Goal: Task Accomplishment & Management: Complete application form

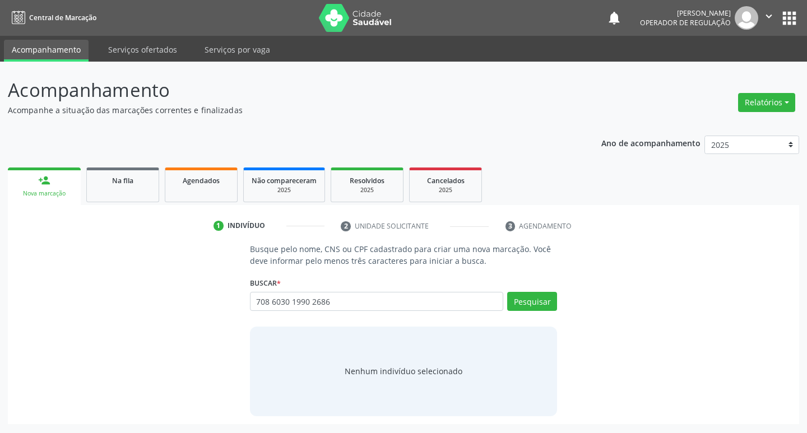
type input "708 6030 1990 2686"
click at [550, 311] on div "Pesquisar" at bounding box center [530, 305] width 54 height 27
click at [546, 297] on button "Pesquisar" at bounding box center [532, 301] width 50 height 19
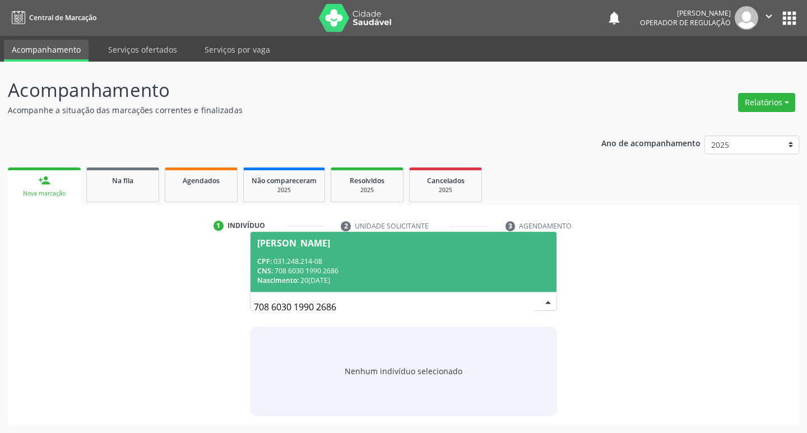
click at [409, 268] on div "CNS: 708 6030 1990 2686" at bounding box center [403, 271] width 293 height 10
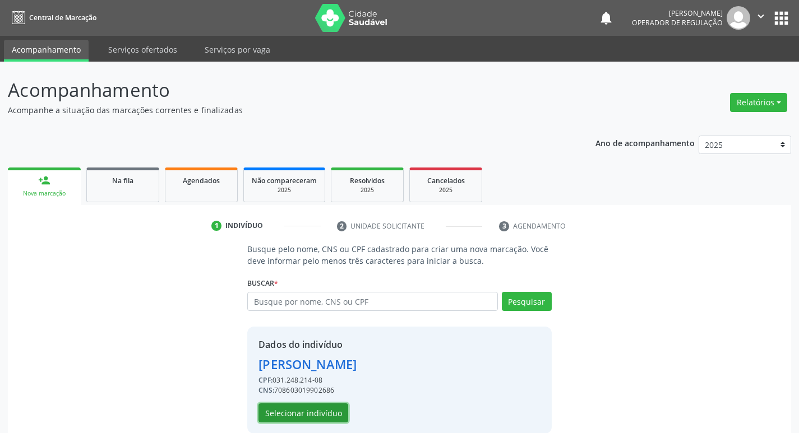
click at [336, 409] on button "Selecionar indivíduo" at bounding box center [303, 413] width 90 height 19
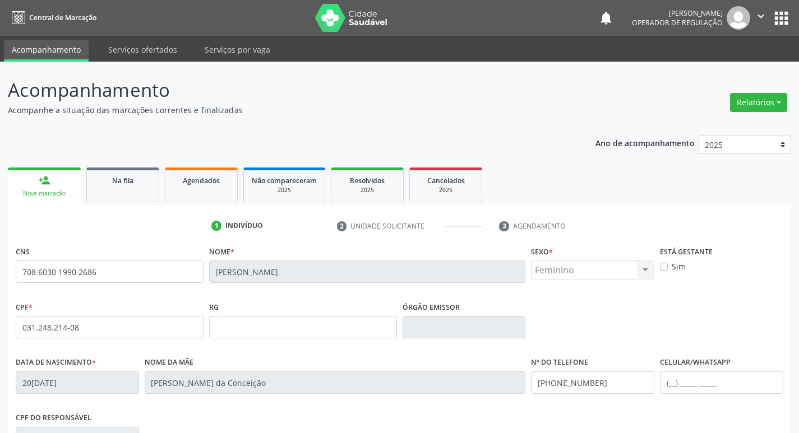
scroll to position [174, 0]
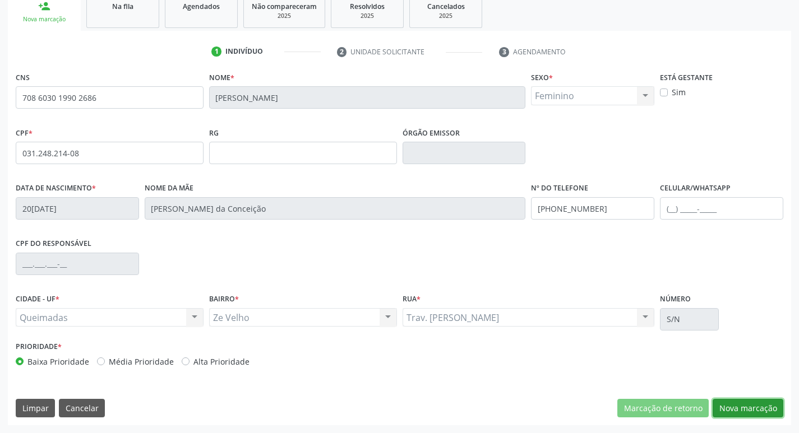
click at [775, 408] on button "Nova marcação" at bounding box center [747, 408] width 71 height 19
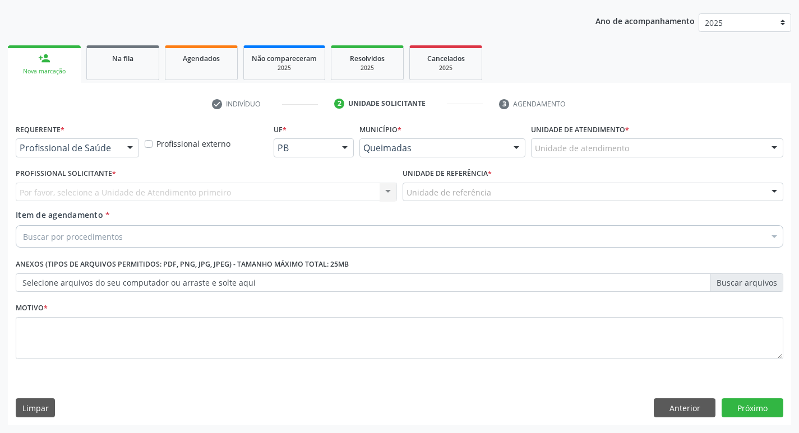
scroll to position [122, 0]
click at [87, 155] on div "Profissional de Saúde" at bounding box center [77, 147] width 123 height 19
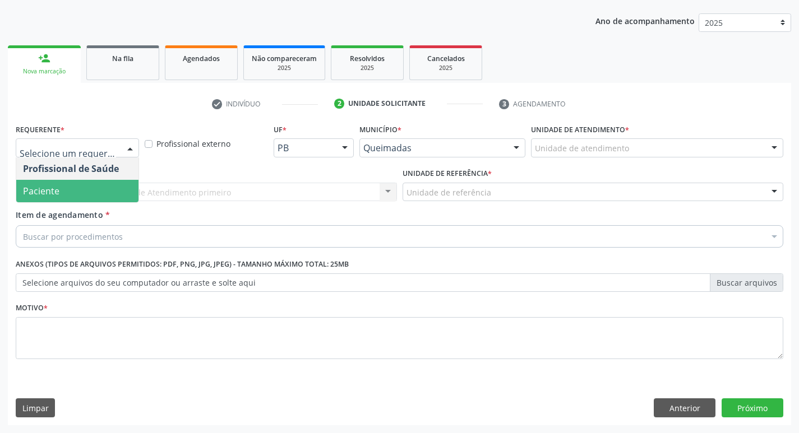
click at [78, 186] on span "Paciente" at bounding box center [77, 191] width 122 height 22
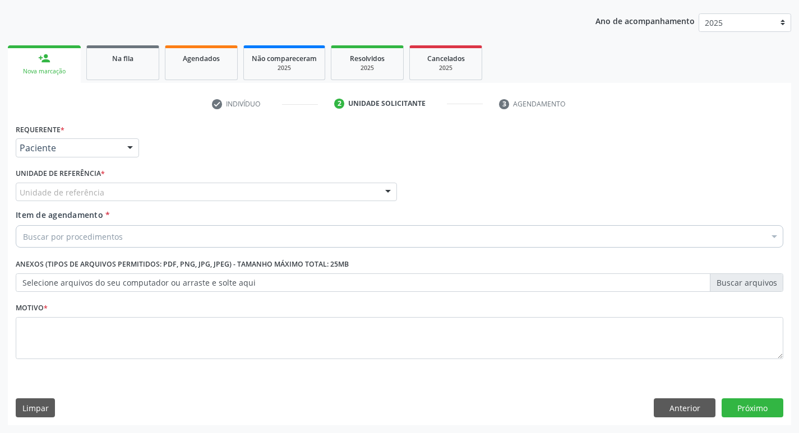
click at [95, 180] on label "Unidade de referência *" at bounding box center [60, 173] width 89 height 17
type input "Z"
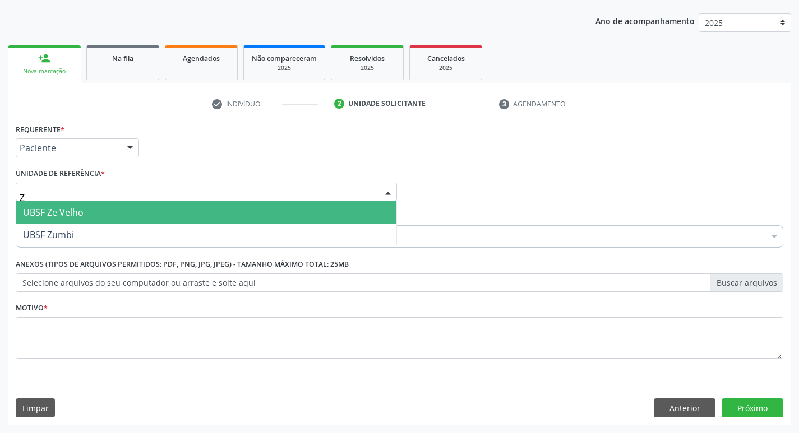
click at [96, 214] on span "UBSF Ze Velho" at bounding box center [206, 212] width 380 height 22
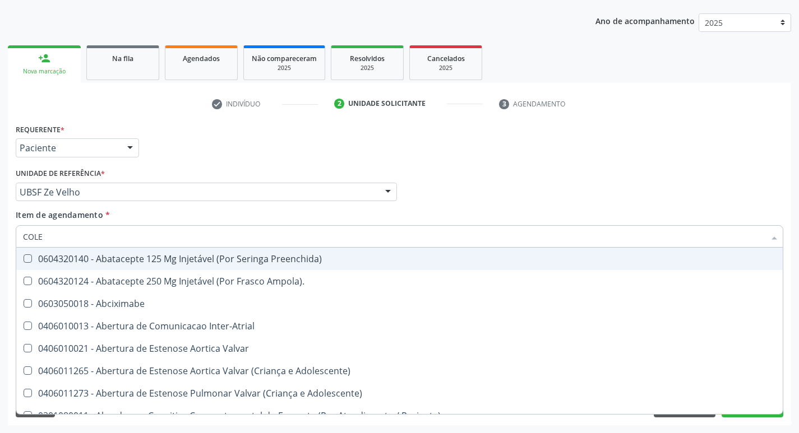
type input "COLES"
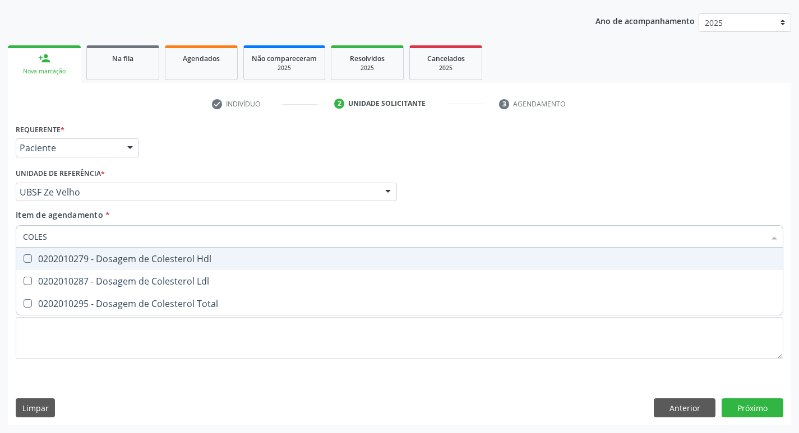
click at [112, 261] on div "0202010279 - Dosagem de Colesterol Hdl" at bounding box center [399, 258] width 753 height 9
checkbox Hdl "true"
click at [112, 281] on div "0202010287 - Dosagem de Colesterol Ldl" at bounding box center [399, 281] width 753 height 9
checkbox Ldl "true"
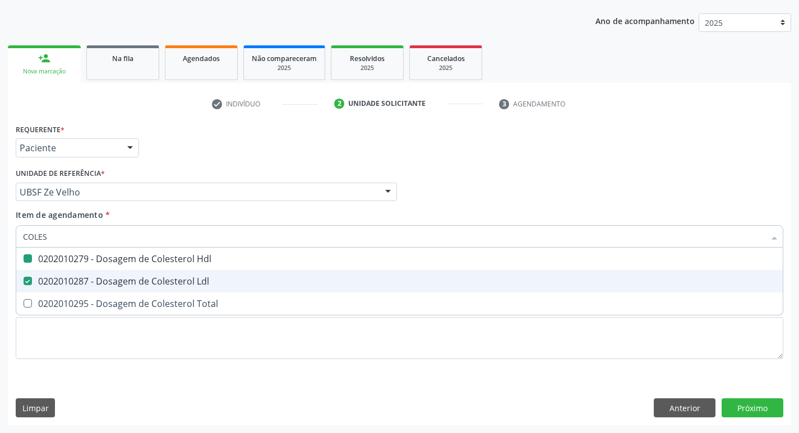
type input "COLE"
checkbox Hdl "false"
checkbox Ldl "false"
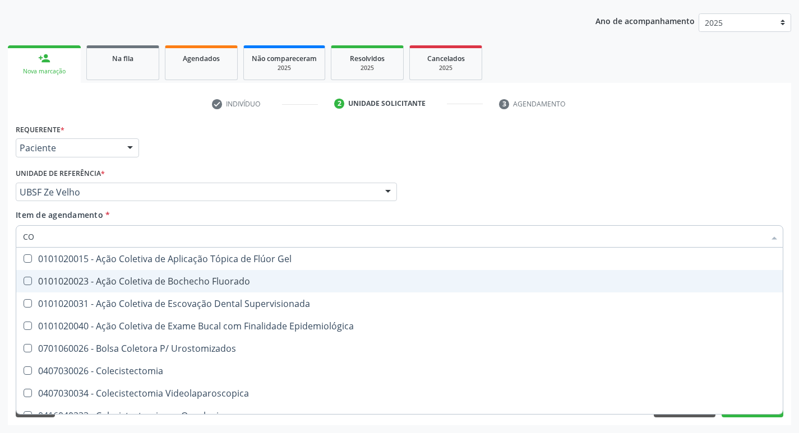
type input "C"
checkbox Hdl "false"
checkbox Ldl "false"
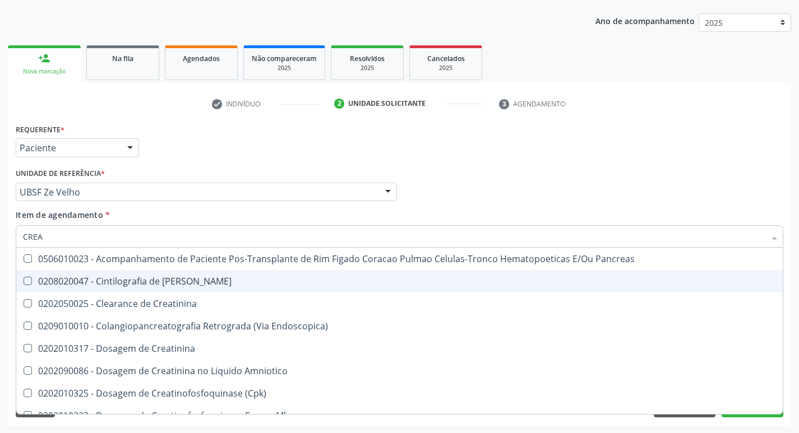
type input "CREAT"
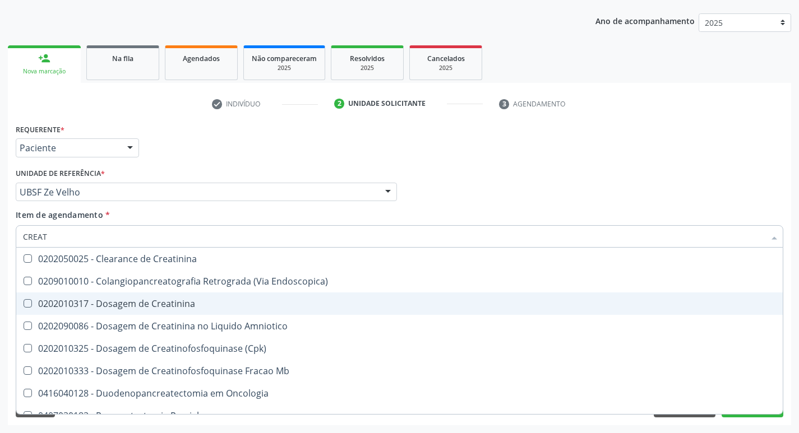
click at [115, 297] on span "0202010317 - Dosagem de Creatinina" at bounding box center [399, 304] width 766 height 22
checkbox Creatinina "true"
type input "CREA"
checkbox Creatinina "false"
checkbox \(Cpk\) "true"
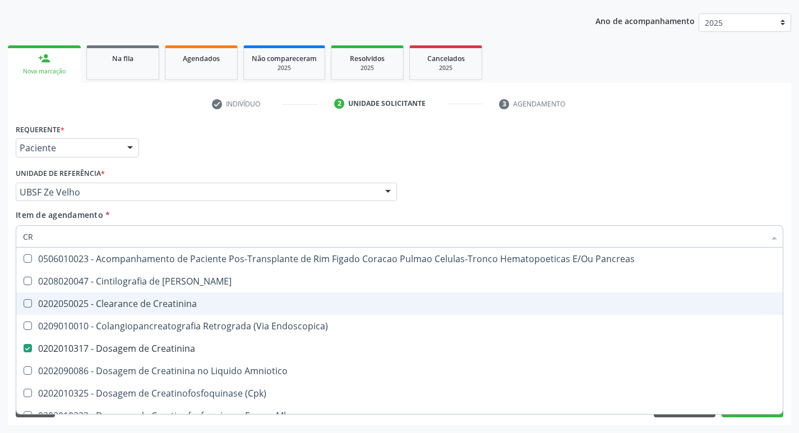
type input "C"
checkbox Creatinina "false"
checkbox Oncologia "false"
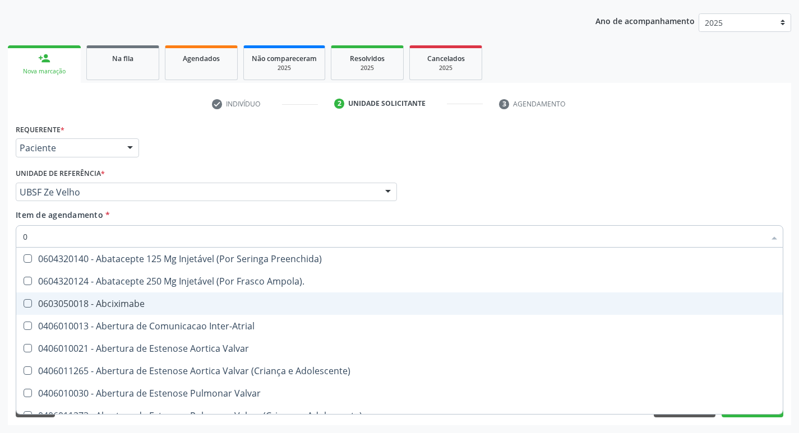
type input "02"
checkbox Pancreas "true"
checkbox Paratireoides "true"
checkbox 67 "true"
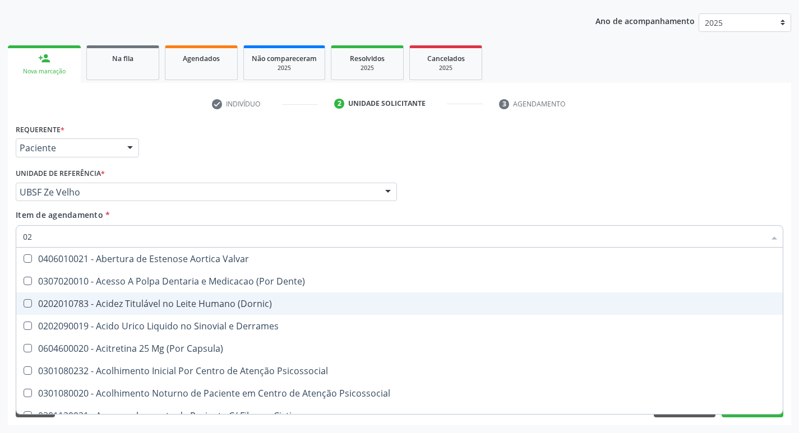
type input "020"
checkbox \(Pos-Pasteurização\) "true"
checkbox Debridamento "true"
checkbox Dacriocistografia "true"
checkbox Hdl "false"
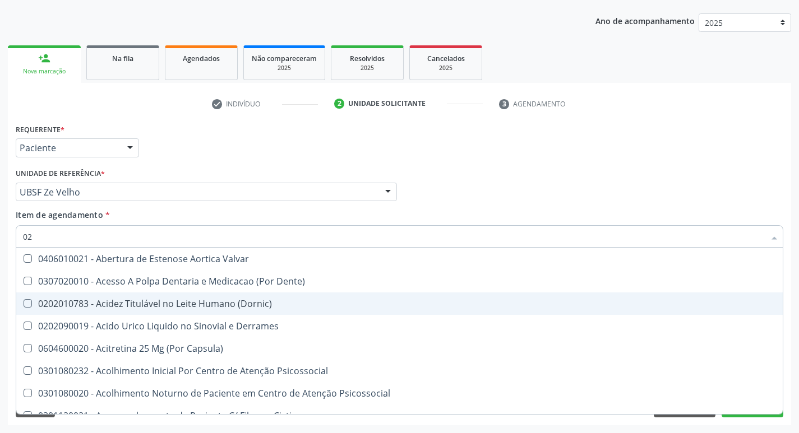
checkbox Ldl "false"
checkbox Creatinina "false"
type input "0202"
checkbox Sistêmicas "true"
checkbox Oncológica "true"
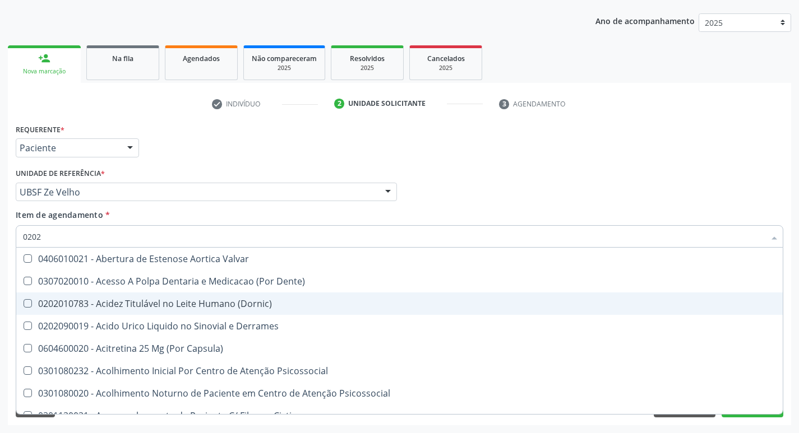
checkbox Sistêmicas "true"
checkbox \(Pos-Pasteurização\) "false"
checkbox Debridamento "false"
checkbox Dacriocistografia "false"
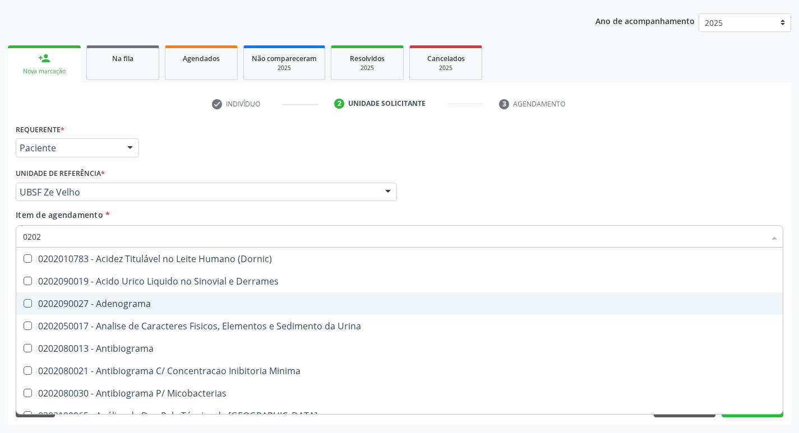
type input "02020"
checkbox Barbituratos "true"
checkbox Benzodiazepinicos "true"
checkbox Calcitonina "true"
checkbox Hdl "false"
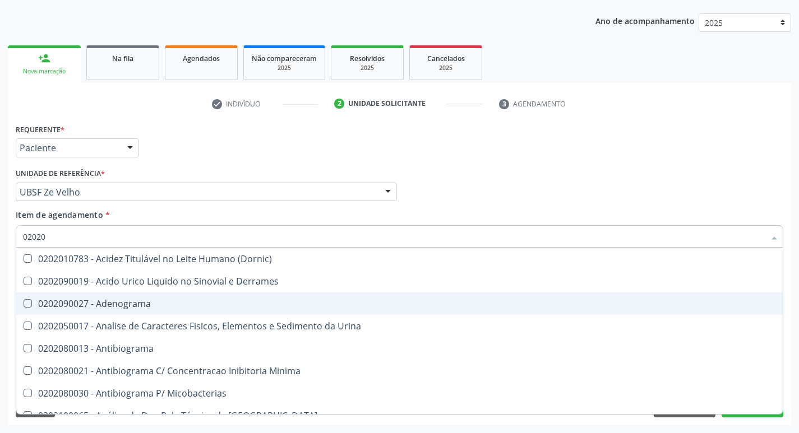
checkbox Ldl "false"
checkbox Creatinina "false"
type input "020201"
checkbox \(Qualitativo\) "true"
checkbox Molecular "true"
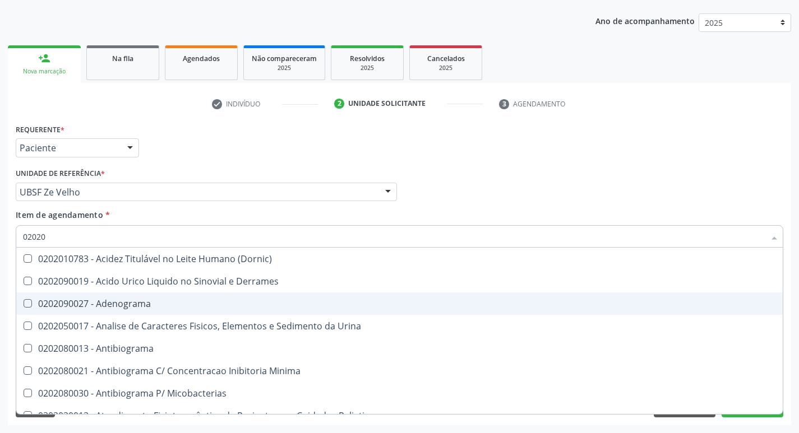
checkbox Ferro "true"
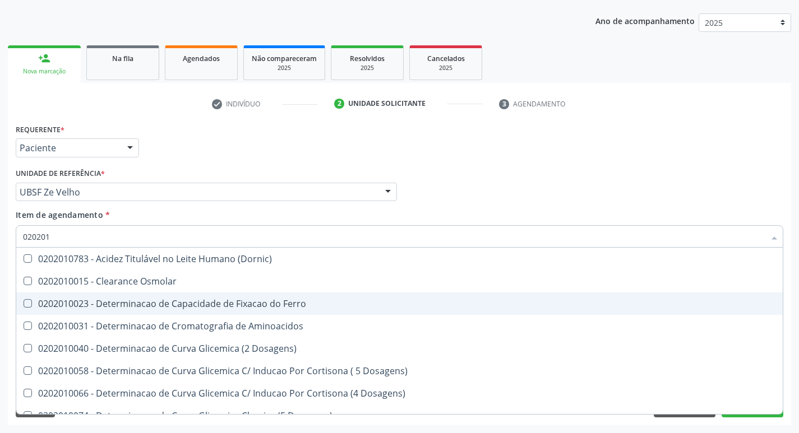
type input "0202010"
checkbox Fracoes "true"
checkbox Calcio "true"
checkbox Catecolaminas "true"
checkbox Hdl "false"
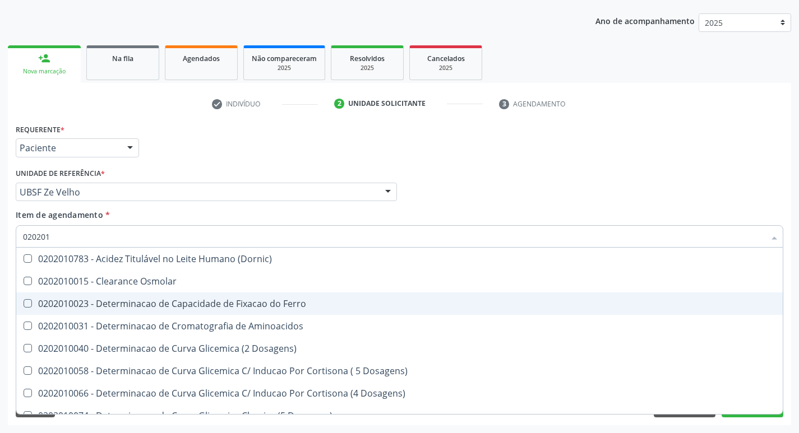
checkbox Ldl "false"
checkbox Creatinina "false"
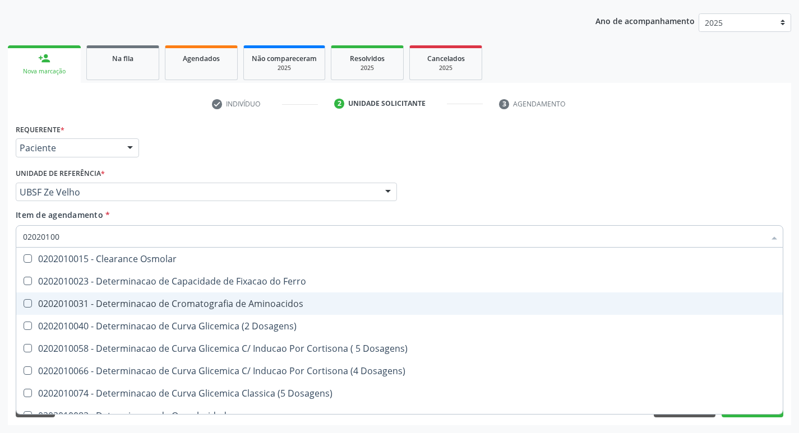
type input "020201004"
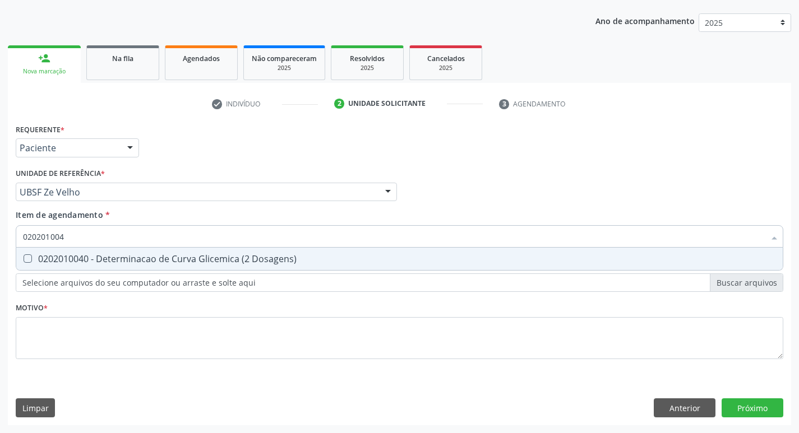
click at [166, 267] on span "0202010040 - Determinacao de Curva Glicemica (2 Dosagens)" at bounding box center [399, 259] width 766 height 22
checkbox Dosagens\) "true"
type input "02020100"
checkbox Dosagens\) "false"
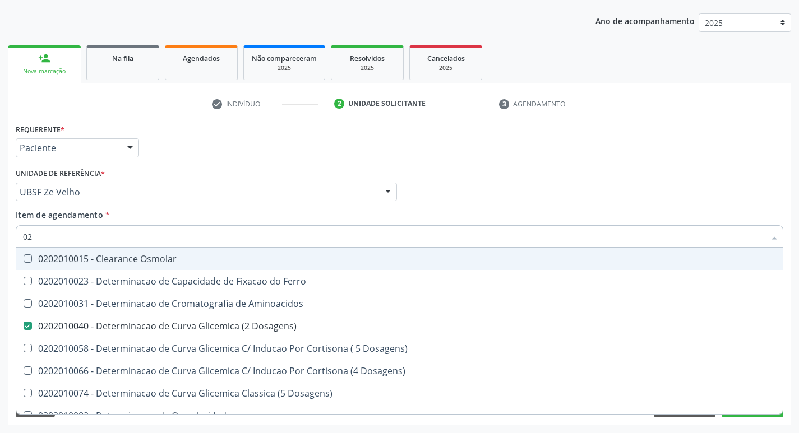
type input "0"
checkbox Dosagens\) "false"
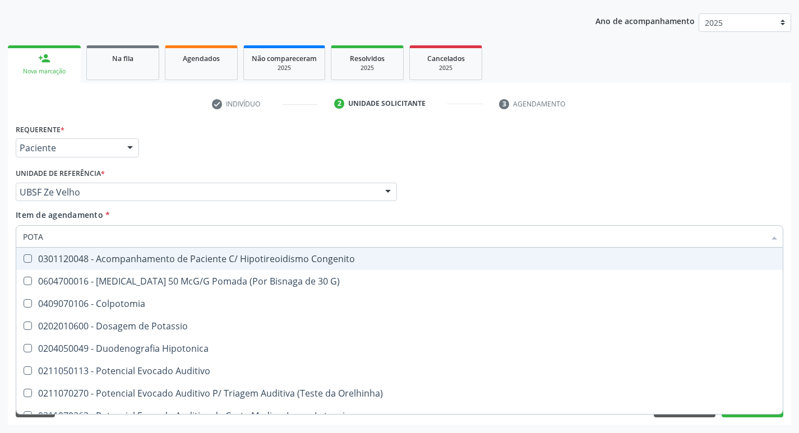
type input "POTAS"
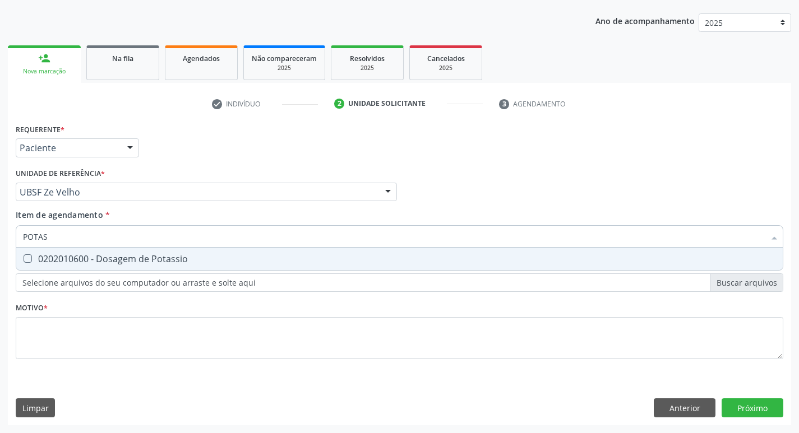
click at [166, 267] on span "0202010600 - Dosagem de Potassio" at bounding box center [399, 259] width 766 height 22
checkbox Potassio "true"
type input "P"
checkbox Potassio "false"
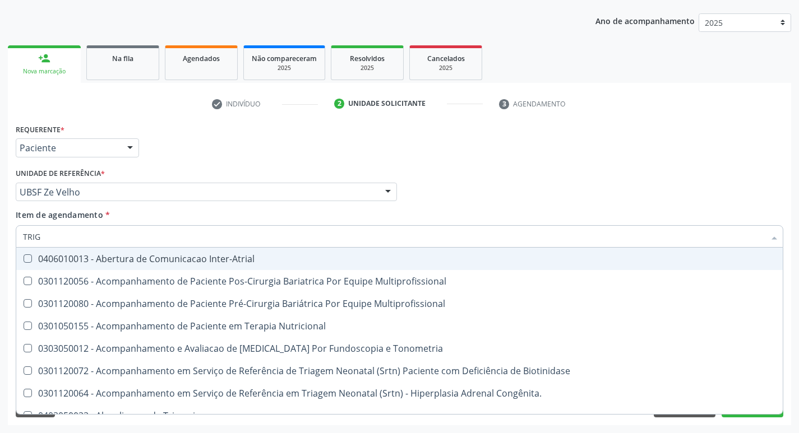
type input "TRIGL"
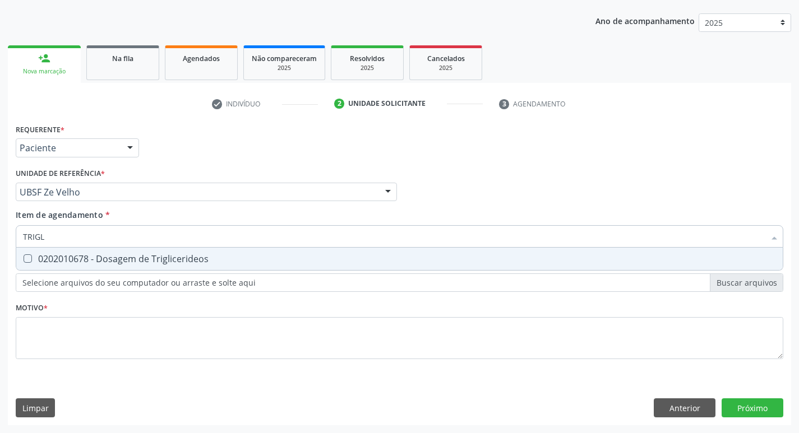
click at [166, 267] on span "0202010678 - Dosagem de Triglicerideos" at bounding box center [399, 259] width 766 height 22
checkbox Triglicerideos "true"
type input "TRIG"
checkbox Triglicerideos "false"
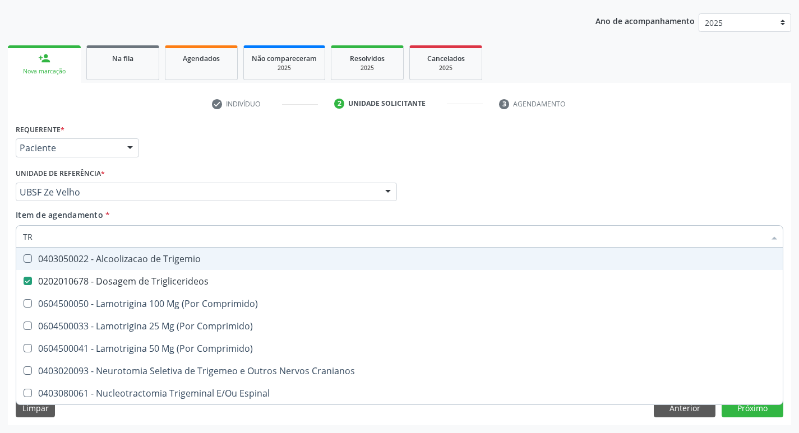
type input "T"
checkbox Triglicerideos "false"
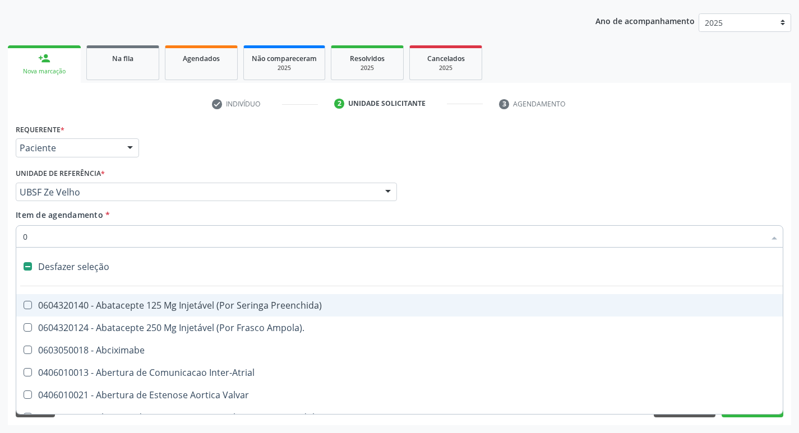
type input "02"
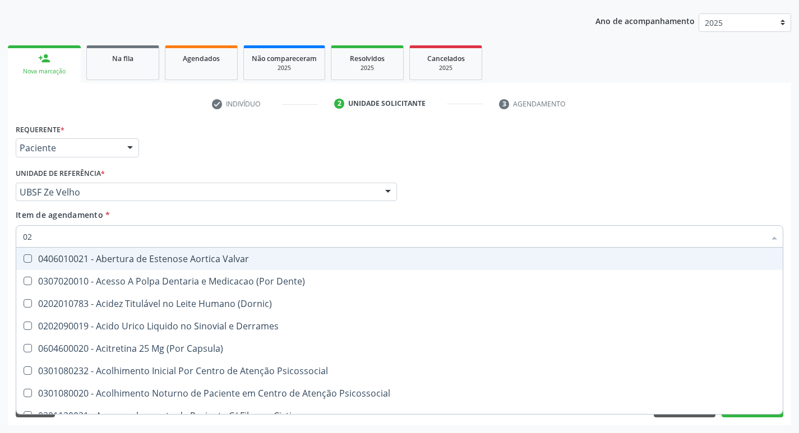
checkbox Dosagens\) "true"
checkbox Hdl "true"
checkbox Ldl "true"
checkbox Creatinina "true"
checkbox Potassio "true"
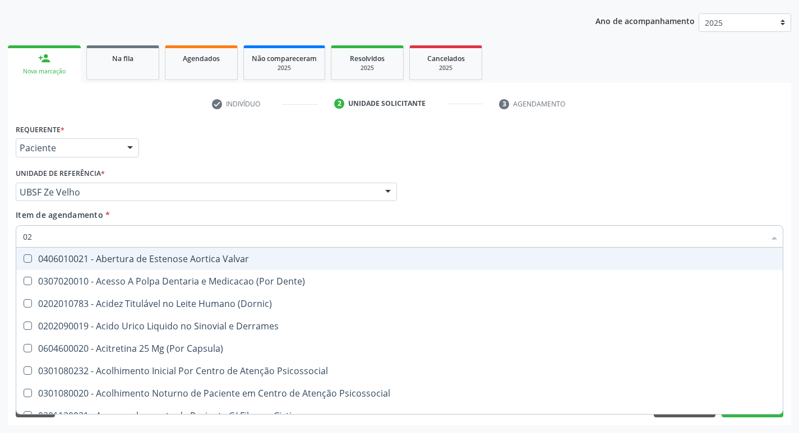
checkbox Triglicerideos "true"
type input "020"
checkbox Tirofibana "true"
checkbox \(Pos-Pasteurização\) "true"
checkbox Debridamento "true"
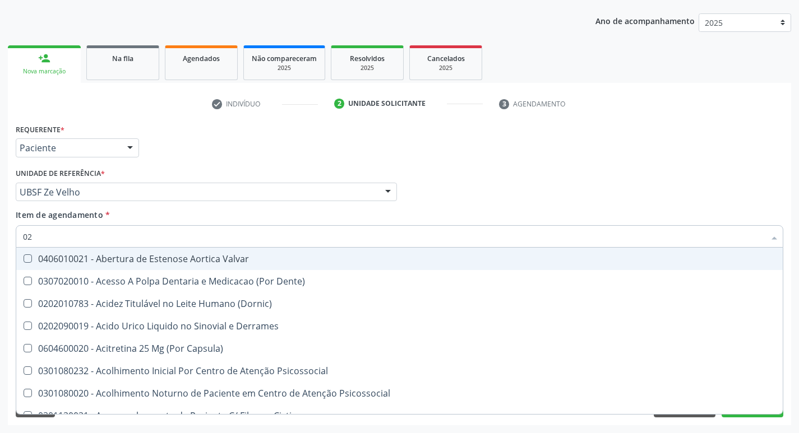
checkbox Dacriocistografia "true"
checkbox Dosagens\) "false"
checkbox Bloqueio "true"
checkbox Acetona "true"
checkbox Hdl "false"
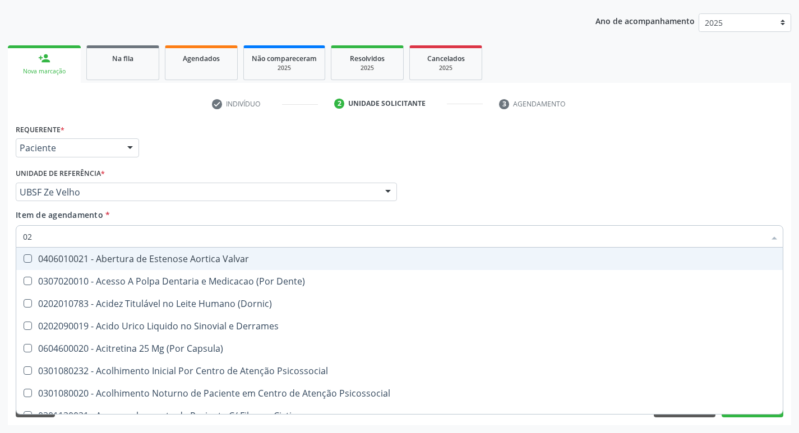
checkbox Ldl "false"
checkbox Creatinina "false"
checkbox Potassio "false"
checkbox Triglicerideos "false"
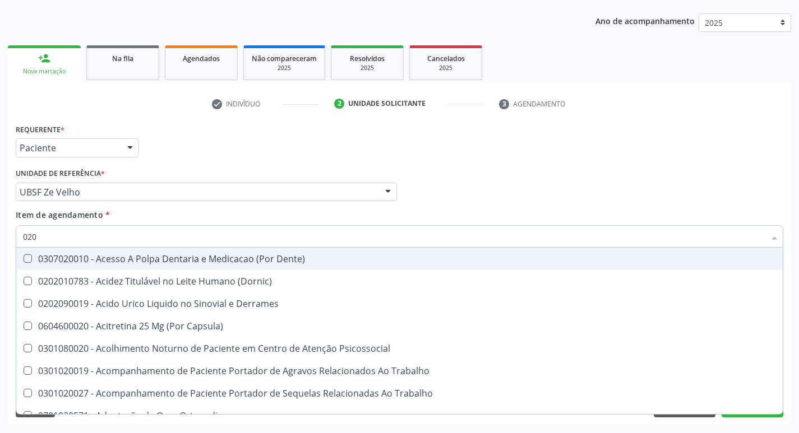
type input "0202"
checkbox Coluna "true"
checkbox Ocular "true"
checkbox Aberto\) "true"
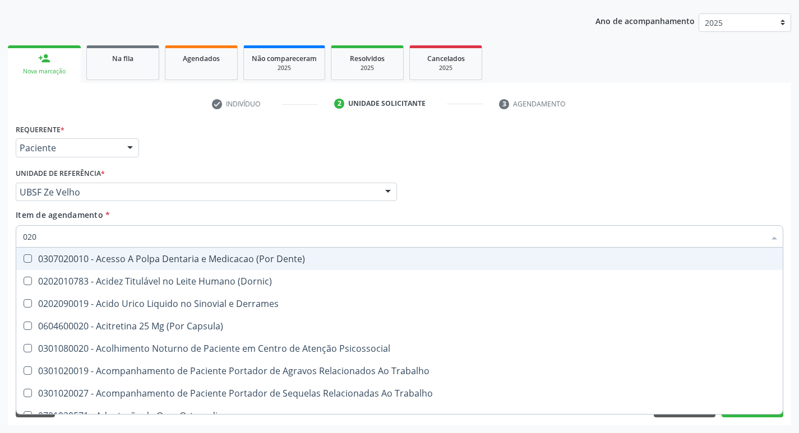
checkbox Gastro-Esofagico "true"
checkbox Projecoes\) "true"
checkbox Dosagens\) "false"
checkbox Hdl "false"
checkbox Ldl "false"
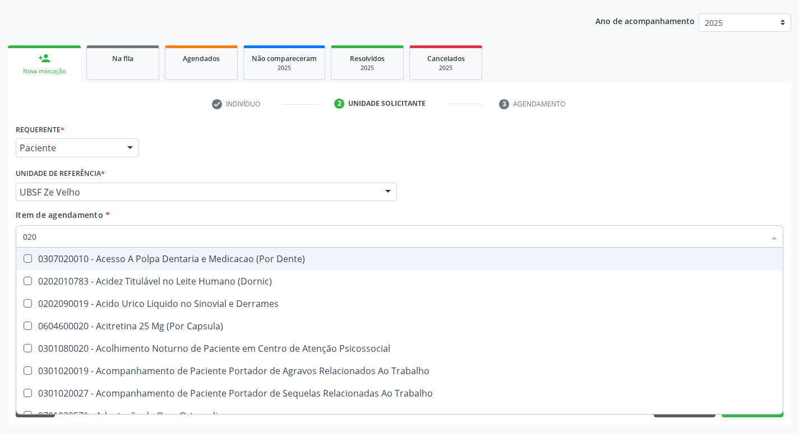
checkbox Creatinina "false"
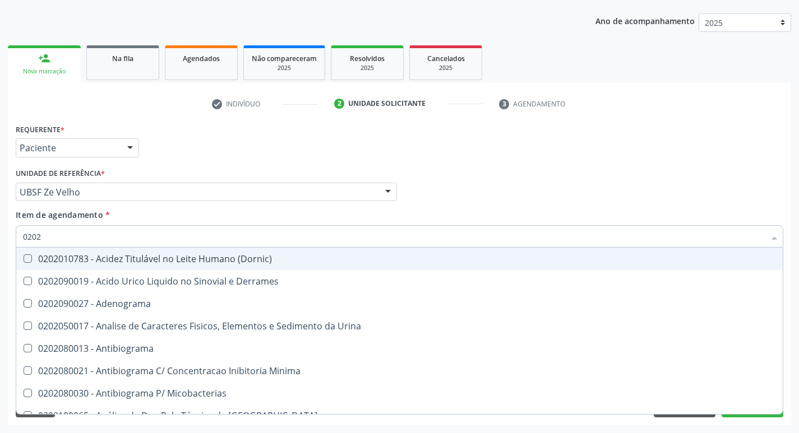
type input "02020"
checkbox Congênita "true"
checkbox Dosagens\) "false"
checkbox Barbituratos "true"
checkbox Benzodiazepinicos "true"
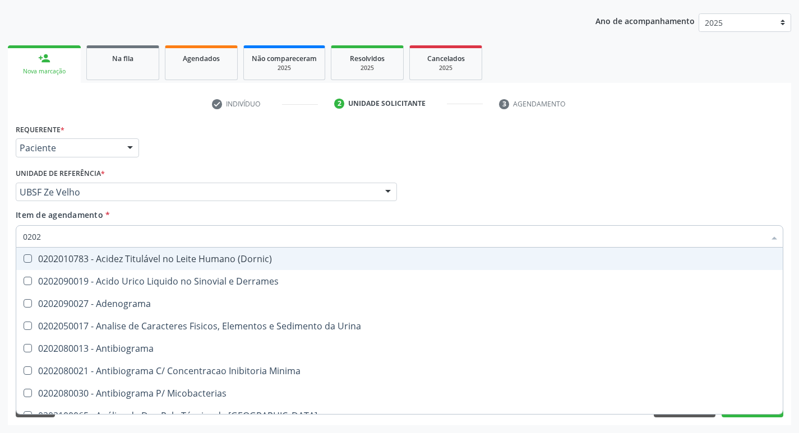
checkbox Calcitonina "true"
checkbox Hdl "false"
checkbox Ldl "false"
checkbox Creatinina "false"
checkbox \(Igm\) "true"
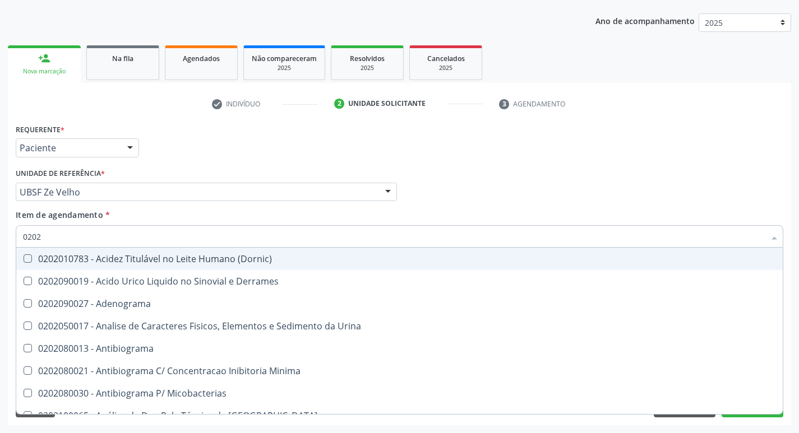
checkbox Potassio "false"
checkbox Horas\) "true"
checkbox Triglicerideos "false"
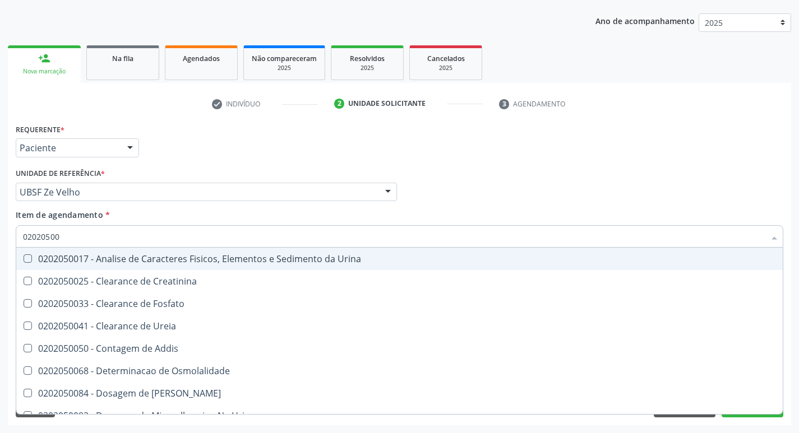
type input "020205001"
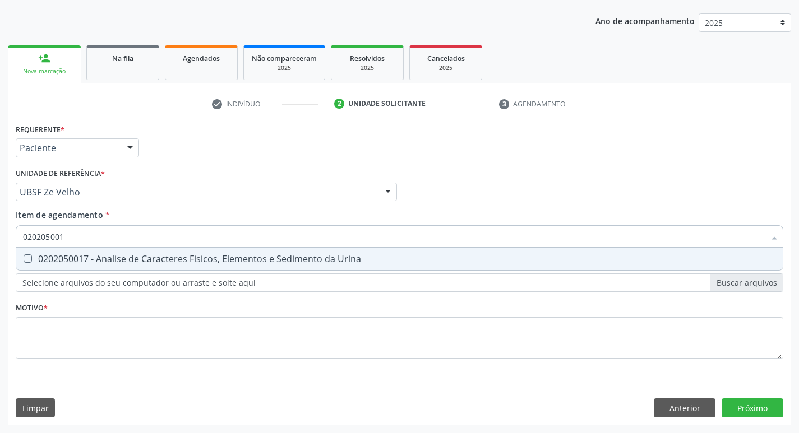
click at [166, 267] on span "0202050017 - Analise de Caracteres Fisicos, Elementos e Sedimento da Urina" at bounding box center [399, 259] width 766 height 22
checkbox Urina "true"
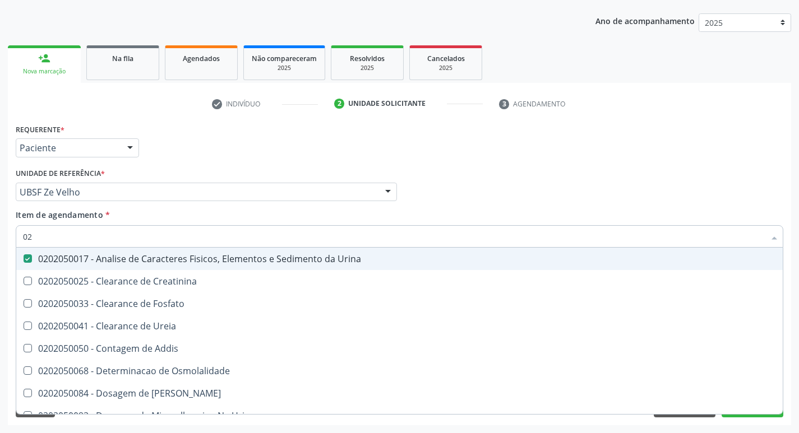
type input "0"
checkbox Urina "false"
checkbox Ureia "false"
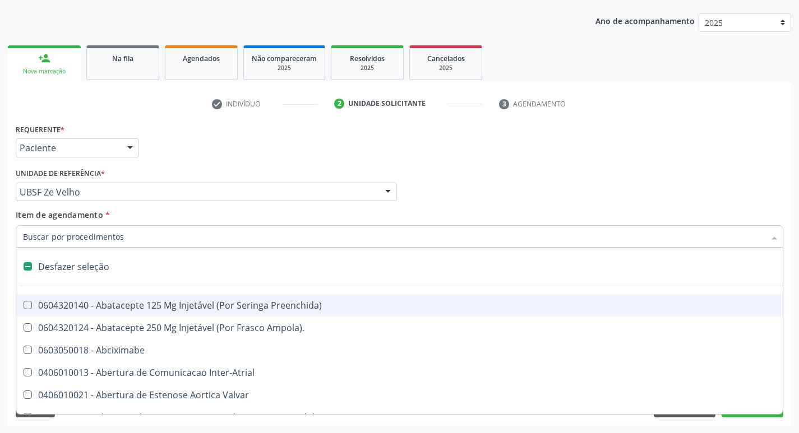
type input "G"
checkbox Urina "false"
checkbox Campo\) "true"
checkbox Comprimido\) "true"
checkbox Sanitária "true"
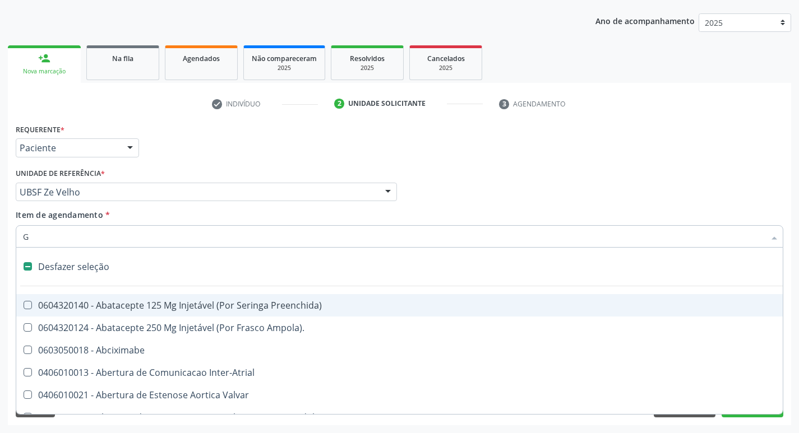
checkbox Criança "true"
checkbox Capsula\) "true"
checkbox Osso "true"
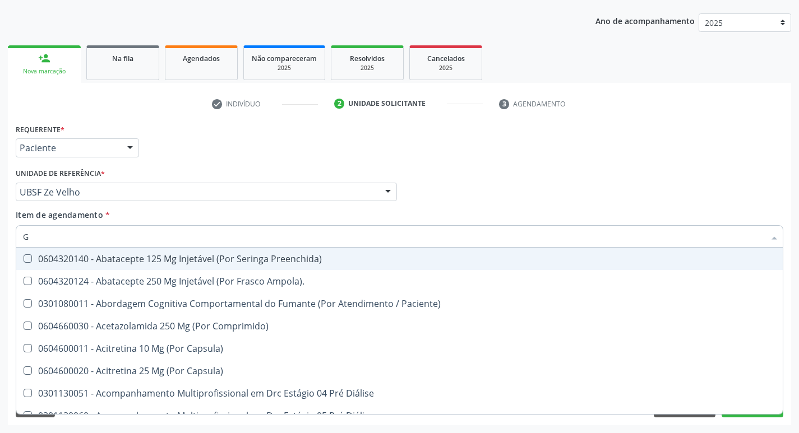
type input "GL"
checkbox Trabalho "true"
checkbox Bucomaxilofacial "true"
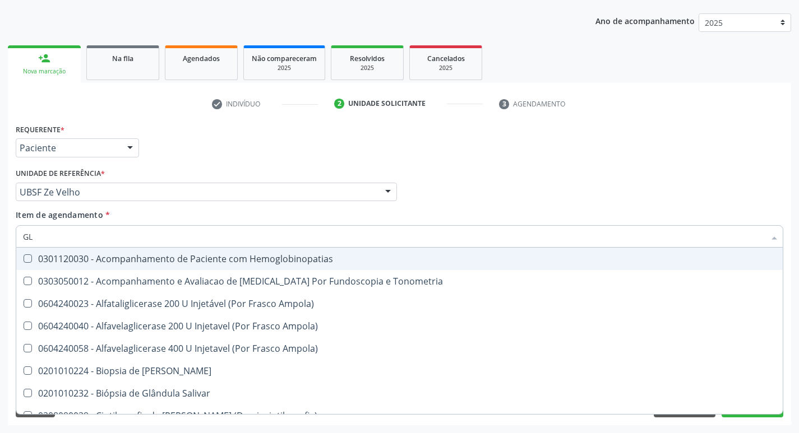
type input "GLI"
checkbox Ampola\) "true"
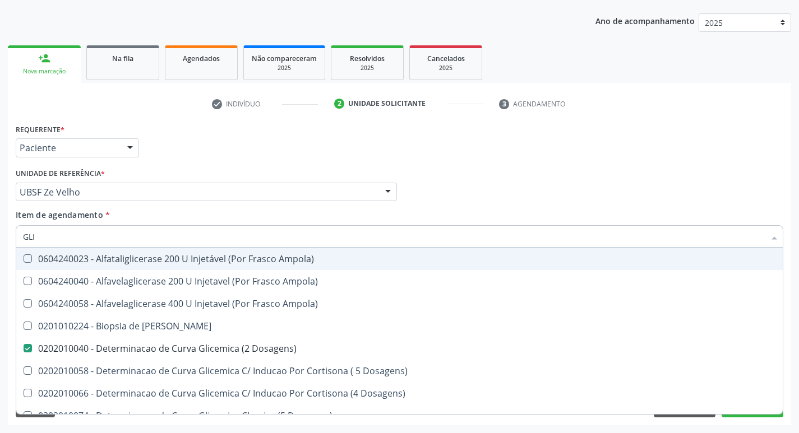
type input "GLIC"
checkbox Linfatico "true"
checkbox Dosagens\) "false"
checkbox Glicosilada "true"
checkbox Triglicerideos "false"
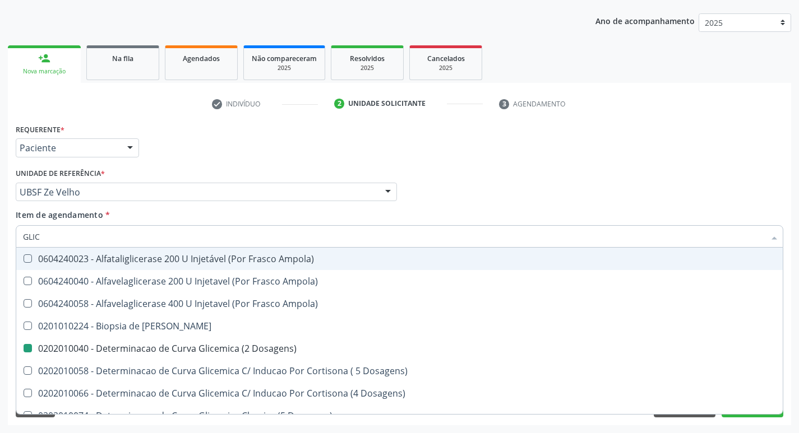
type input "GLICO"
checkbox Linfatico "false"
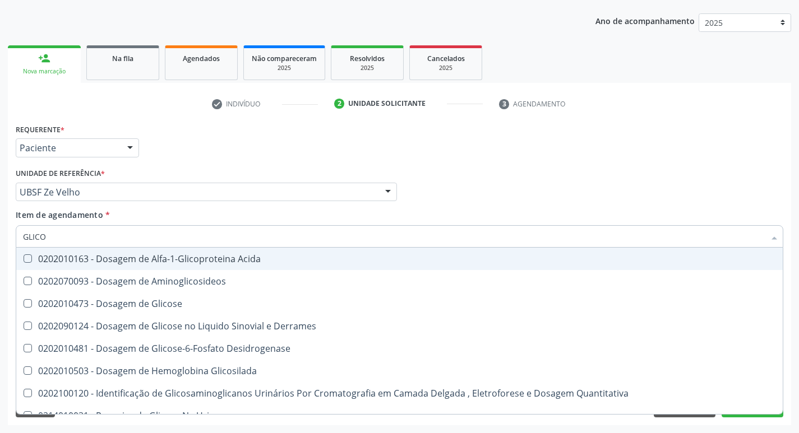
type input "GLICOS"
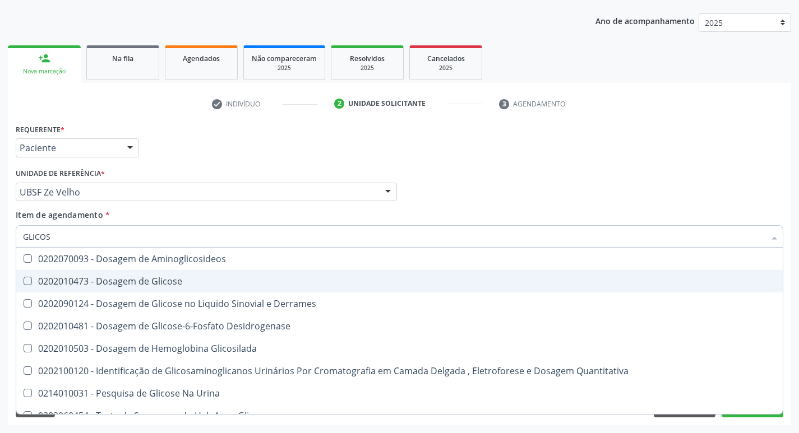
click at [164, 282] on div "0202010473 - Dosagem de Glicose" at bounding box center [399, 281] width 753 height 9
checkbox Glicose "true"
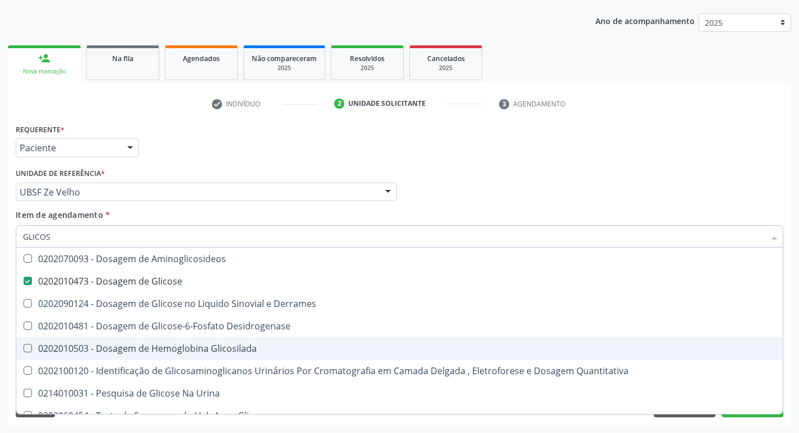
click at [175, 353] on div "0202010503 - Dosagem de Hemoglobina Glicosilada" at bounding box center [399, 348] width 753 height 9
checkbox Glicosilada "true"
type input "GLICO"
checkbox Glicose "false"
checkbox Derrames "true"
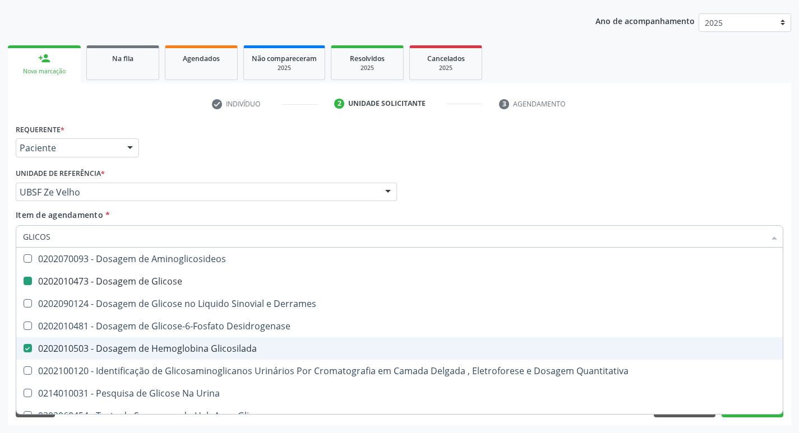
checkbox Glicosilada "false"
checkbox Quantitativa "true"
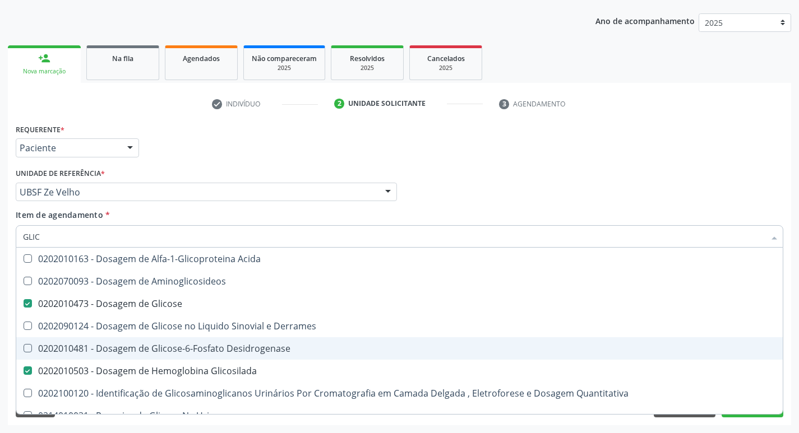
type input "GLI"
checkbox Glicose "false"
checkbox Derrames "false"
checkbox Desidrogenase "true"
checkbox Glicosilada "false"
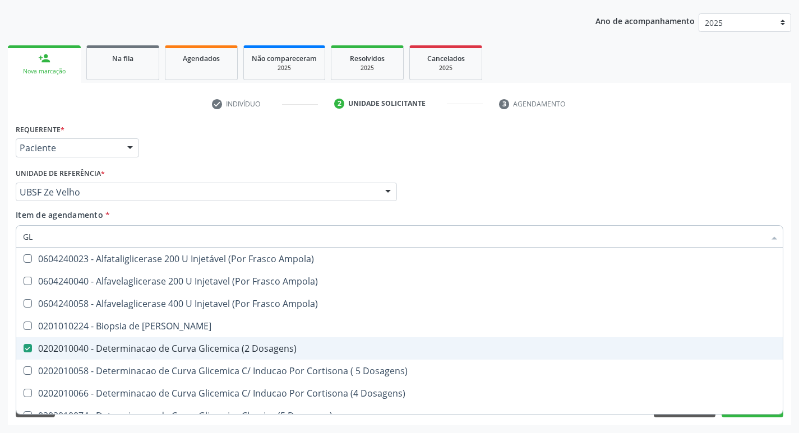
type input "G"
checkbox Dosagens\) "false"
checkbox Glicose "false"
checkbox Glicosilada "false"
checkbox Triglicerideos "false"
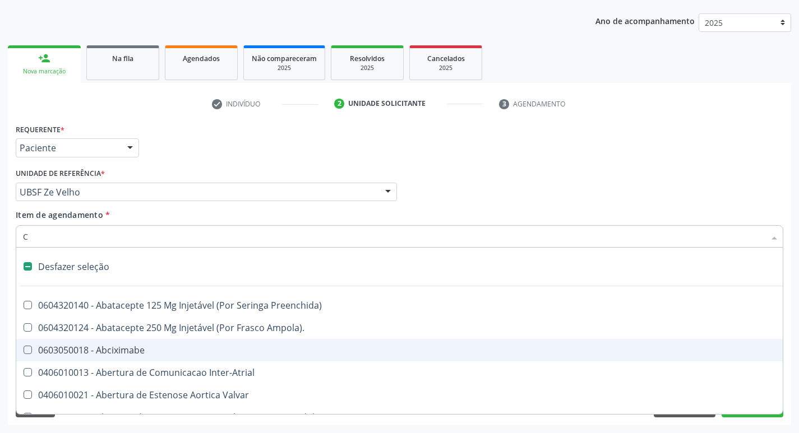
type input "CO"
checkbox Craniano "true"
checkbox Dedo "false"
checkbox Urina "false"
checkbox Projecoes\) "true"
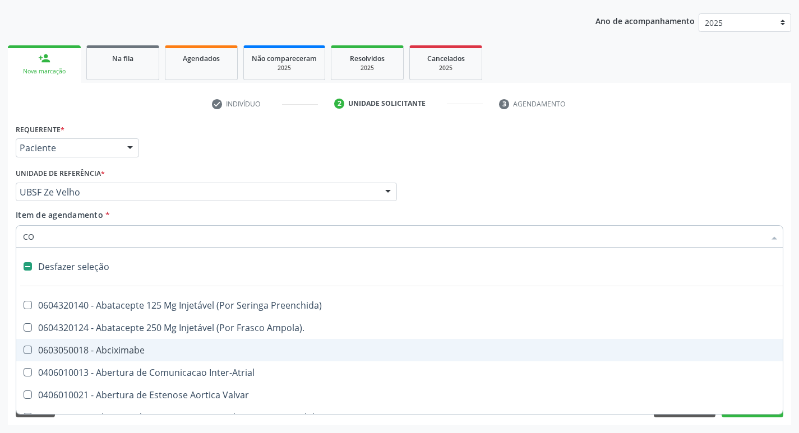
checkbox Projecoes\) "true"
checkbox Ossea\) "true"
checkbox Comprimido\) "true"
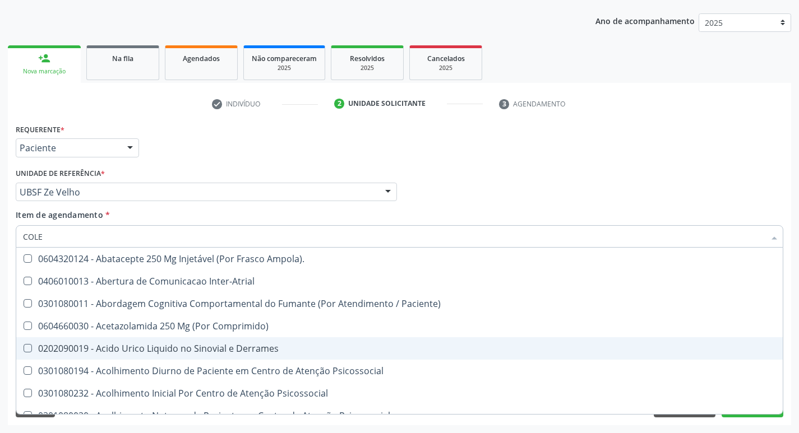
type input "COLES"
checkbox Ampola\)\ "true"
checkbox Inter-Atrial "true"
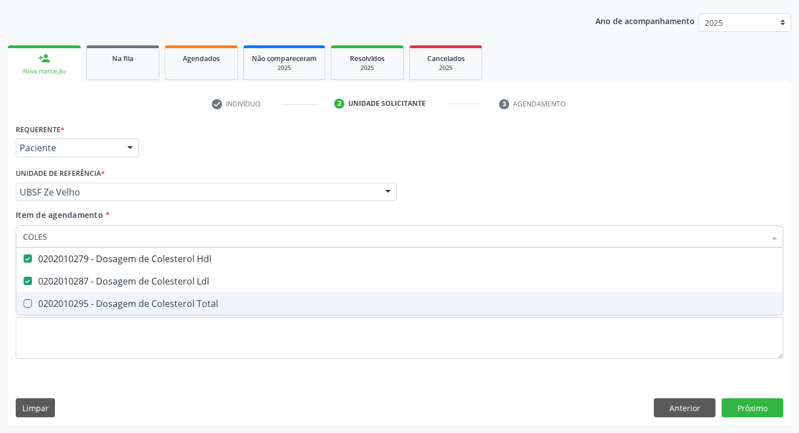
type input "COLE"
checkbox Hdl "false"
checkbox Ldl "false"
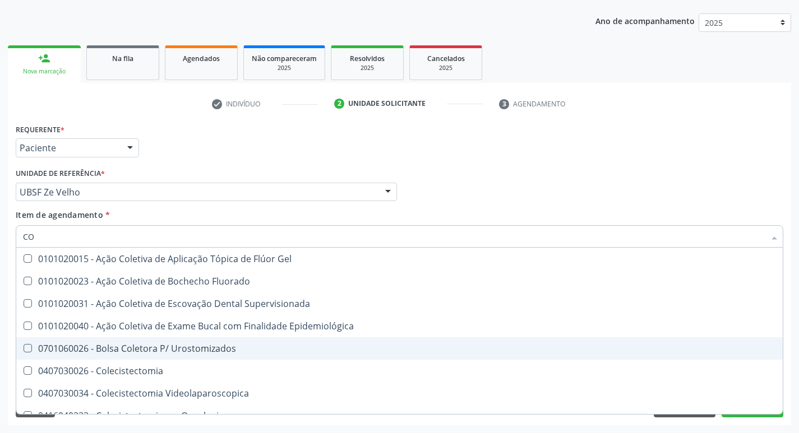
type input "C"
checkbox Hdl "false"
checkbox Ldl "false"
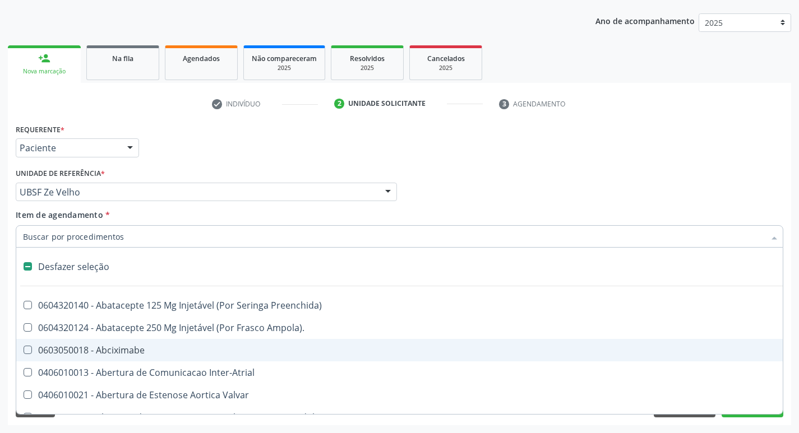
type input "H"
checkbox Urina "false"
checkbox Lactente\) "true"
checkbox A "true"
type input "HE"
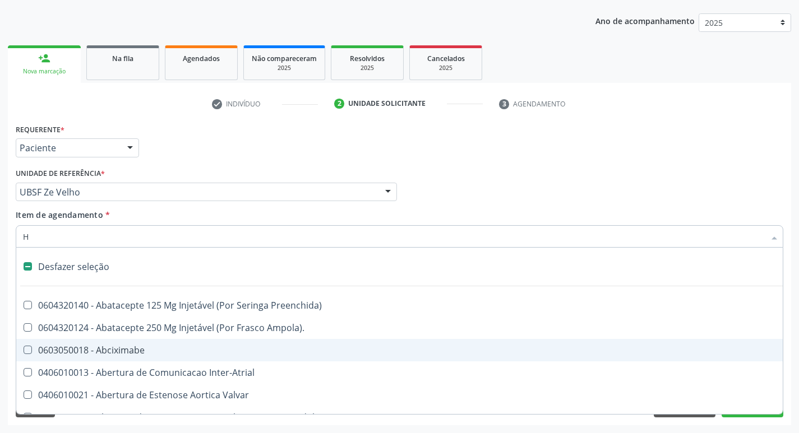
checkbox Alternativa "true"
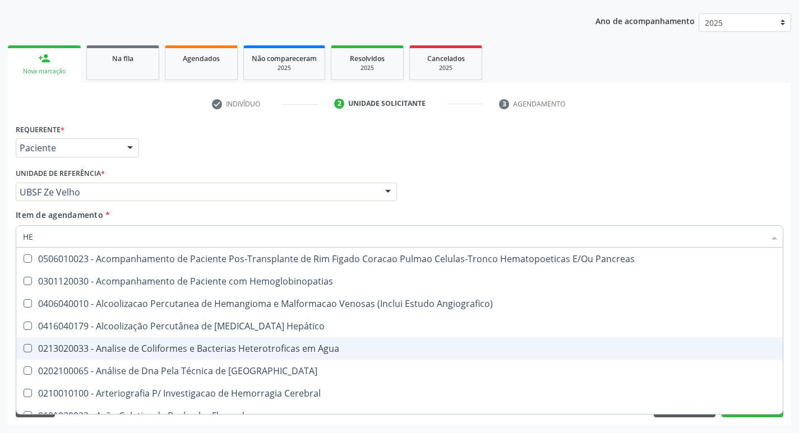
type input "HEM"
checkbox Radiosotopos\) "true"
checkbox Glicosilada "false"
type input "HEMO"
checkbox Fase "true"
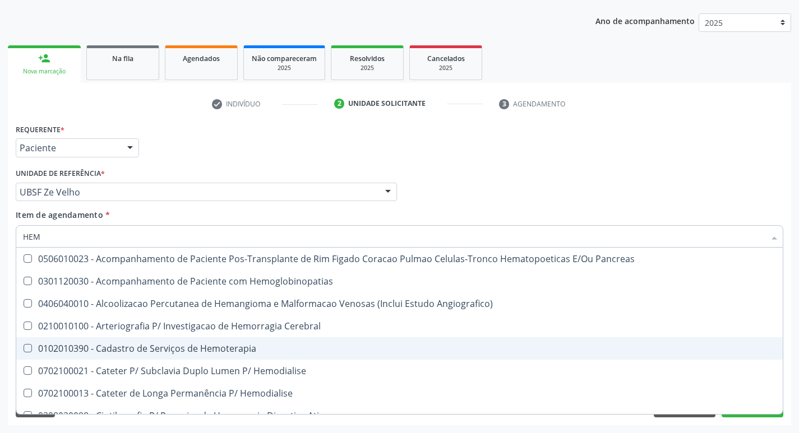
checkbox Glicosilada "false"
type input "HEMOG"
checkbox Hematologica "true"
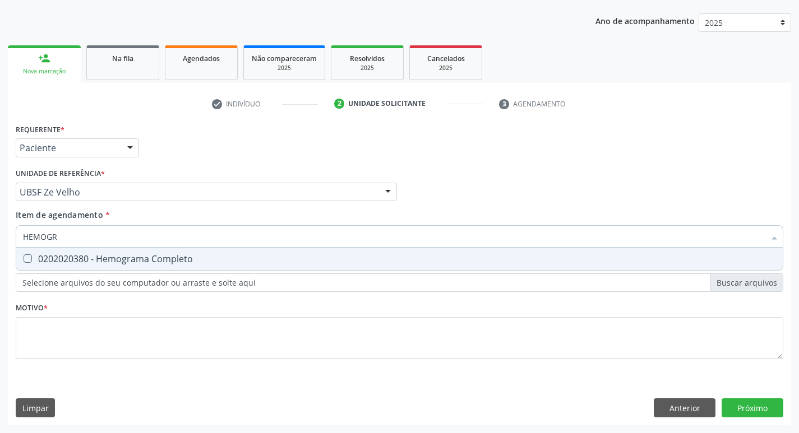
type input "HEMOGRA"
click at [191, 263] on div "0202020380 - Hemograma Completo" at bounding box center [399, 258] width 753 height 9
checkbox Completo "true"
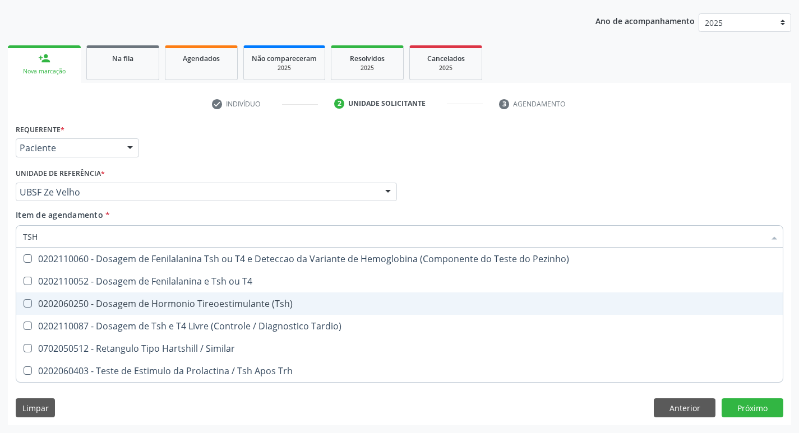
click at [210, 304] on div "0202060250 - Dosagem de Hormonio Tireoestimulante (Tsh)" at bounding box center [399, 303] width 753 height 9
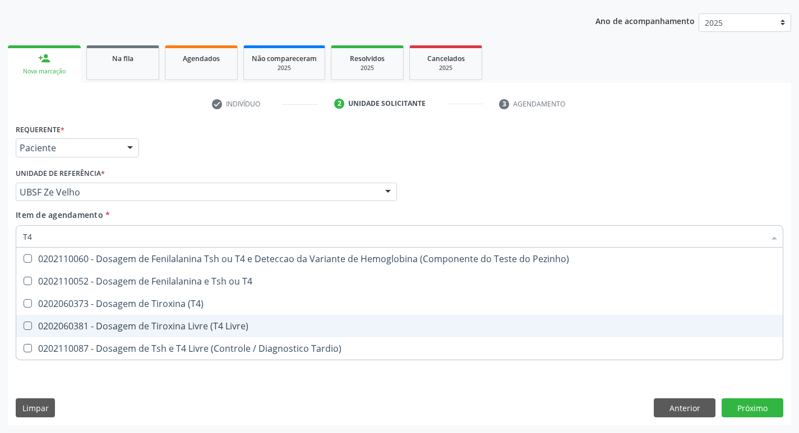
click at [234, 322] on div "0202060381 - Dosagem de Tiroxina Livre (T4 Livre)" at bounding box center [399, 326] width 753 height 9
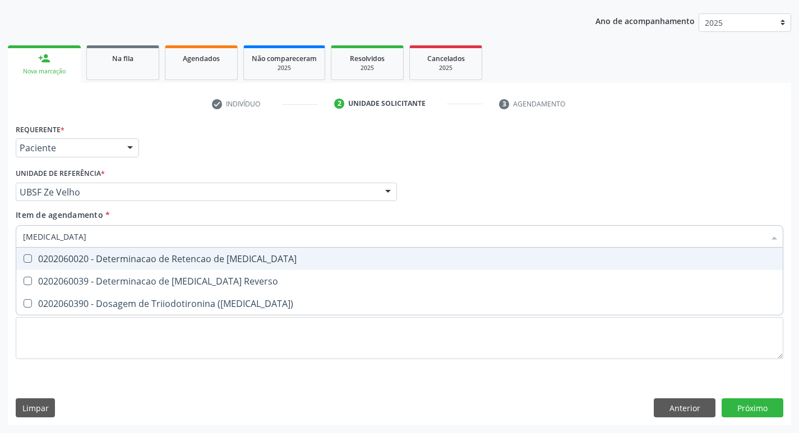
click at [234, 263] on div "0202060020 - Determinacao de Retencao de [MEDICAL_DATA]" at bounding box center [399, 258] width 753 height 9
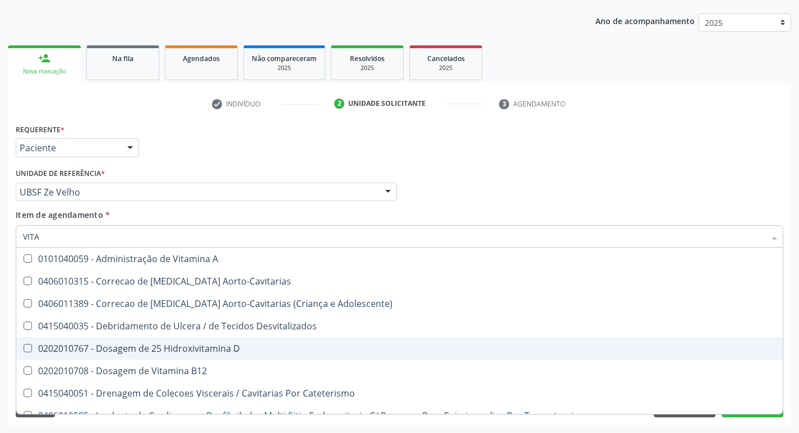
click at [220, 351] on div "0202010767 - Dosagem de 25 Hidroxivitamina D" at bounding box center [399, 348] width 753 height 9
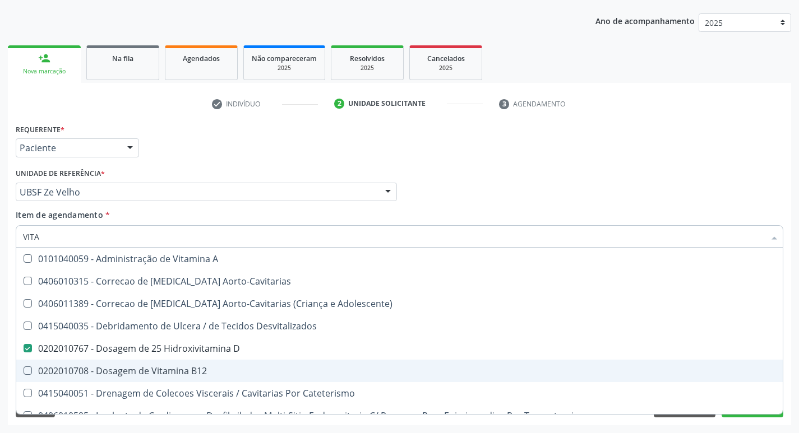
click at [203, 373] on div "0202010708 - Dosagem de Vitamina B12" at bounding box center [399, 371] width 753 height 9
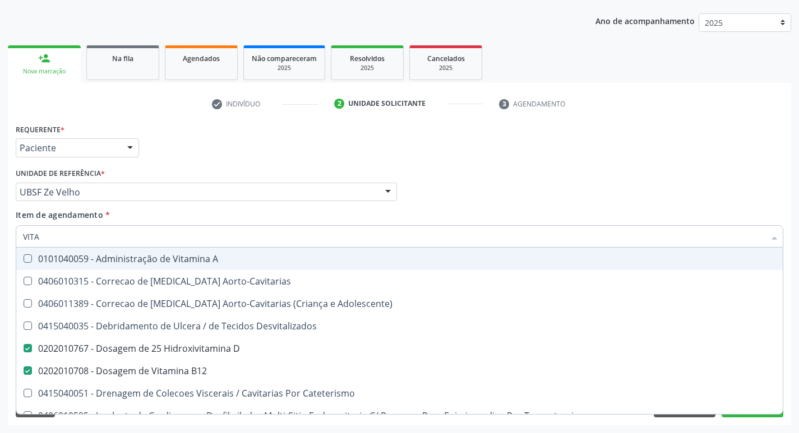
click at [327, 157] on div "Requerente * Paciente Profissional de Saúde Paciente Nenhum resultado encontrad…" at bounding box center [399, 143] width 773 height 44
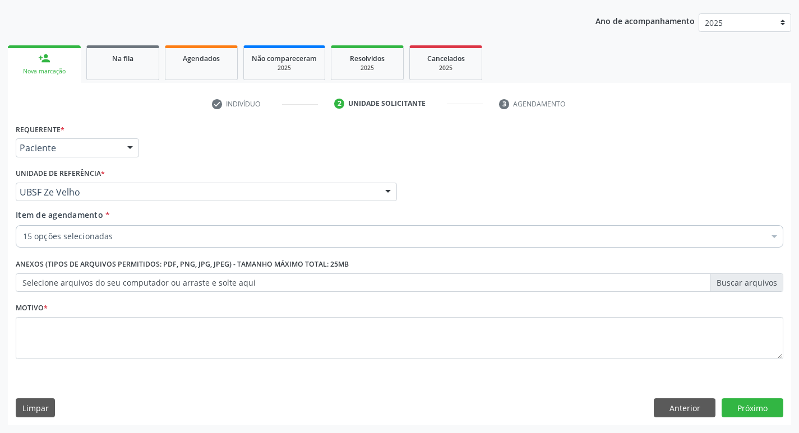
scroll to position [0, 0]
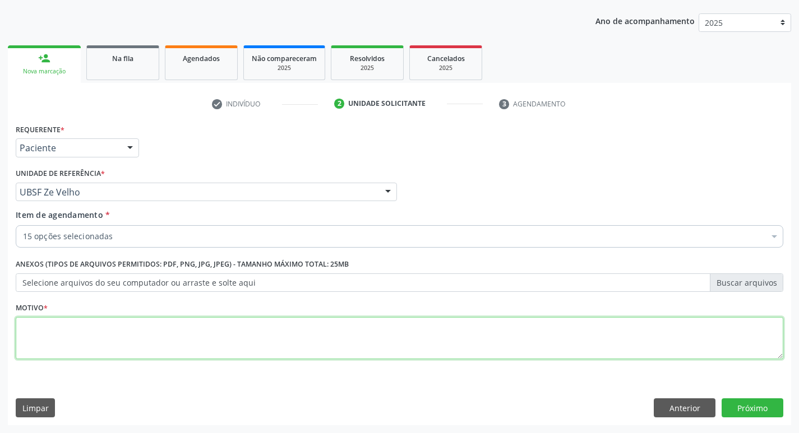
click at [265, 353] on textarea at bounding box center [399, 338] width 767 height 43
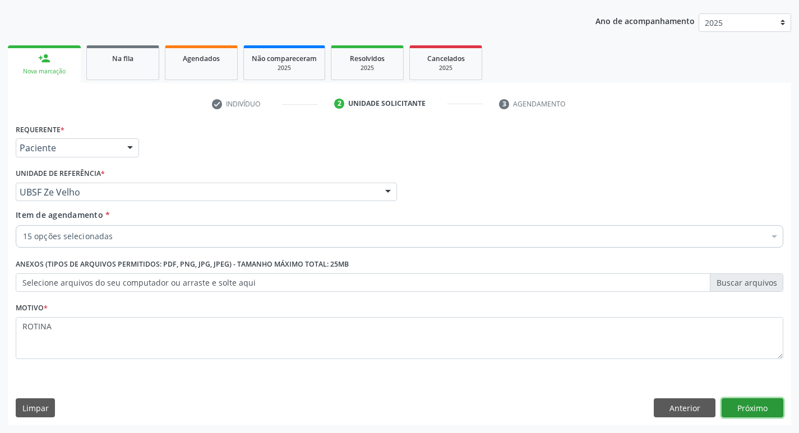
click at [735, 405] on button "Próximo" at bounding box center [752, 407] width 62 height 19
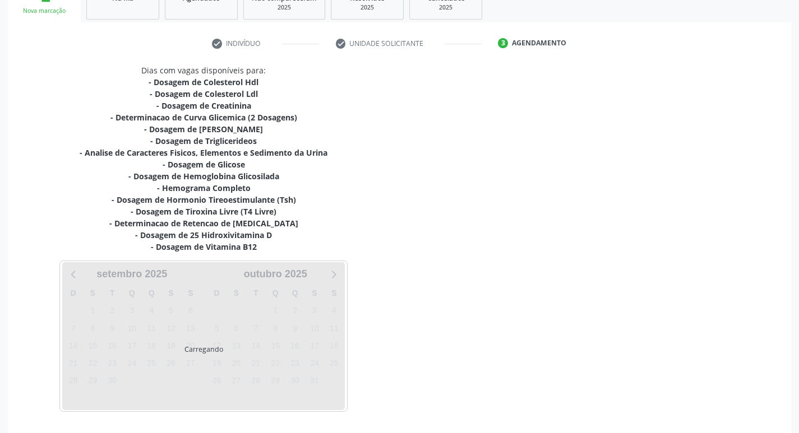
scroll to position [219, 0]
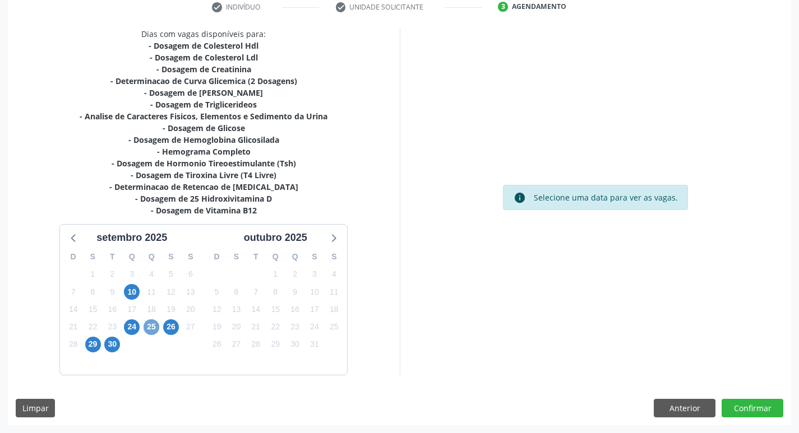
click at [149, 328] on span "25" at bounding box center [151, 327] width 16 height 16
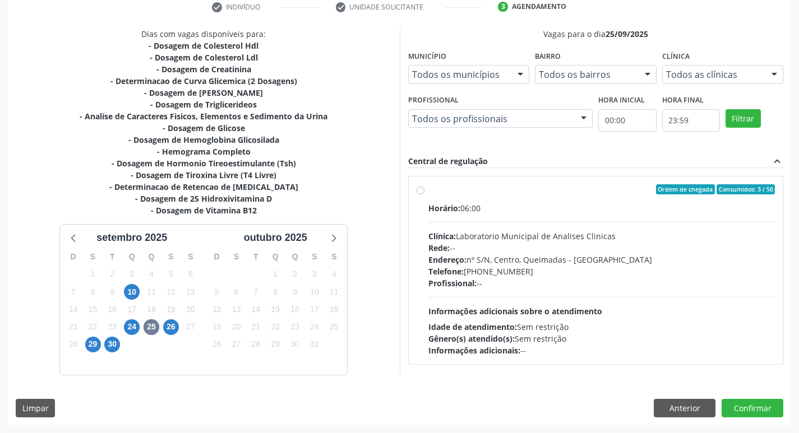
click at [626, 271] on div "Telefone: (83) 33921344" at bounding box center [601, 272] width 347 height 12
click at [424, 194] on input "Ordem de chegada Consumidos: 3 / 50 Horário: 06:00 Clínica: Laboratorio Municip…" at bounding box center [420, 189] width 8 height 10
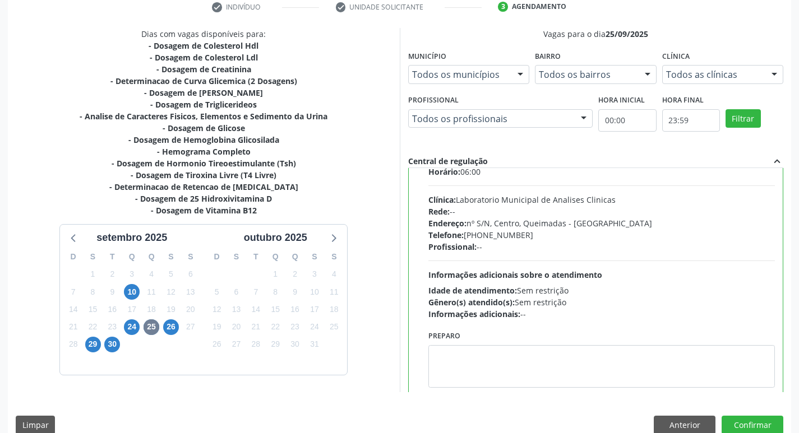
scroll to position [55, 0]
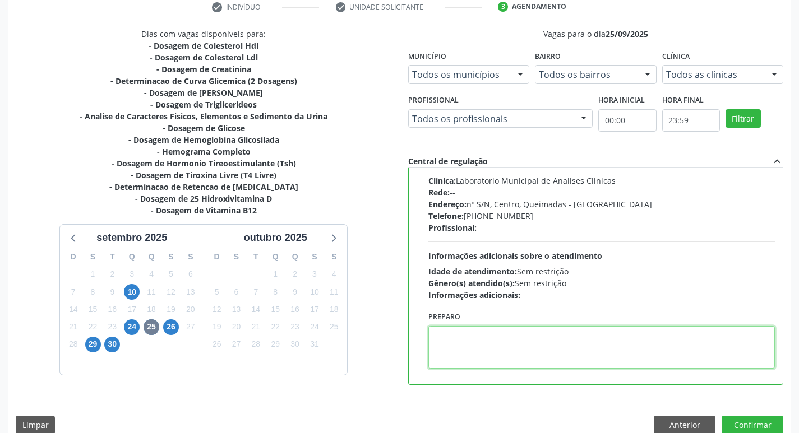
click at [575, 341] on textarea at bounding box center [601, 347] width 347 height 43
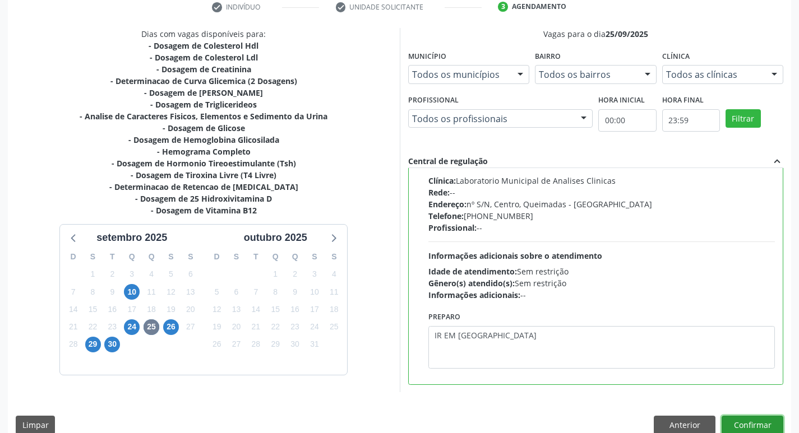
click at [763, 420] on button "Confirmar" at bounding box center [752, 425] width 62 height 19
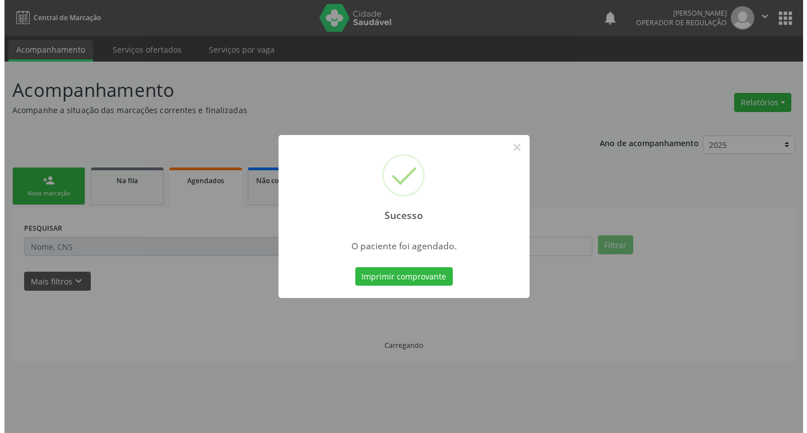
scroll to position [0, 0]
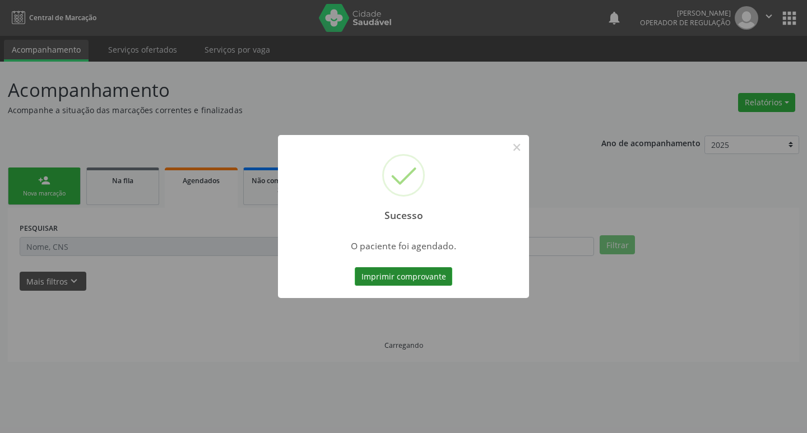
click at [441, 284] on button "Imprimir comprovante" at bounding box center [404, 276] width 98 height 19
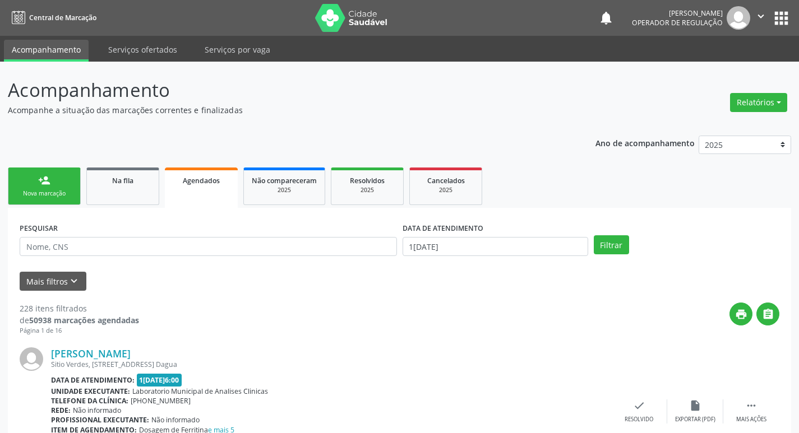
click at [74, 190] on link "person_add Nova marcação" at bounding box center [44, 187] width 73 height 38
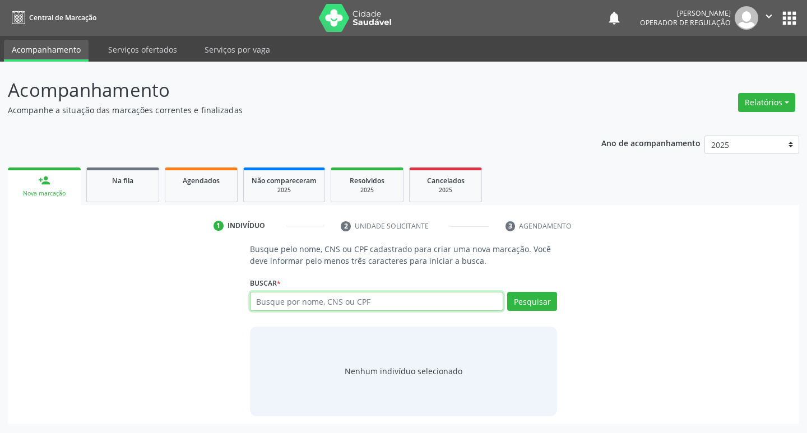
click at [265, 303] on input "text" at bounding box center [377, 301] width 254 height 19
type input "704601605810721"
click at [511, 305] on button "Pesquisar" at bounding box center [532, 301] width 50 height 19
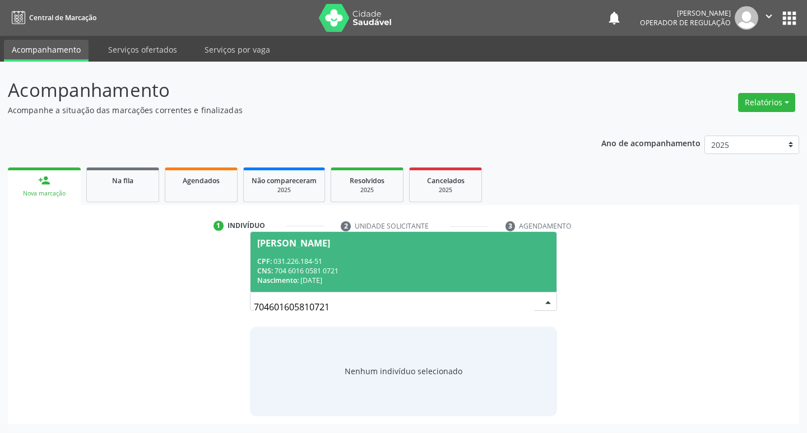
click at [444, 270] on div "CNS: 704 6016 0581 0721" at bounding box center [403, 271] width 293 height 10
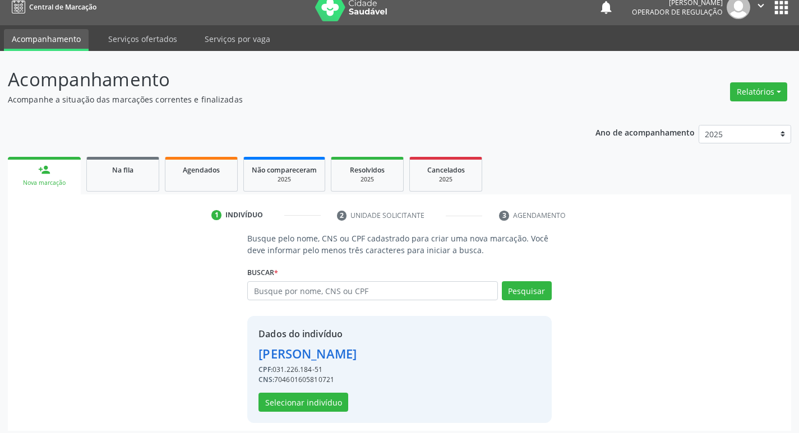
scroll to position [16, 0]
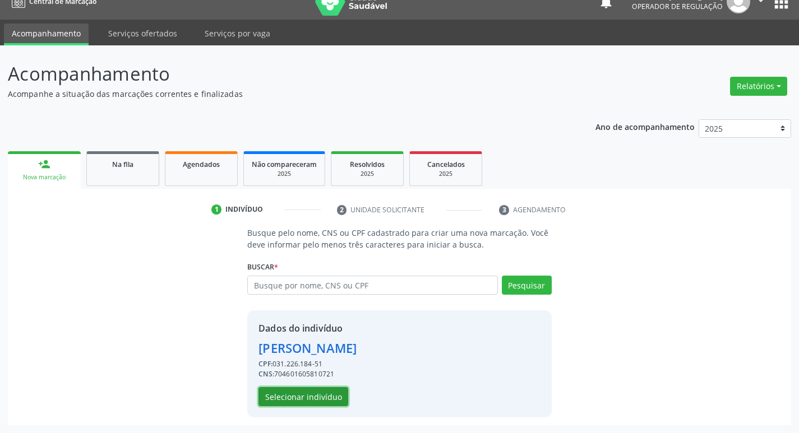
click at [333, 400] on button "Selecionar indivíduo" at bounding box center [303, 396] width 90 height 19
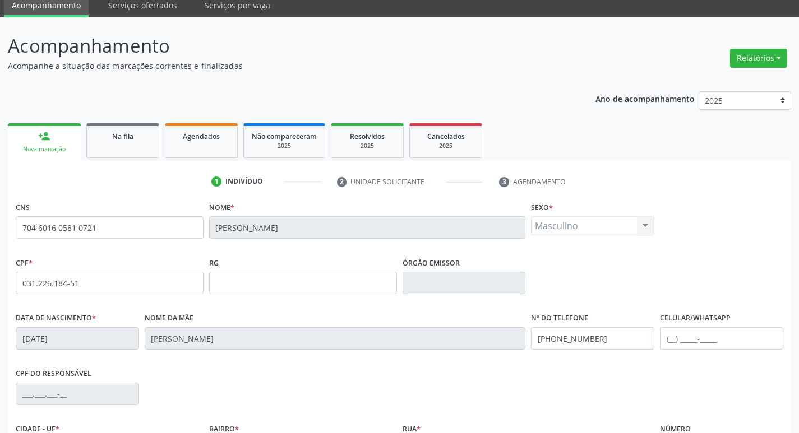
scroll to position [174, 0]
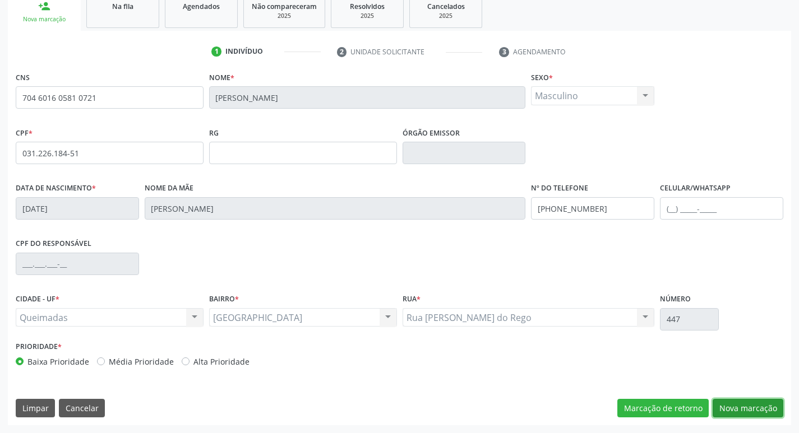
click at [763, 408] on button "Nova marcação" at bounding box center [747, 408] width 71 height 19
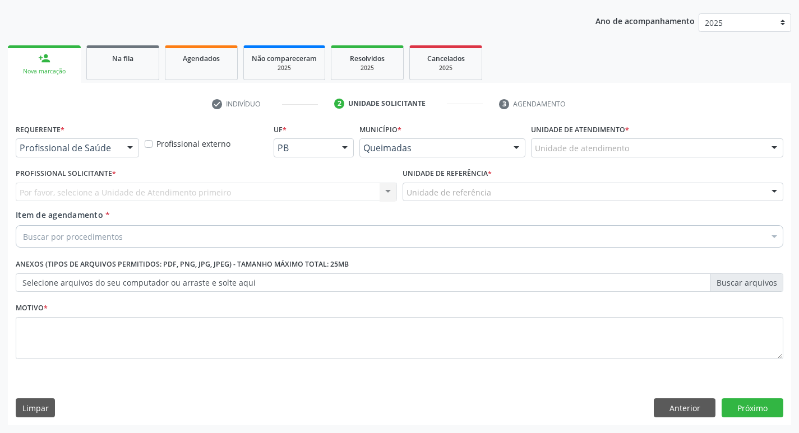
click at [110, 157] on div "Requerente * Profissional de Saúde Profissional de Saúde Paciente Nenhum result…" at bounding box center [77, 143] width 129 height 44
click at [106, 154] on div "Profissional de Saúde" at bounding box center [77, 147] width 123 height 19
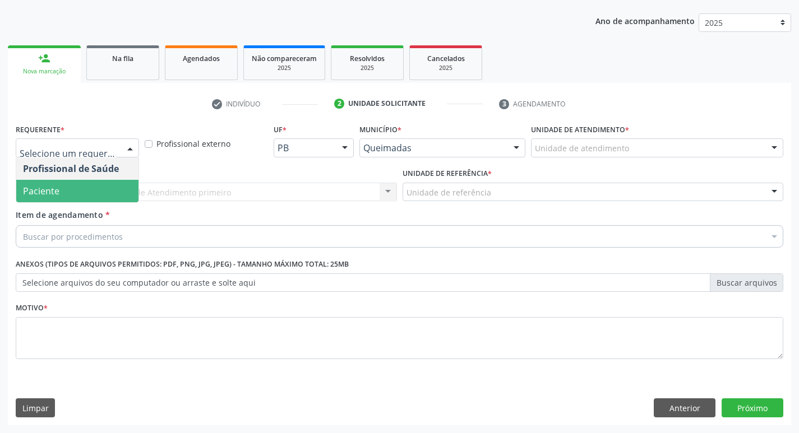
click at [80, 198] on span "Paciente" at bounding box center [77, 191] width 122 height 22
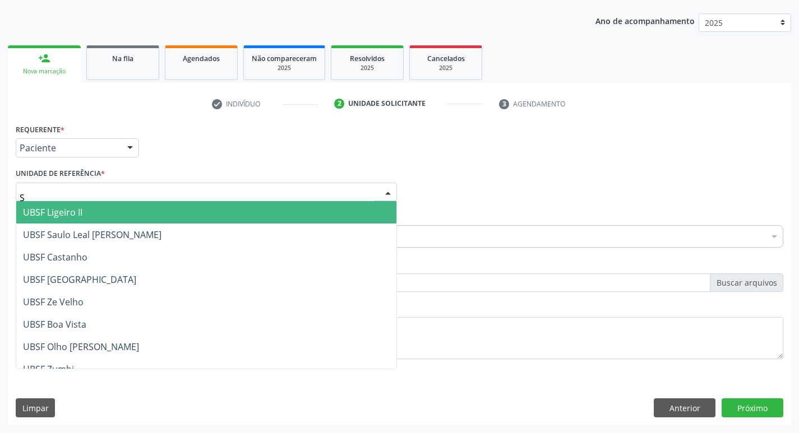
type input "SA"
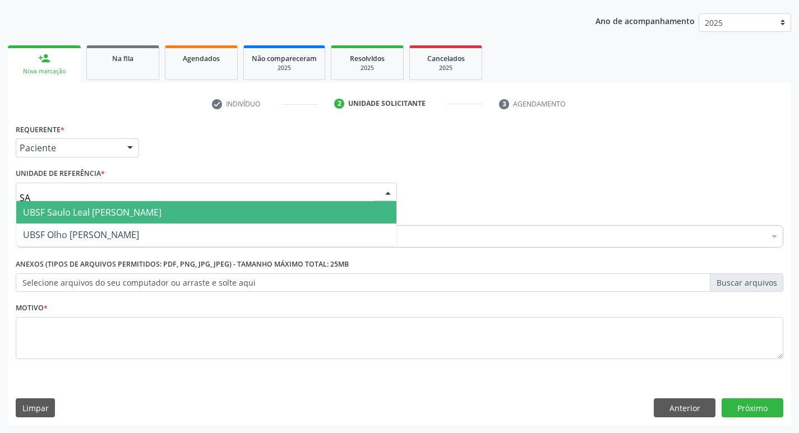
click at [88, 213] on span "UBSF Saulo Leal [PERSON_NAME]" at bounding box center [92, 212] width 138 height 12
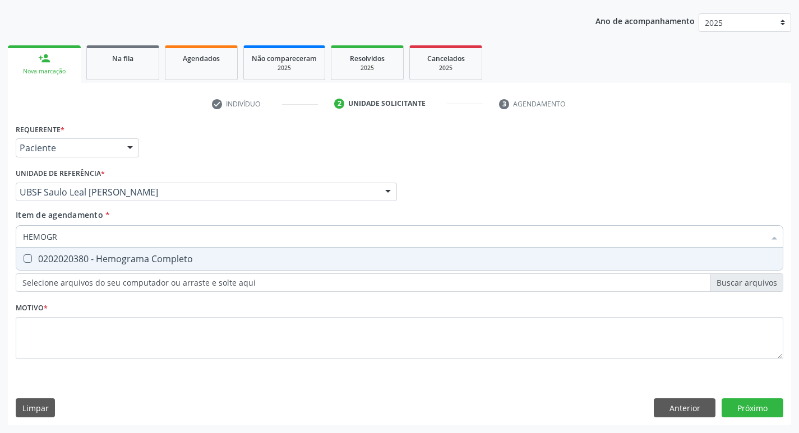
type input "HEMOGRA"
click at [123, 257] on div "0202020380 - Hemograma Completo" at bounding box center [399, 258] width 753 height 9
checkbox Completo "true"
type input "H"
checkbox Completo "false"
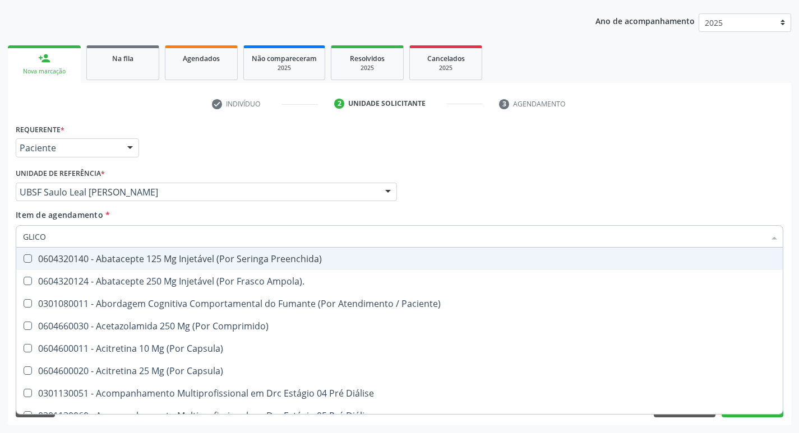
type input "GLICOS"
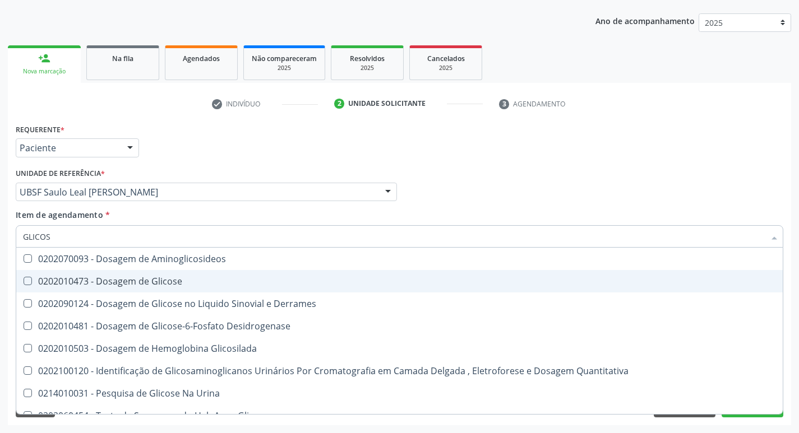
click at [156, 283] on div "0202010473 - Dosagem de Glicose" at bounding box center [399, 281] width 753 height 9
checkbox Glicose "true"
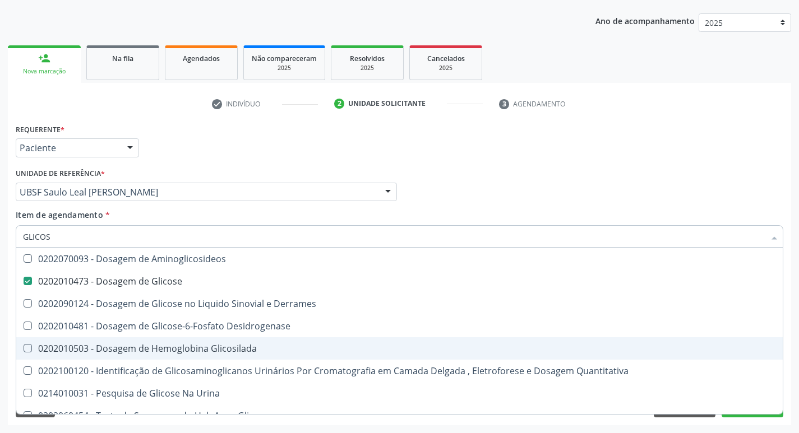
click at [197, 345] on div "0202010503 - Dosagem de Hemoglobina Glicosilada" at bounding box center [399, 348] width 753 height 9
checkbox Glicosilada "true"
type input "GLICO"
checkbox Glicose "false"
checkbox Derrames "true"
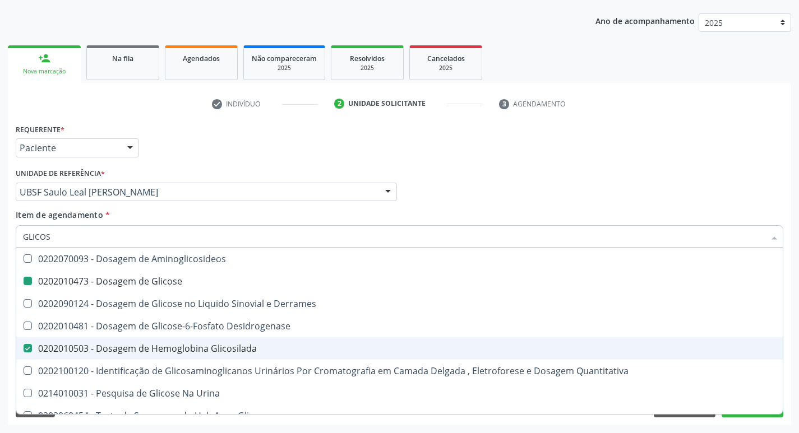
checkbox Glicosilada "false"
checkbox Quantitativa "true"
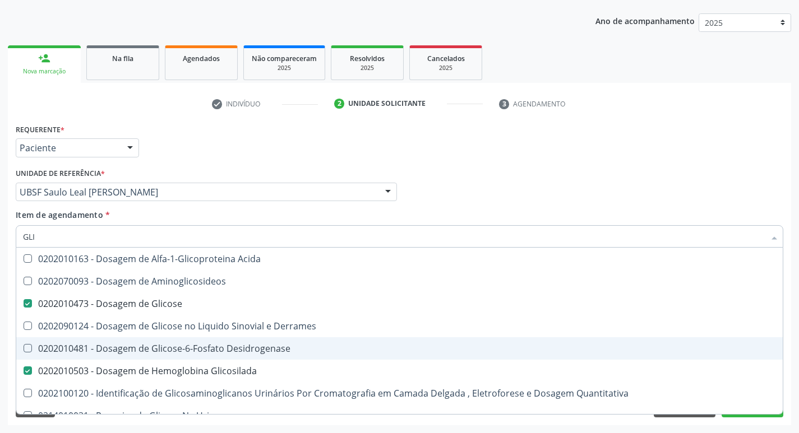
type input "GL"
checkbox Glicose "false"
checkbox Glicosilada "false"
type input "G"
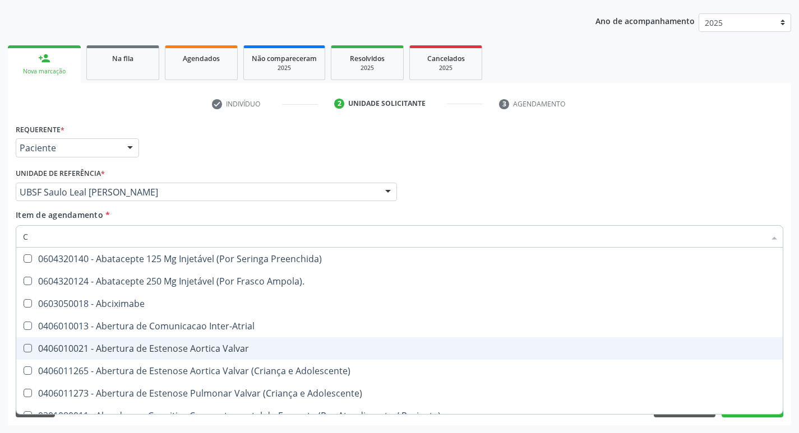
type input "CO"
checkbox Comprimido\) "true"
checkbox Transcutanea "true"
checkbox Osseo "true"
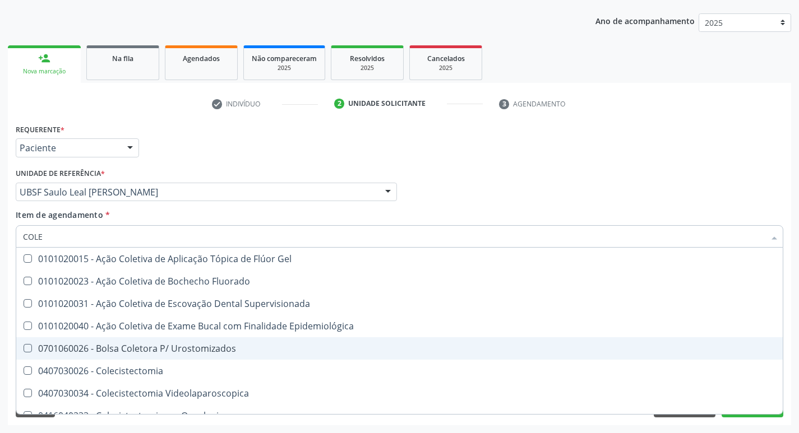
type input "COLES"
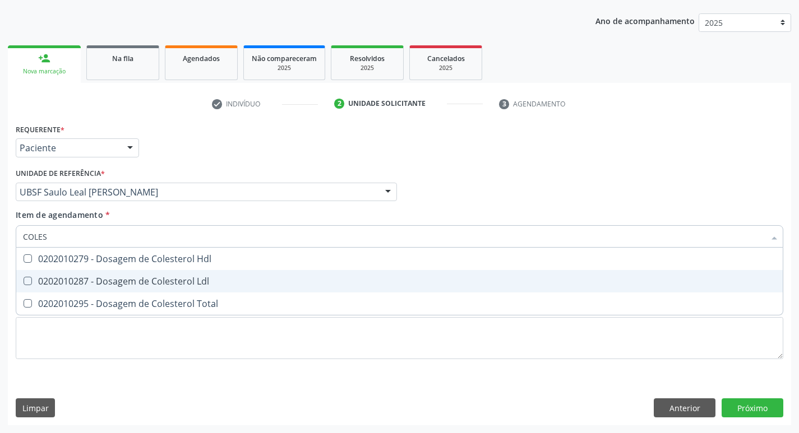
click at [209, 285] on div "0202010287 - Dosagem de Colesterol Ldl" at bounding box center [399, 281] width 753 height 9
checkbox Ldl "true"
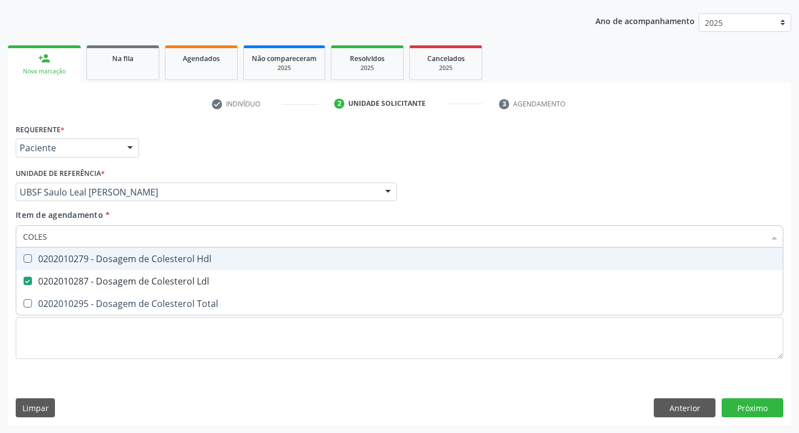
click at [221, 248] on span "0202010279 - Dosagem de Colesterol Hdl" at bounding box center [399, 259] width 766 height 22
checkbox Hdl "true"
type input "COLE"
checkbox Hdl "false"
checkbox Ldl "false"
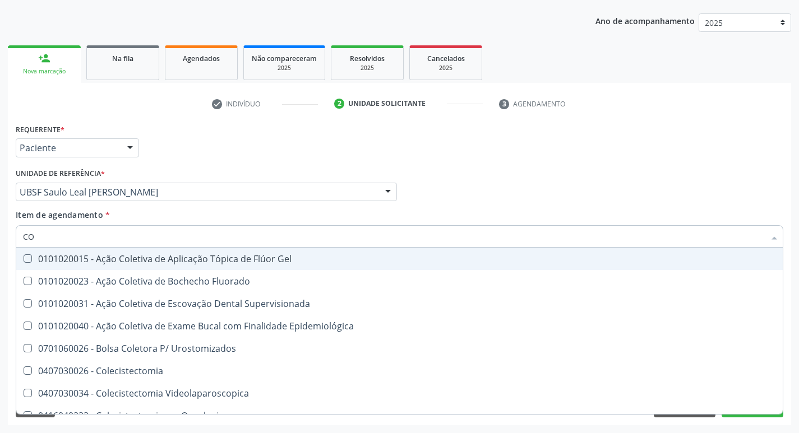
type input "C"
checkbox Hdl "false"
checkbox Ldl "false"
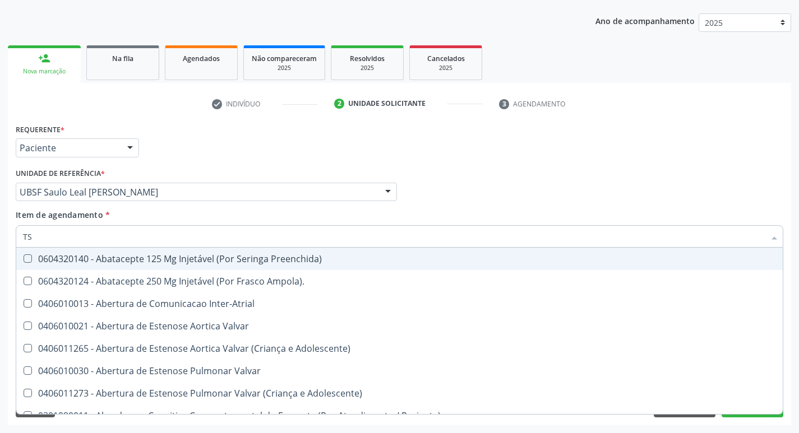
type input "TSH"
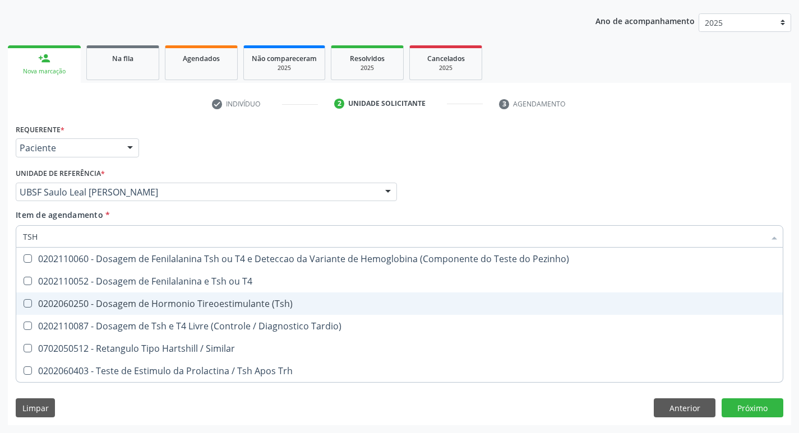
click at [220, 299] on div "0202060250 - Dosagem de Hormonio Tireoestimulante (Tsh)" at bounding box center [399, 303] width 753 height 9
checkbox \(Tsh\) "true"
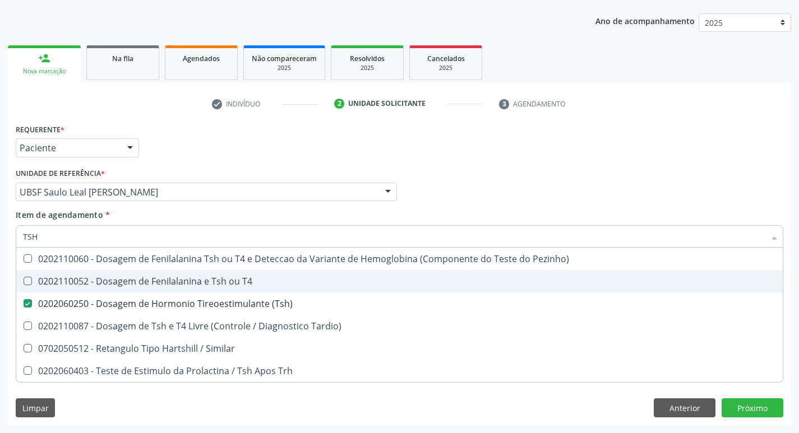
type input "TS"
checkbox \(Tsh\) "false"
checkbox Tardio\) "true"
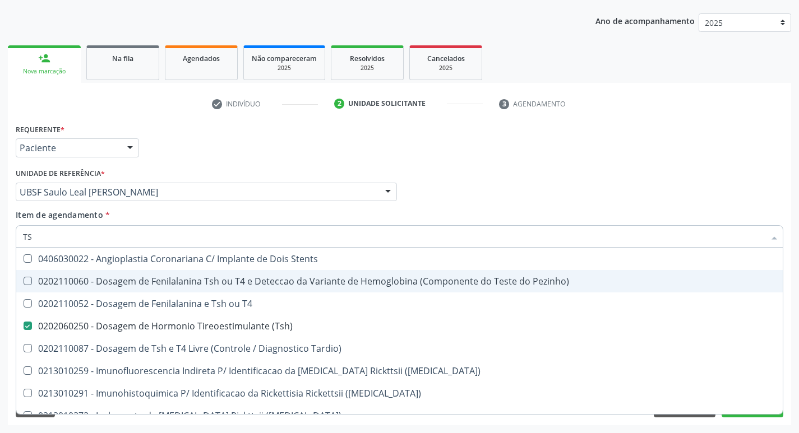
type input "T"
checkbox \(Tsh\) "false"
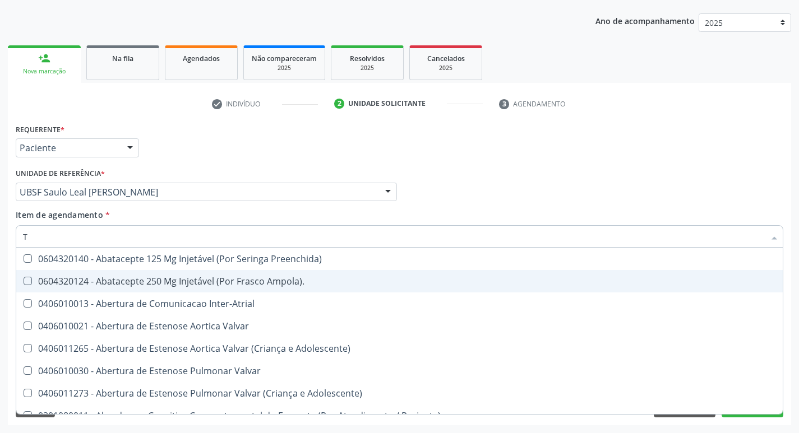
type input "T4"
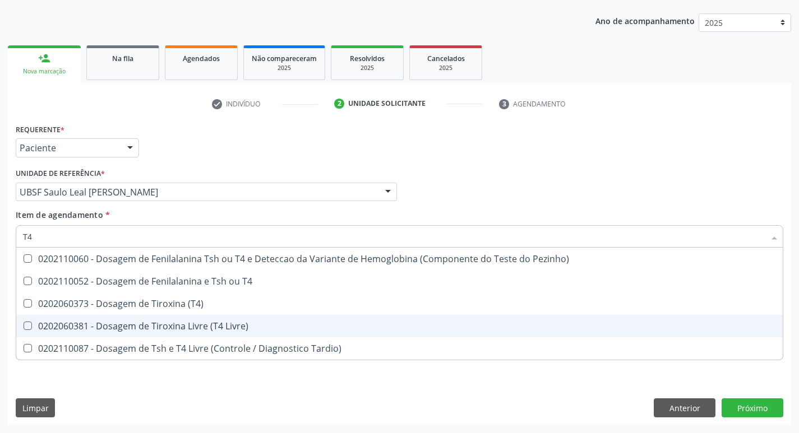
click at [212, 327] on div "0202060381 - Dosagem de Tiroxina Livre (T4 Livre)" at bounding box center [399, 326] width 753 height 9
checkbox Livre\) "true"
type input "T"
checkbox Livre\) "false"
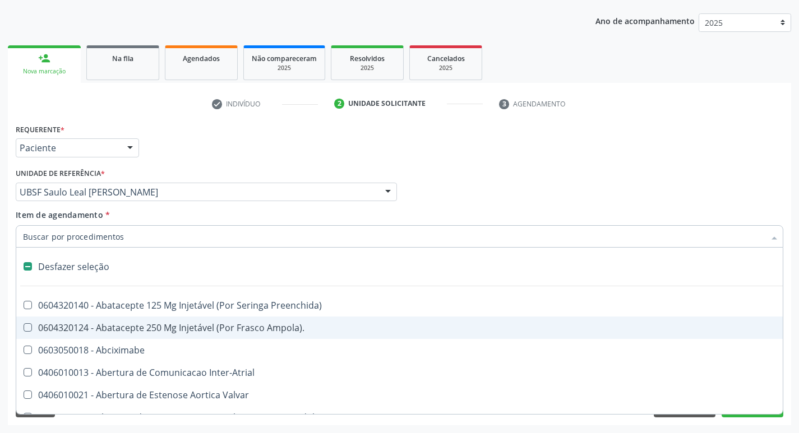
type input "V"
checkbox \(Unilateral\) "true"
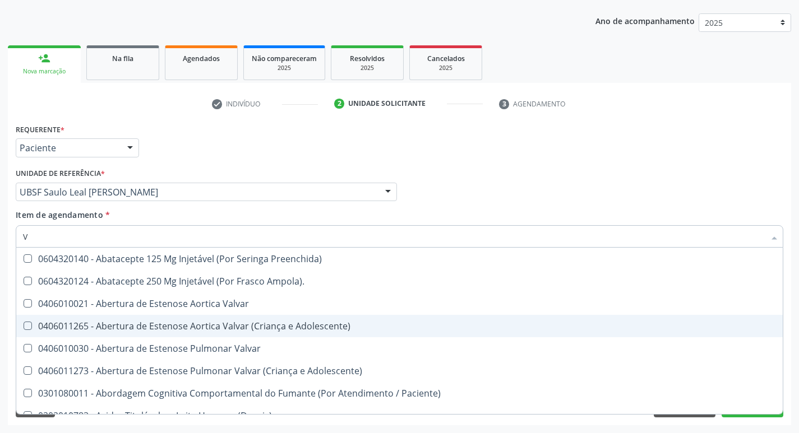
type input "VI"
checkbox Livre\) "false"
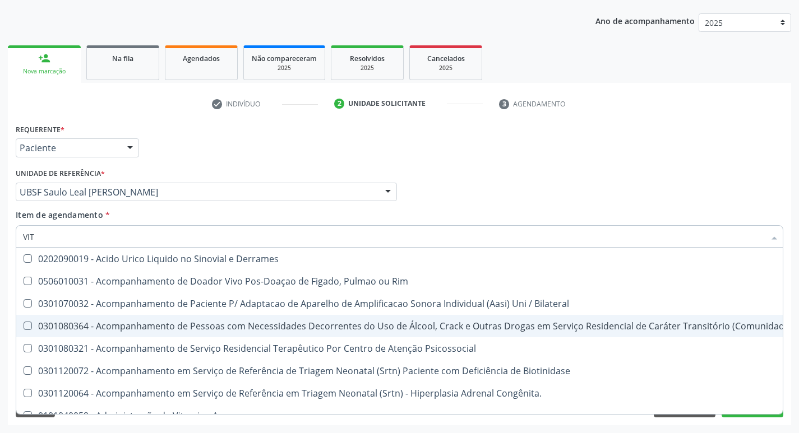
type input "VITA"
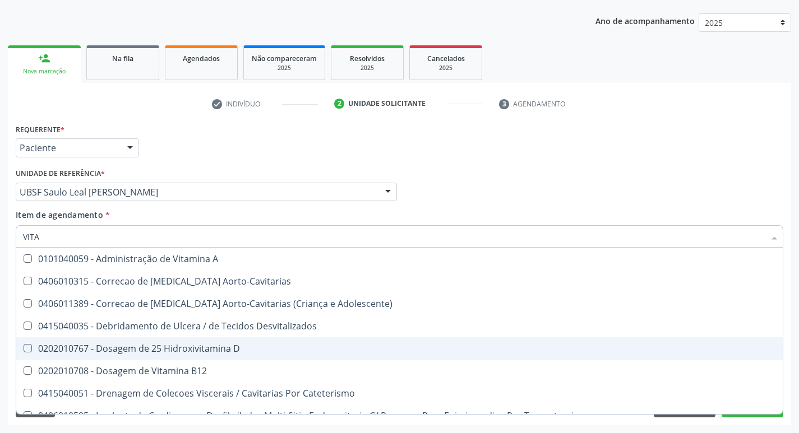
click at [214, 352] on div "0202010767 - Dosagem de 25 Hidroxivitamina D" at bounding box center [399, 348] width 753 height 9
checkbox D "true"
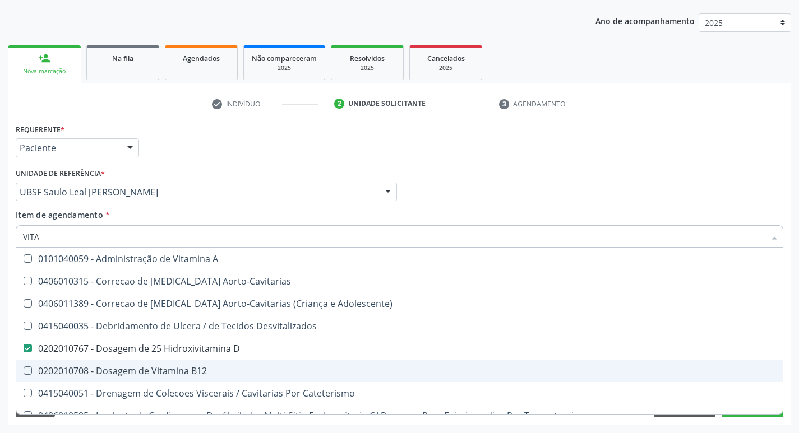
click at [211, 360] on span "0202010708 - Dosagem de Vitamina B12" at bounding box center [399, 371] width 766 height 22
checkbox B12 "true"
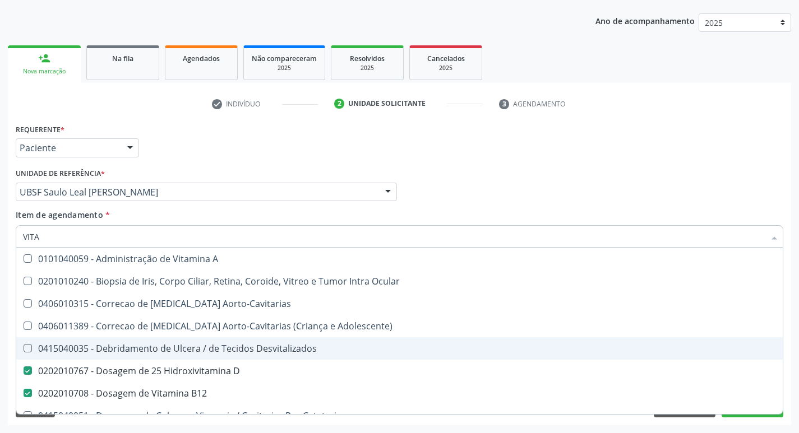
type input "VIT"
checkbox Desvitalizados "false"
checkbox B12 "true"
type input "V"
type input "FERRIT"
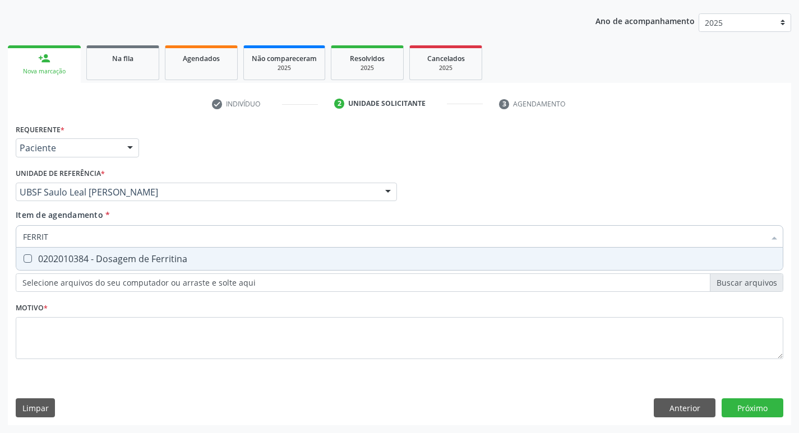
click at [200, 258] on div "0202010384 - Dosagem de Ferritina" at bounding box center [399, 258] width 753 height 9
checkbox Ferritina "true"
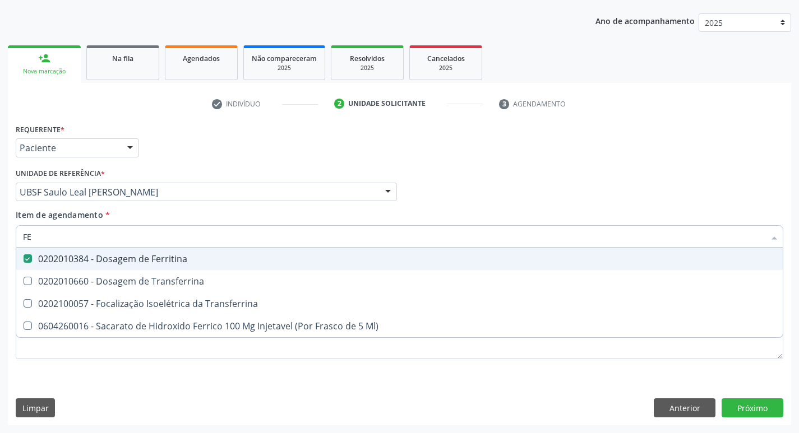
type input "F"
checkbox Ferritina "false"
checkbox Transferrina "false"
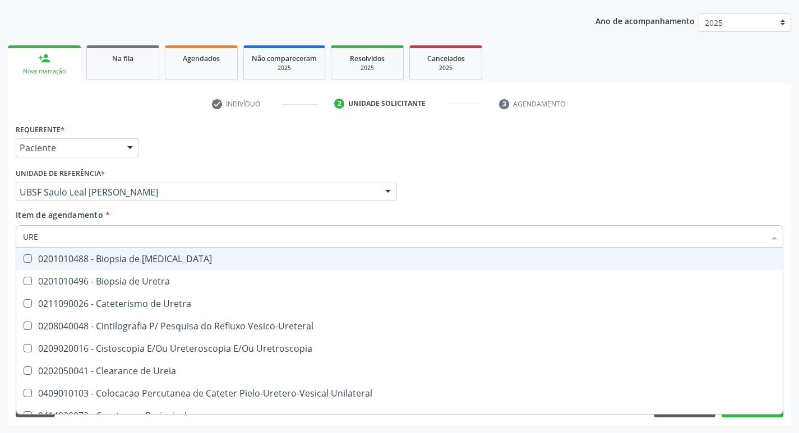
type input "UREI"
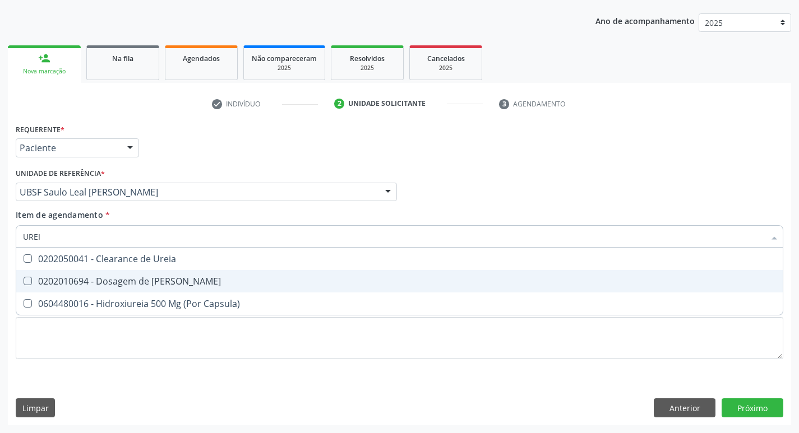
click at [196, 276] on span "0202010694 - Dosagem de [PERSON_NAME]" at bounding box center [399, 281] width 766 height 22
checkbox Ureia "true"
type input "URE"
checkbox Ureia "false"
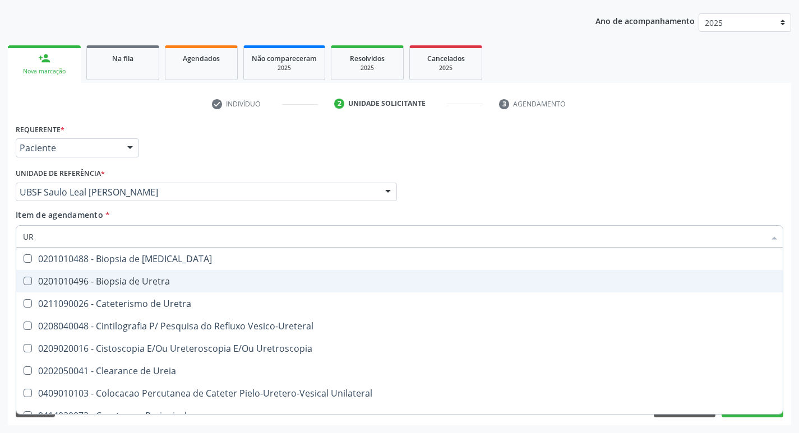
type input "U"
checkbox Ureia "false"
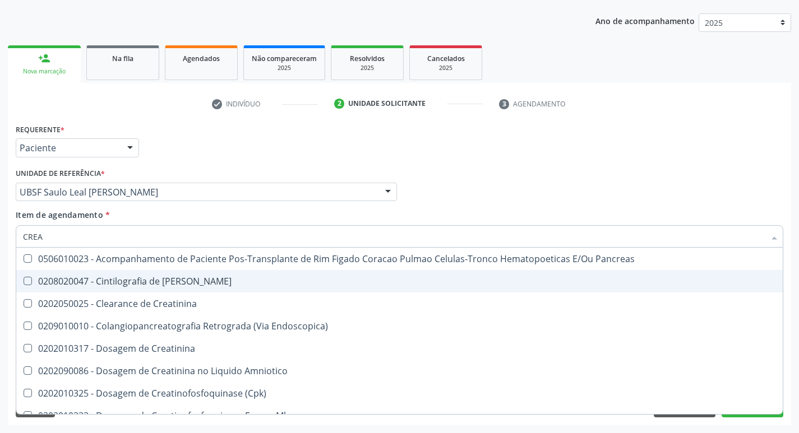
type input "CREAT"
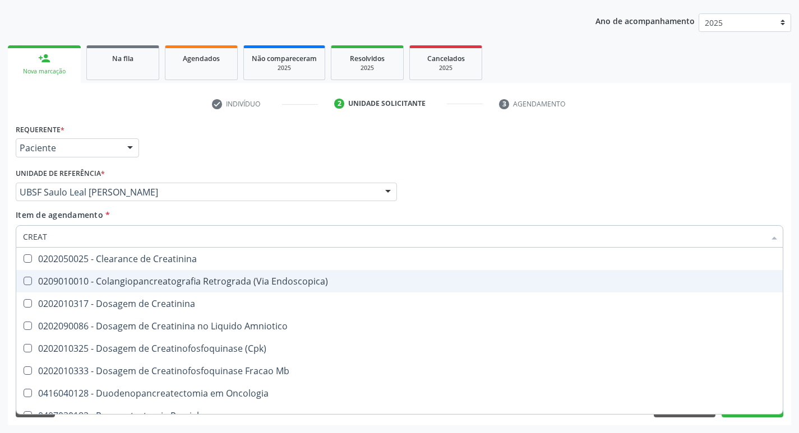
click at [191, 293] on span "0202010317 - Dosagem de Creatinina" at bounding box center [399, 304] width 766 height 22
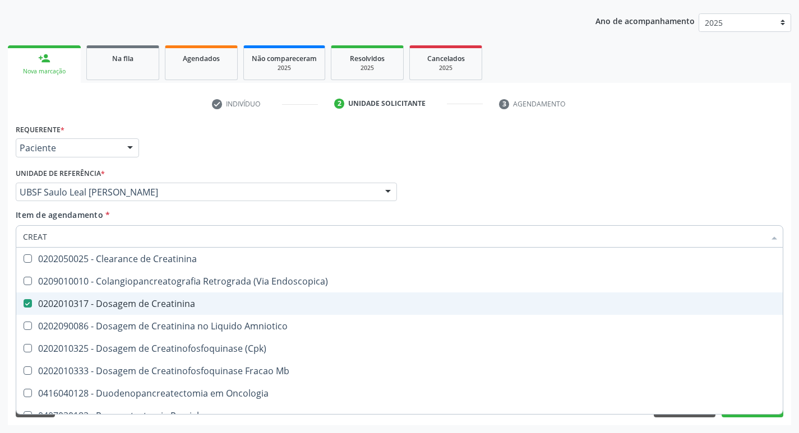
checkbox Creatinina "true"
type input "CREA"
checkbox Creatinina "false"
checkbox \(Cpk\) "true"
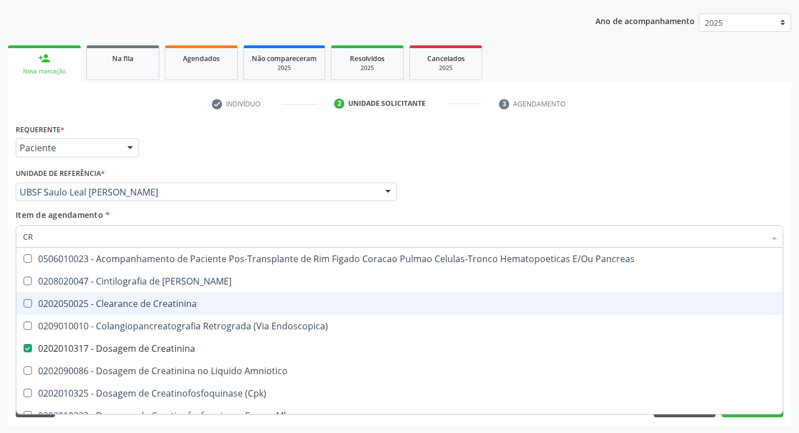
type input "C"
checkbox Creatinina "false"
checkbox Oncologia "false"
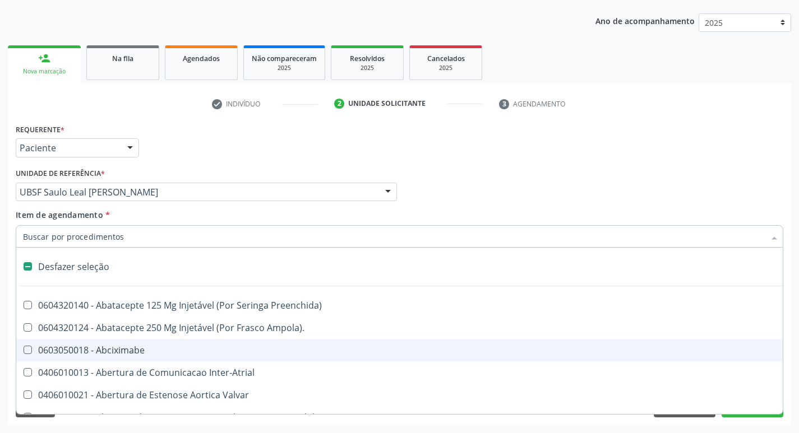
type input "S"
checkbox \(Total\) "true"
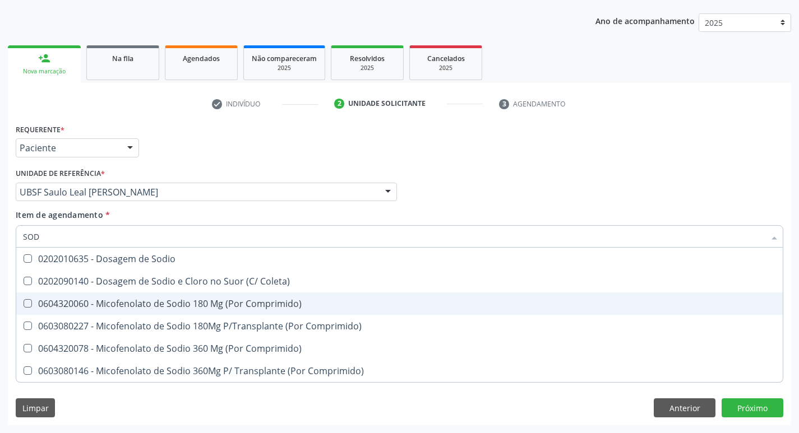
type input "SODI"
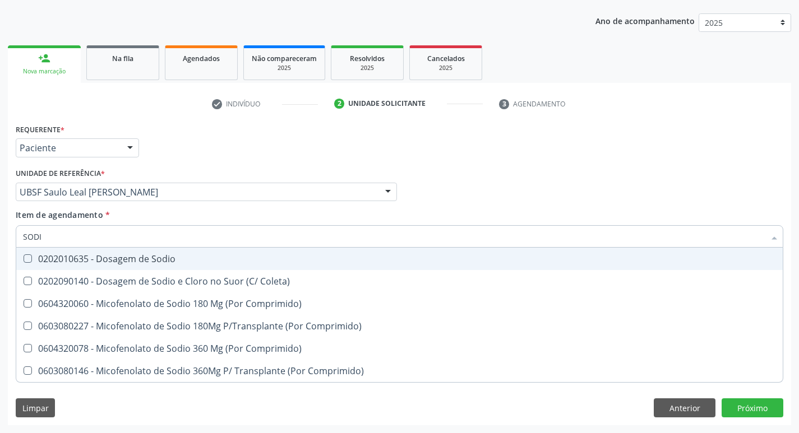
click at [194, 258] on div "0202010635 - Dosagem de Sodio" at bounding box center [399, 258] width 753 height 9
checkbox Sodio "true"
type input "S"
checkbox Sodio "false"
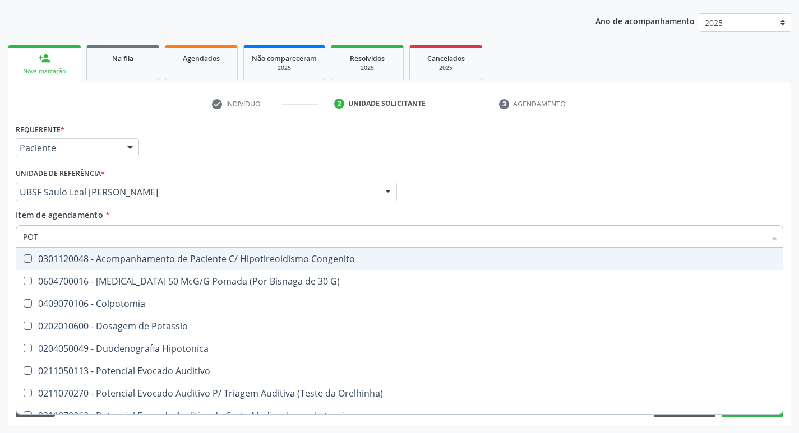
type input "POTA"
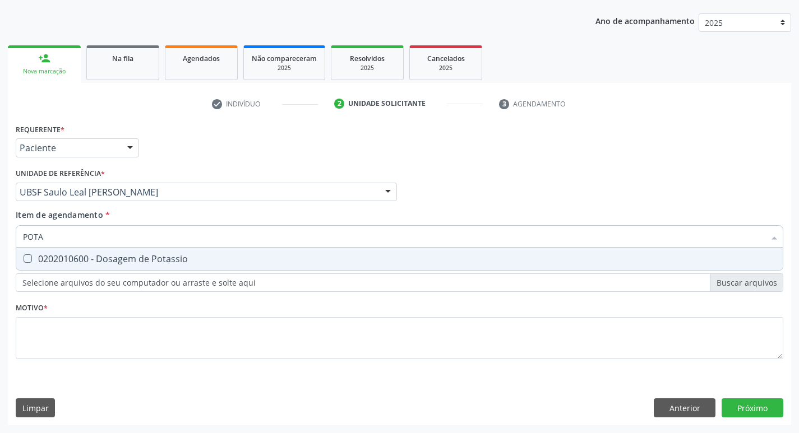
click at [194, 258] on div "0202010600 - Dosagem de Potassio" at bounding box center [399, 258] width 753 height 9
checkbox Potassio "true"
type input "POT"
checkbox Potassio "false"
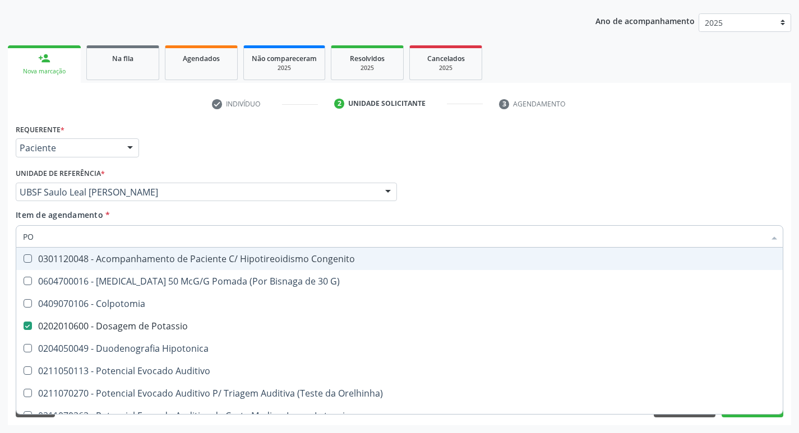
type input "P"
checkbox Potassio "false"
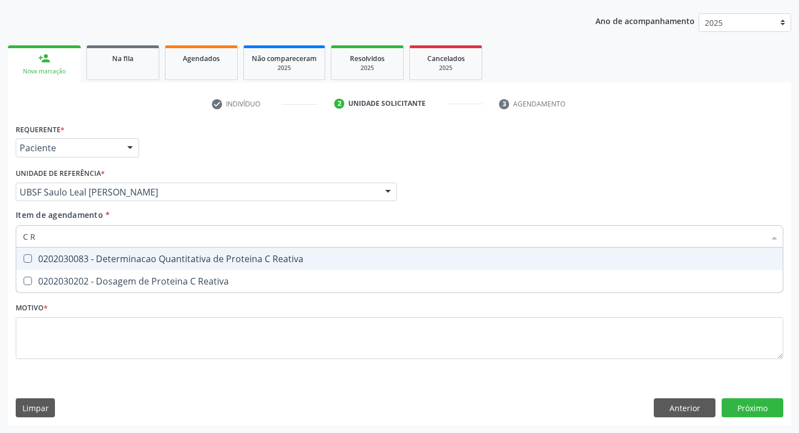
type input "C RE"
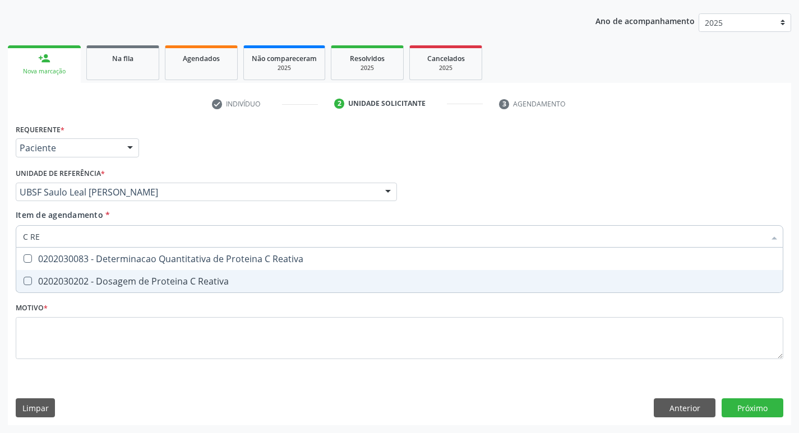
click at [205, 286] on div "0202030202 - Dosagem de Proteina C Reativa" at bounding box center [399, 281] width 753 height 9
checkbox Reativa "true"
type input "C"
checkbox Reativa "false"
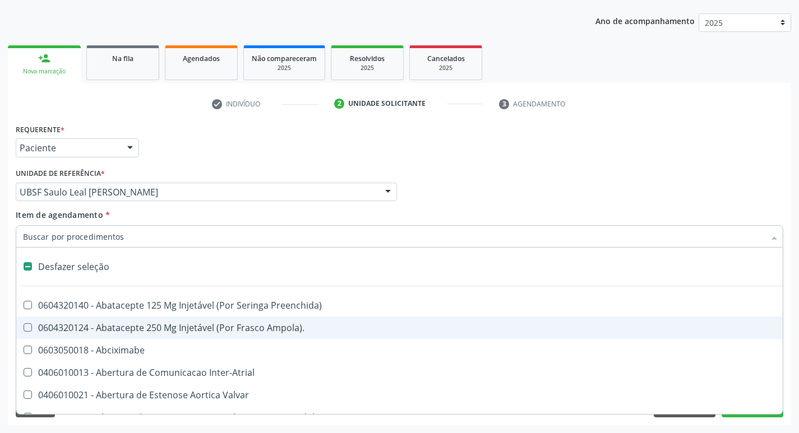
type input "B"
checkbox Imagem\) "true"
checkbox Transplante "true"
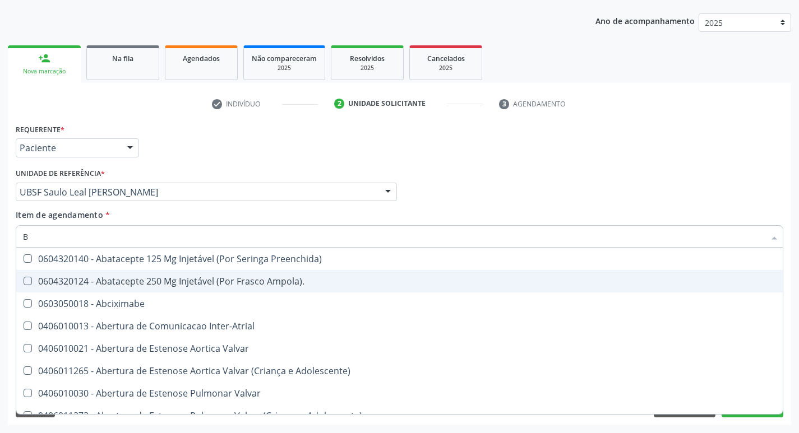
checkbox Glicosilada "false"
checkbox B12 "false"
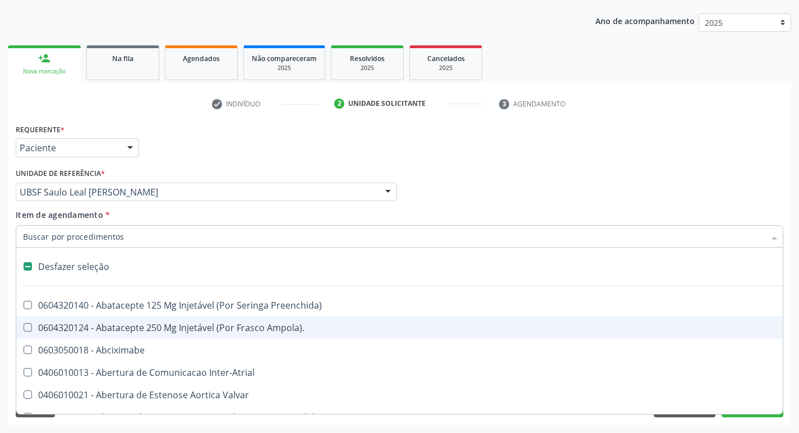
type input "V"
checkbox Campo\) "true"
checkbox Escrotal "true"
checkbox \(Unilateral\) "true"
checkbox Miocardio "true"
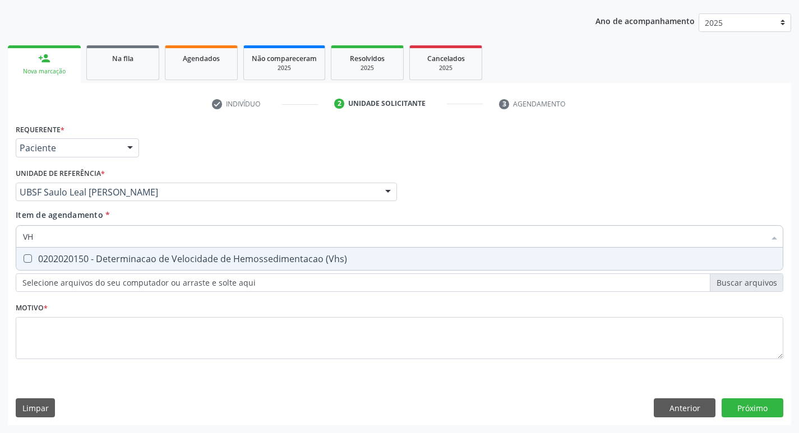
type input "VHS"
click at [208, 267] on span "0202020150 - Determinacao de Velocidade de Hemossedimentacao (Vhs)" at bounding box center [399, 259] width 766 height 22
checkbox \(Vhs\) "true"
type input "V"
checkbox \(Vhs\) "false"
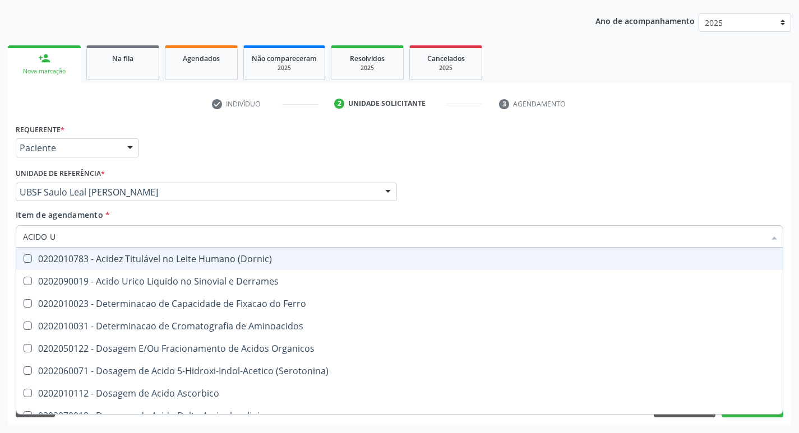
type input "ACIDO UR"
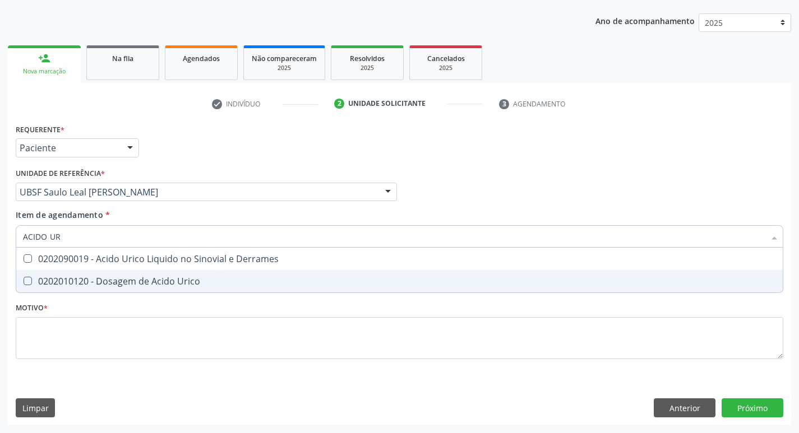
click at [207, 276] on span "0202010120 - Dosagem de Acido Urico" at bounding box center [399, 281] width 766 height 22
checkbox Urico "true"
type input "ACIDO"
checkbox Urico "false"
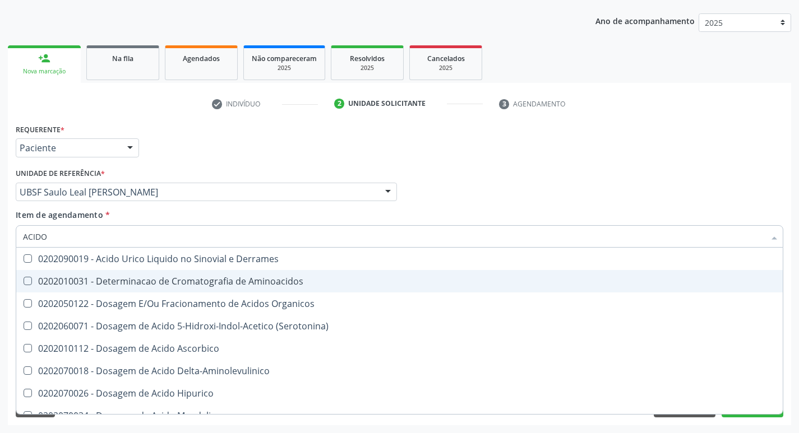
type input "ACID"
checkbox Urico "false"
checkbox Vanilmandelico "true"
type input "A"
checkbox Vanilmandelico "false"
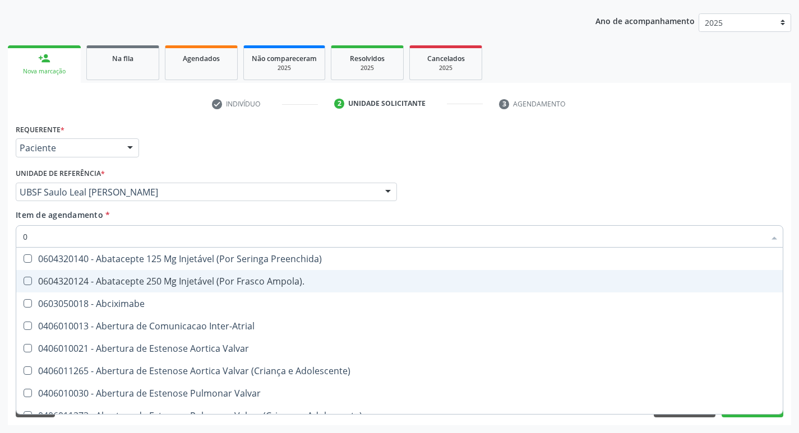
type input "02"
checkbox Renal "true"
checkbox \(Frasco\) "true"
checkbox Capsula\) "true"
checkbox Pancreas "true"
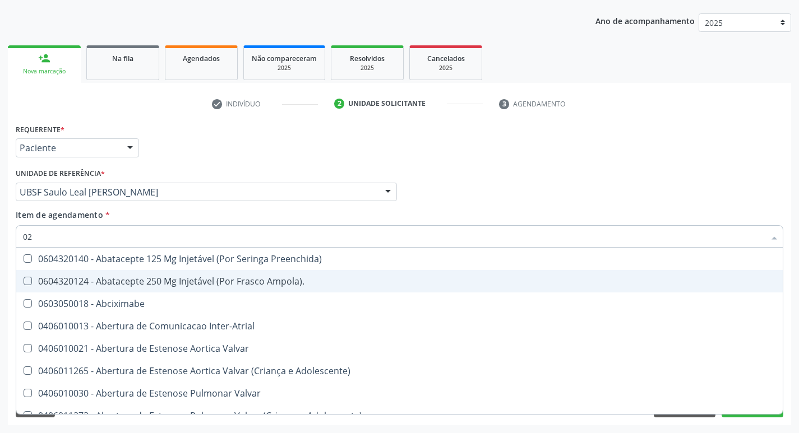
checkbox Paratireoides "true"
checkbox 67 "true"
checkbox Simples "true"
checkbox Comprimido\) "true"
checkbox Ml\) "true"
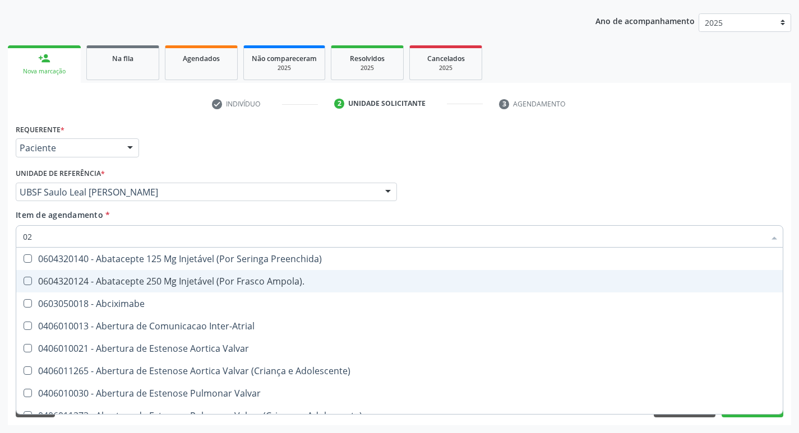
checkbox Per-Operatoria "true"
checkbox Redome\) "true"
checkbox Transplante "true"
checkbox Biliar "true"
checkbox Posterior "true"
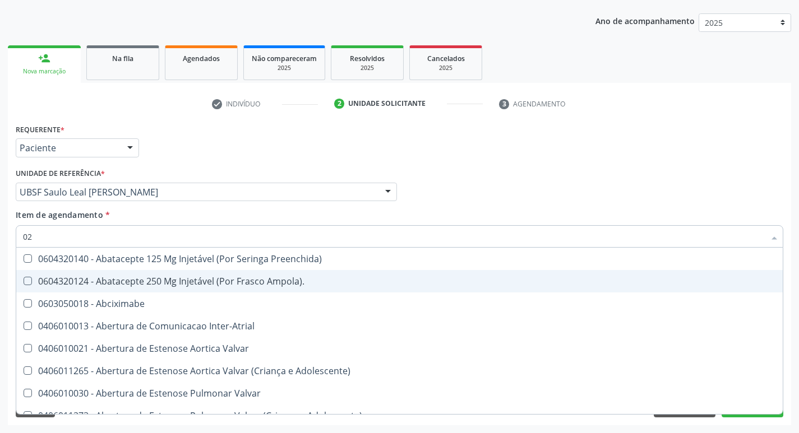
checkbox Revisao "true"
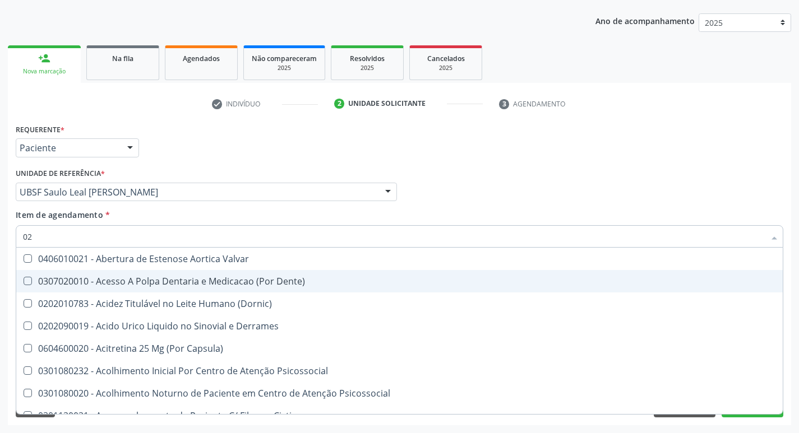
type input "020"
checkbox Colposcopia "true"
checkbox Cerebral "true"
checkbox Parceiro "true"
checkbox \(Pos-Pasteurização\) "true"
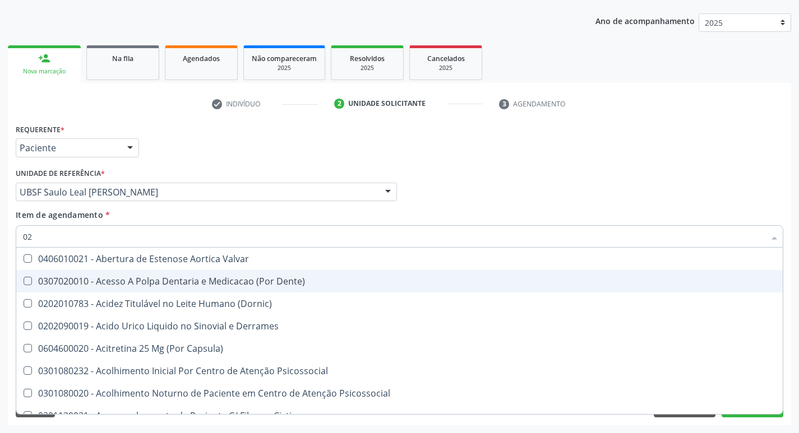
checkbox Debridamento "true"
checkbox Dacriocistografia "true"
checkbox \(Ch50\) "true"
checkbox Osmolaridade "true"
checkbox Ivy "true"
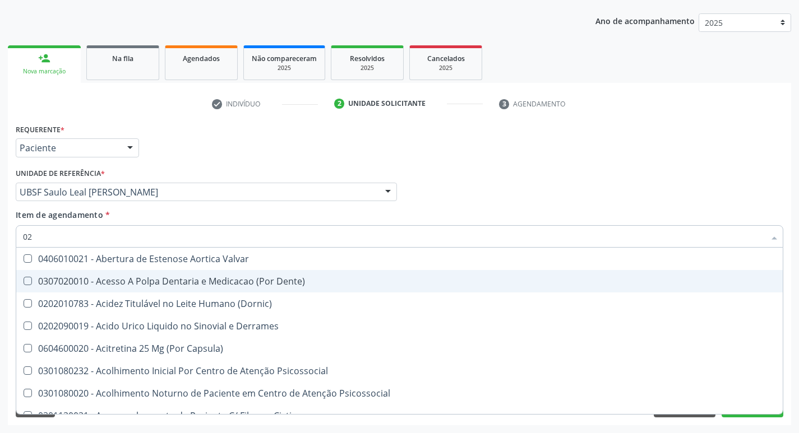
checkbox Bloqueio "true"
checkbox Maior "true"
checkbox Comprimido\) "true"
checkbox Totais "true"
checkbox D "false"
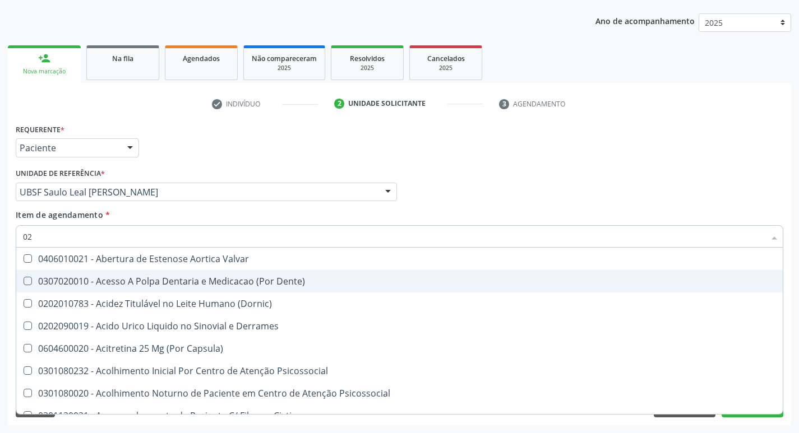
checkbox Metil-Hipurico "true"
checkbox Hdl "false"
checkbox Ldl "false"
checkbox Creatinina "false"
checkbox Ferritina "false"
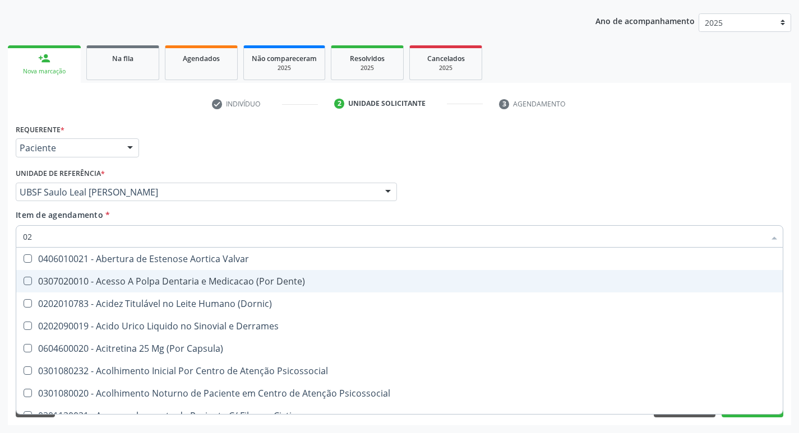
checkbox Glicose "false"
checkbox Glicosilada "false"
checkbox \(Tsh\) "false"
checkbox Potassio "false"
checkbox Reativa "false"
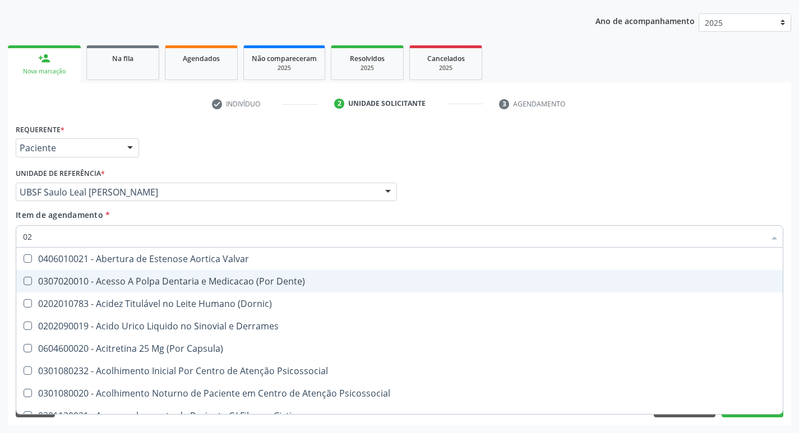
checkbox Sodio "false"
checkbox Livre\) "false"
checkbox Ureia "false"
checkbox B12 "false"
checkbox Eletro-Oculografia "true"
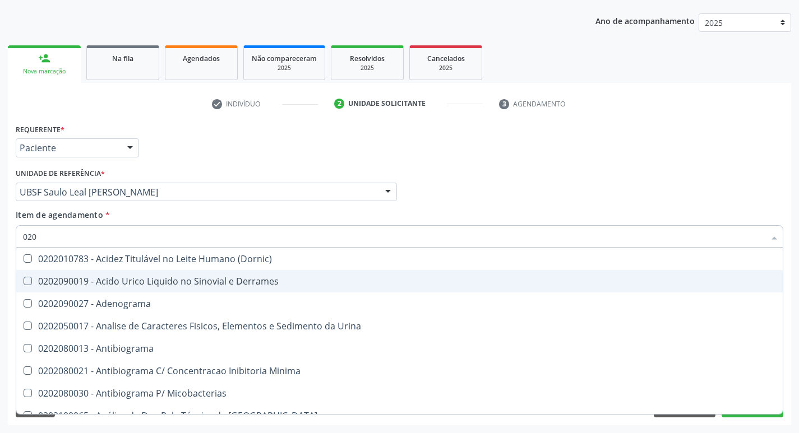
type input "0202"
checkbox \(Vhs\) "true"
checkbox D "true"
checkbox Urico "true"
checkbox Hdl "true"
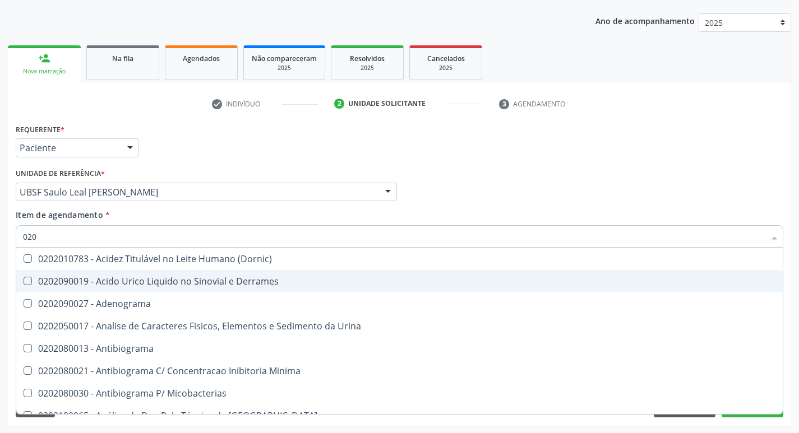
checkbox Ldl "true"
checkbox Creatinina "true"
checkbox Ferritina "true"
checkbox Glicose "true"
checkbox Glicosilada "true"
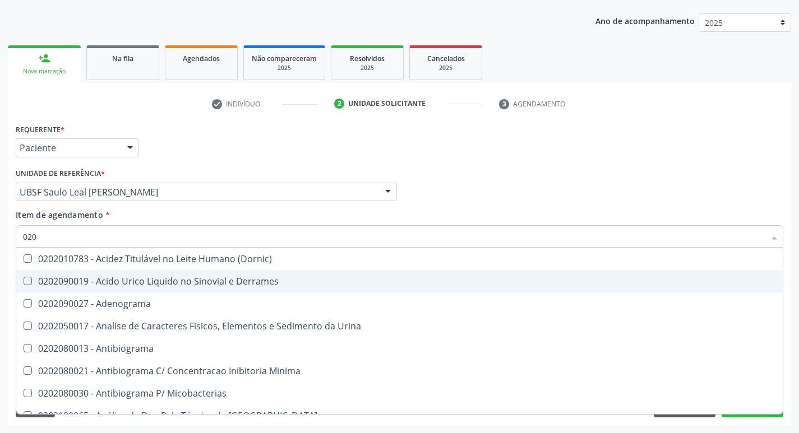
checkbox \(Tsh\) "true"
checkbox Potassio "true"
checkbox Reativa "true"
checkbox Sodio "true"
checkbox Livre\) "true"
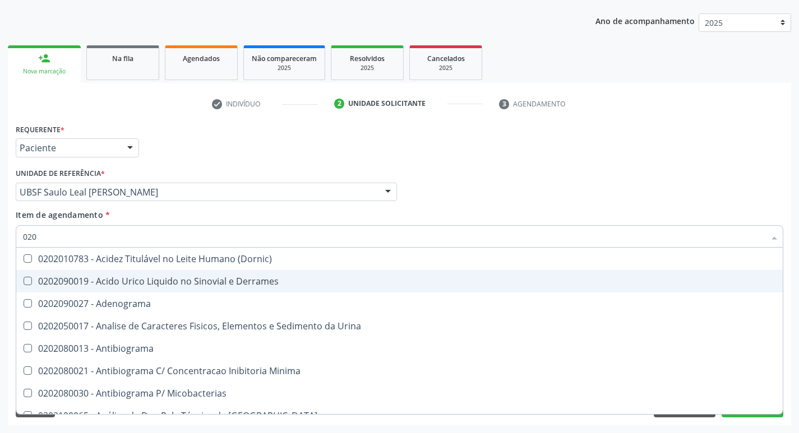
checkbox Ureia "true"
checkbox B12 "true"
checkbox Completo "true"
checkbox Le "false"
checkbox Tripanossoma "false"
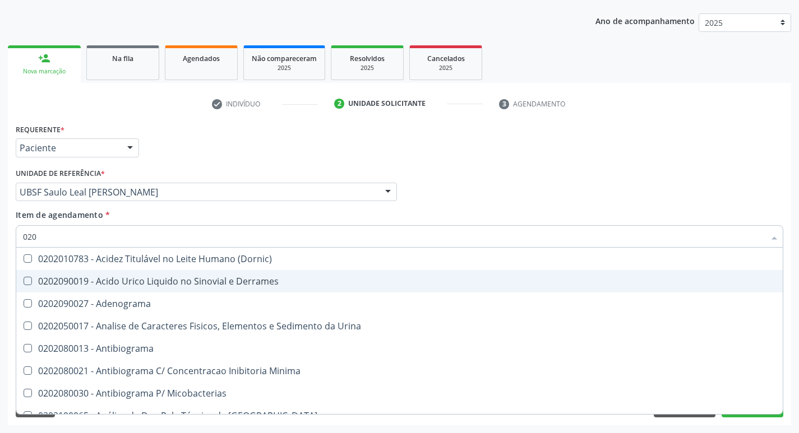
checkbox \(Urina\) "false"
checkbox Bilateral "false"
checkbox Unilateral "false"
checkbox Sifilis "false"
type input "02020"
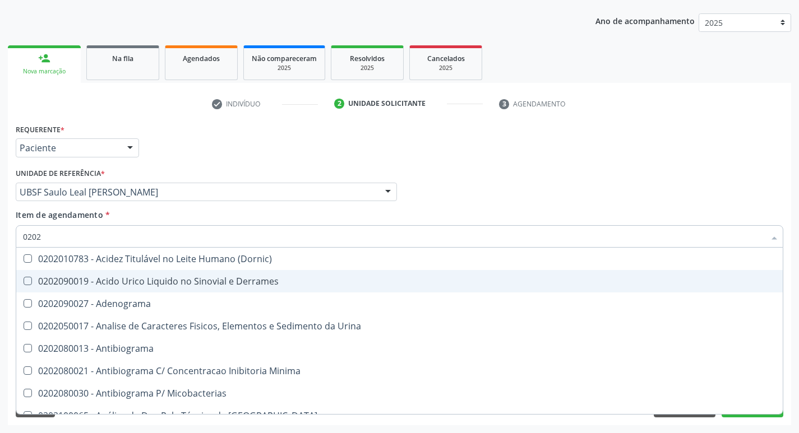
checkbox Osmolaridade "true"
checkbox Ivy "true"
checkbox \(Vhs\) "false"
checkbox Aminoácidos "true"
checkbox D "false"
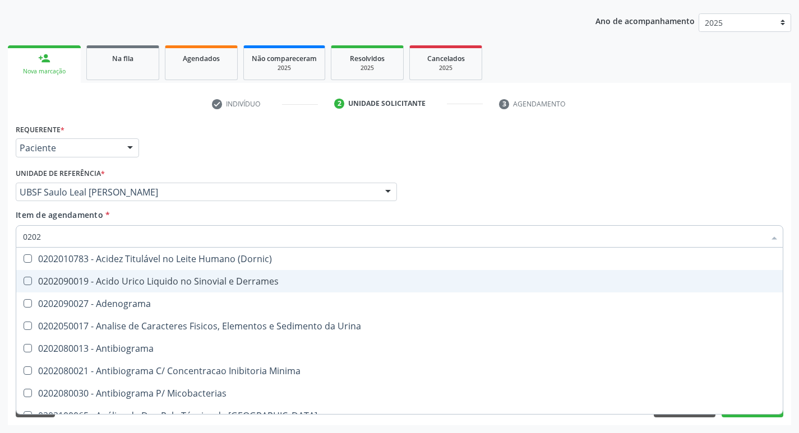
checkbox Urico "false"
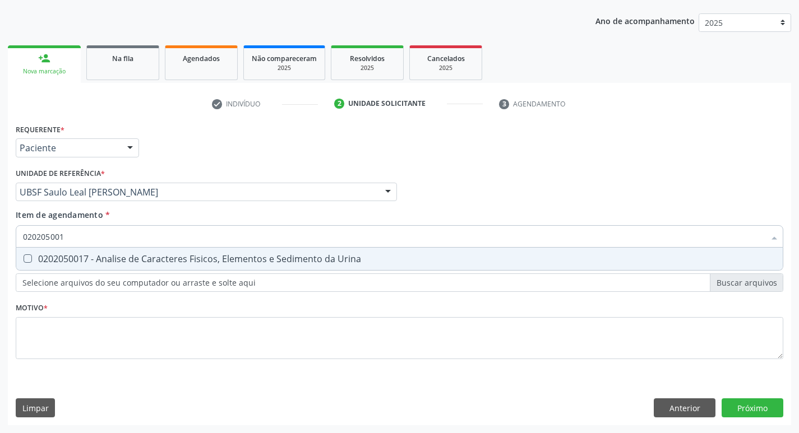
click at [214, 262] on div "0202050017 - Analise de Caracteres Fisicos, Elementos e Sedimento da Urina" at bounding box center [399, 258] width 753 height 9
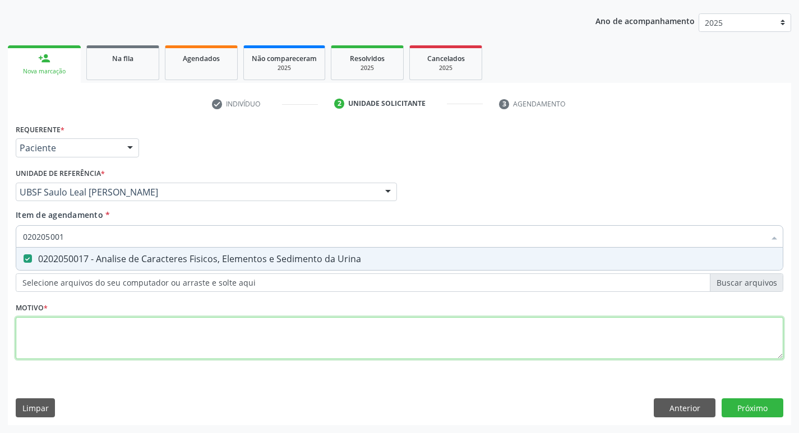
click at [206, 336] on div "Requerente * Paciente Profissional de Saúde Paciente Nenhum resultado encontrad…" at bounding box center [399, 248] width 767 height 254
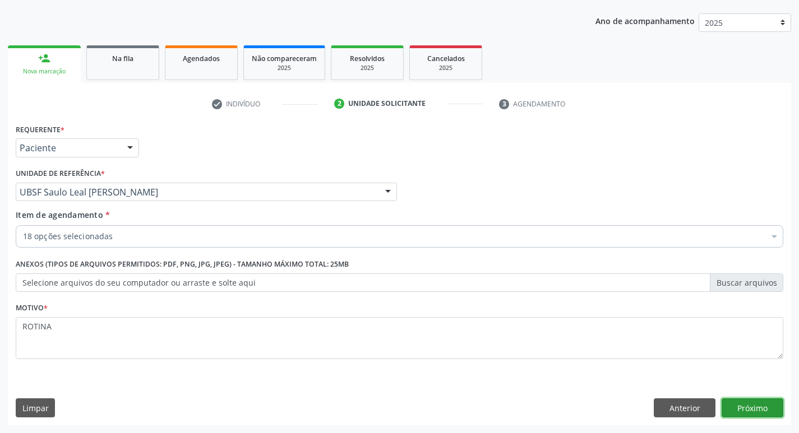
click at [737, 400] on button "Próximo" at bounding box center [752, 407] width 62 height 19
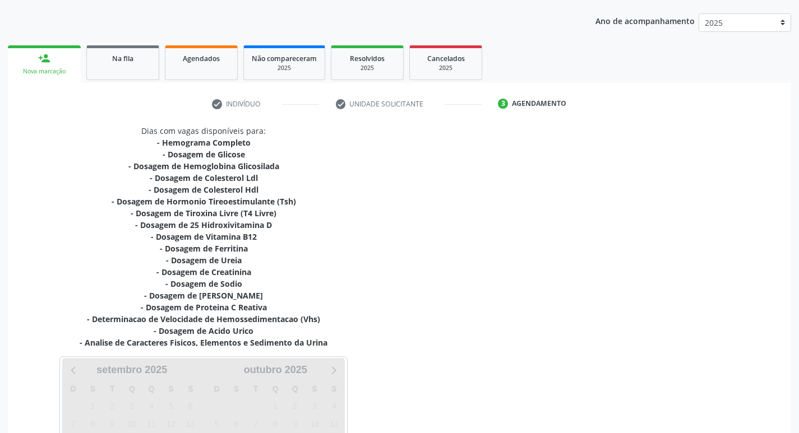
scroll to position [254, 0]
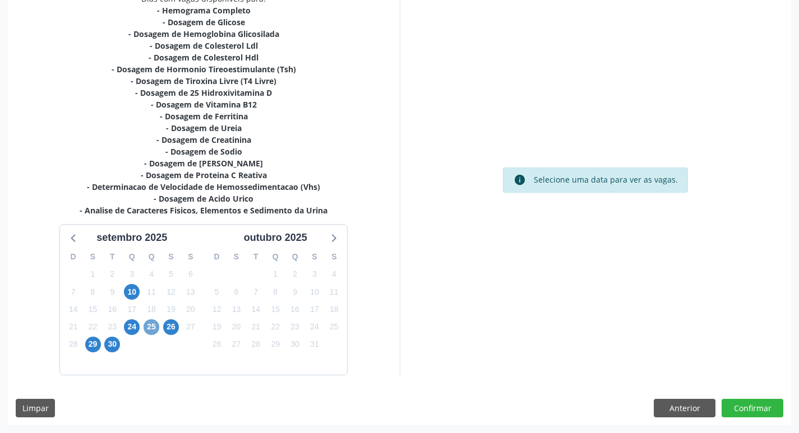
click at [145, 325] on span "25" at bounding box center [151, 327] width 16 height 16
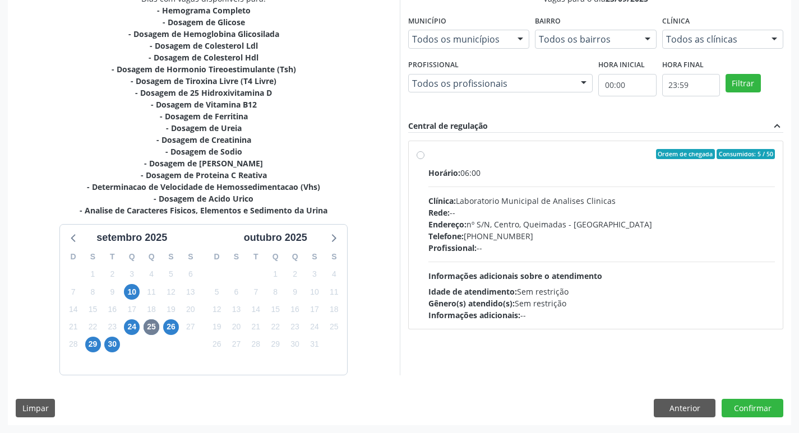
click at [585, 279] on span "Informações adicionais sobre o atendimento" at bounding box center [515, 276] width 174 height 11
click at [424, 159] on input "Ordem de chegada Consumidos: 5 / 50 Horário: 06:00 Clínica: Laboratorio Municip…" at bounding box center [420, 154] width 8 height 10
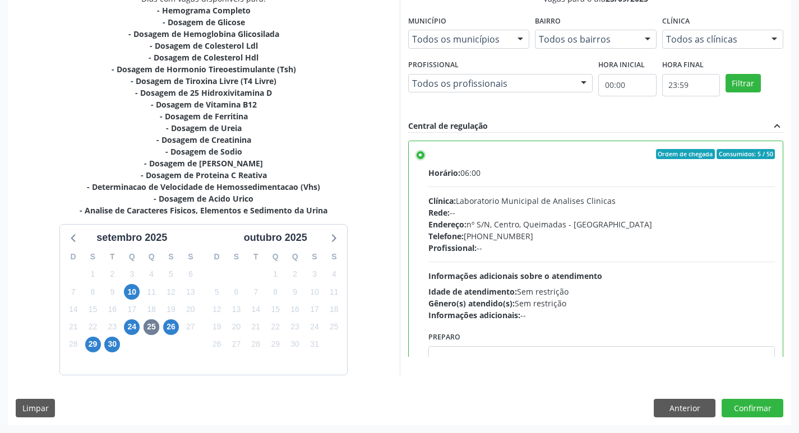
scroll to position [55, 0]
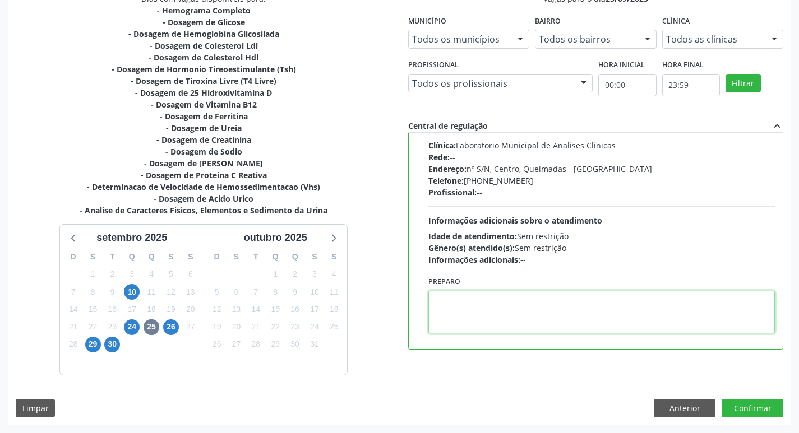
click at [518, 321] on textarea at bounding box center [601, 312] width 347 height 43
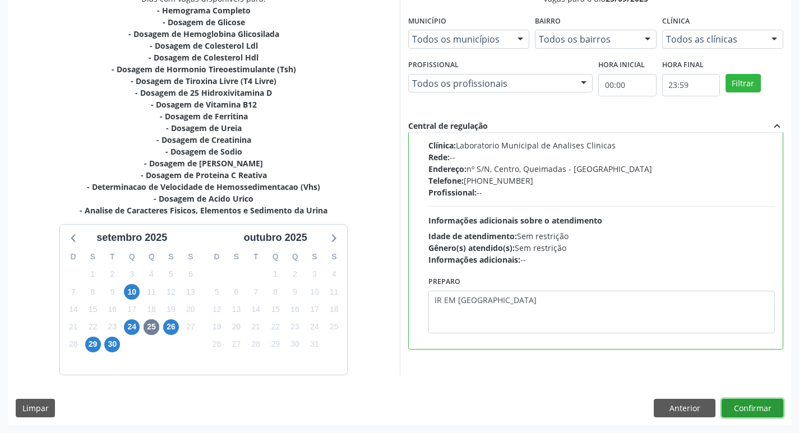
click at [750, 406] on button "Confirmar" at bounding box center [752, 408] width 62 height 19
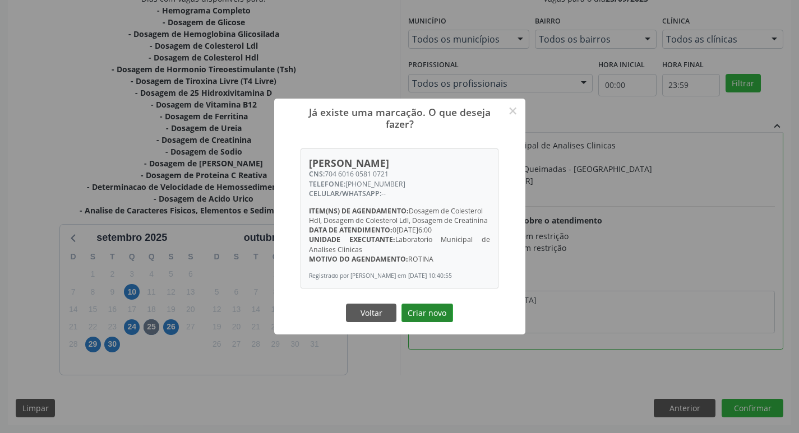
click at [420, 323] on button "Criar novo" at bounding box center [427, 313] width 52 height 19
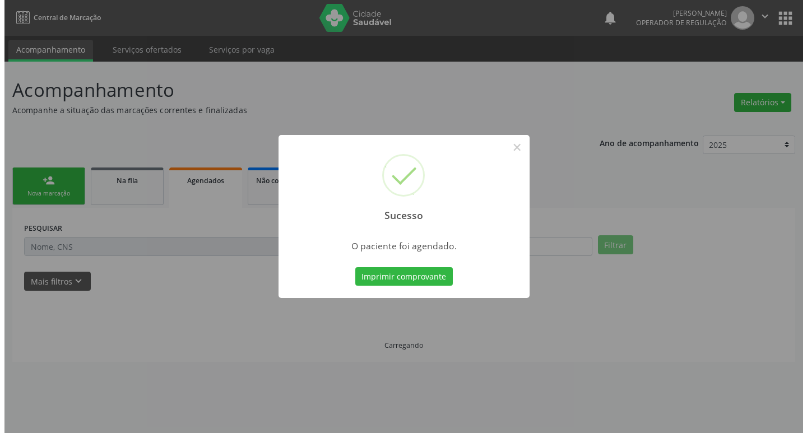
scroll to position [0, 0]
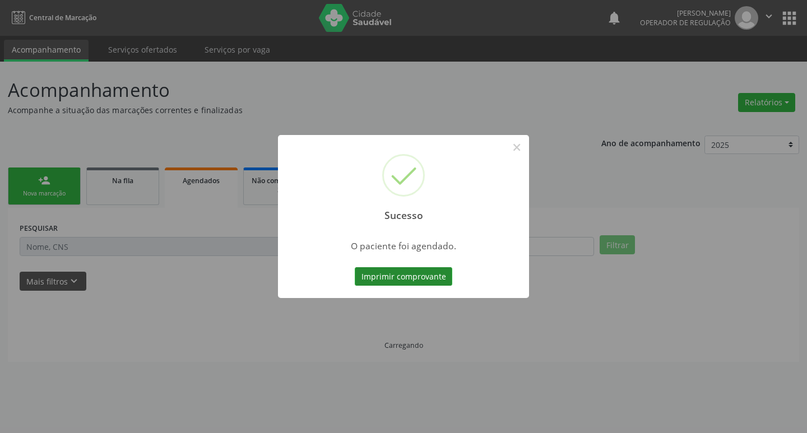
click at [427, 273] on button "Imprimir comprovante" at bounding box center [404, 276] width 98 height 19
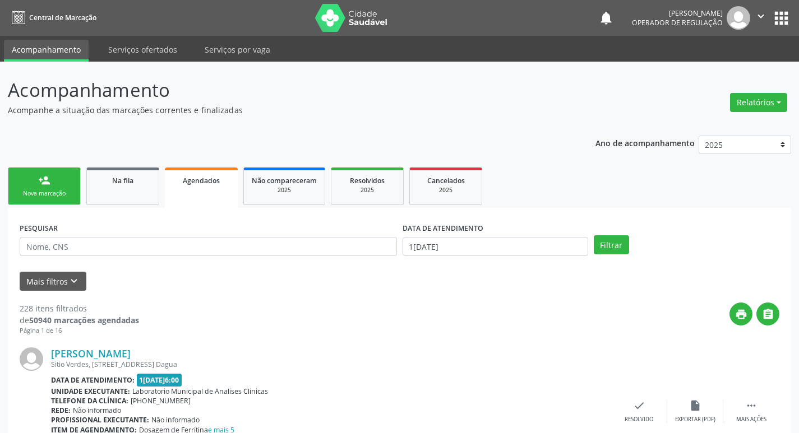
click at [72, 188] on link "person_add Nova marcação" at bounding box center [44, 187] width 73 height 38
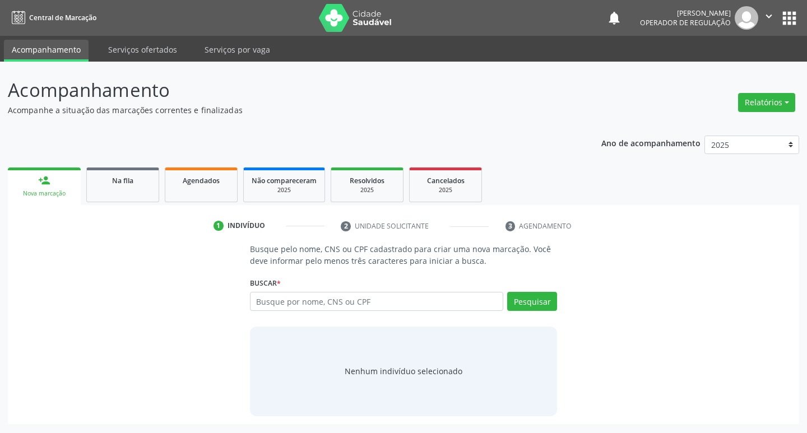
click at [295, 291] on div "Buscar * Busque por nome, CNS ou CPF Nenhum resultado encontrado para: " " Digi…" at bounding box center [404, 297] width 308 height 44
click at [298, 304] on input "text" at bounding box center [377, 301] width 254 height 19
type input "709200253359135"
click at [530, 305] on button "Pesquisar" at bounding box center [532, 301] width 50 height 19
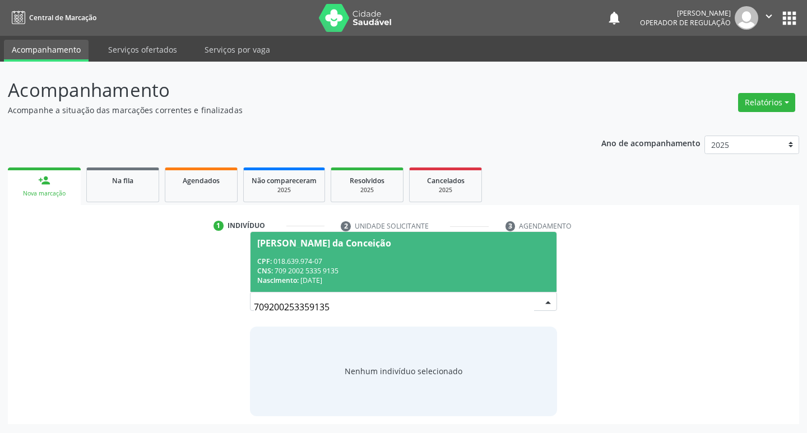
click at [470, 275] on div "CNS: 709 2002 5335 9135" at bounding box center [403, 271] width 293 height 10
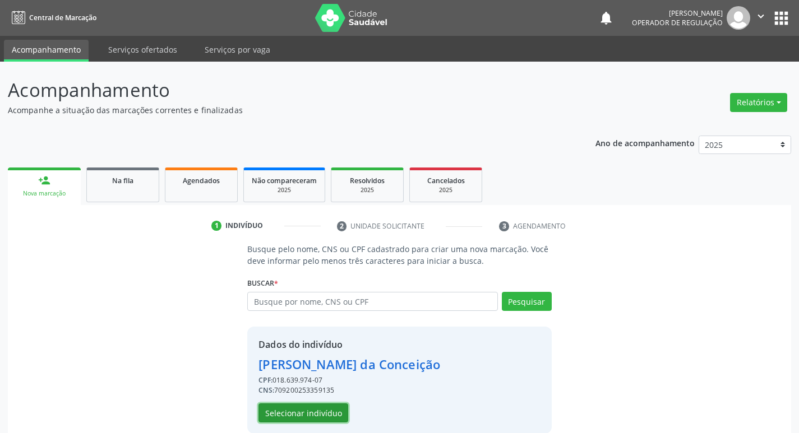
click at [313, 416] on button "Selecionar indivíduo" at bounding box center [303, 413] width 90 height 19
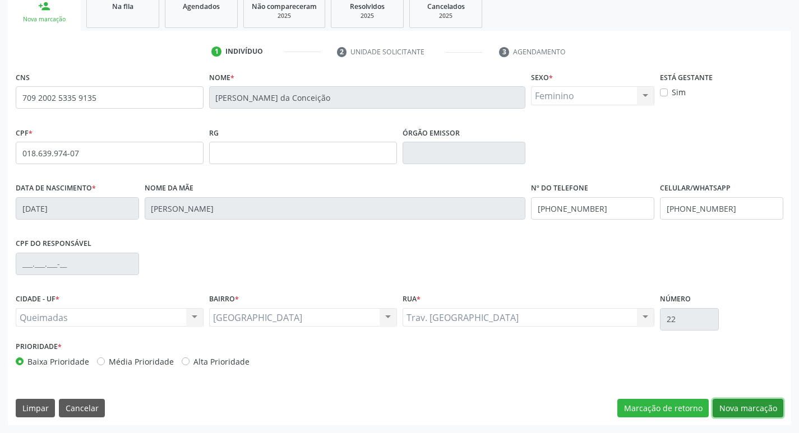
click at [721, 403] on button "Nova marcação" at bounding box center [747, 408] width 71 height 19
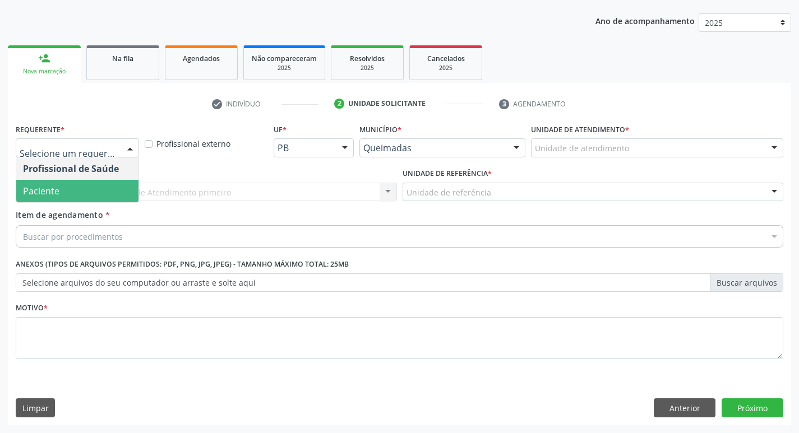
click at [89, 202] on span "Paciente" at bounding box center [77, 191] width 122 height 22
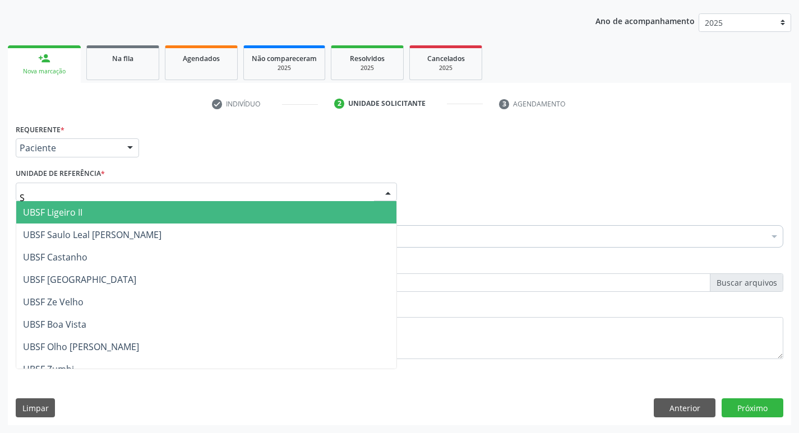
type input "SA"
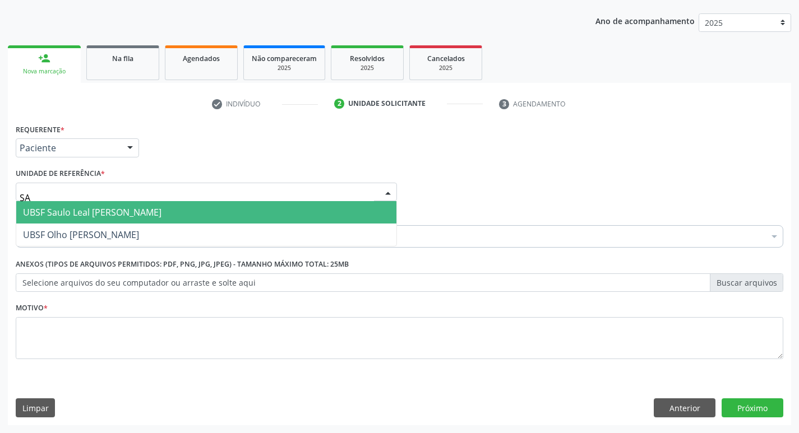
click at [100, 204] on span "UBSF Saulo Leal [PERSON_NAME]" at bounding box center [206, 212] width 380 height 22
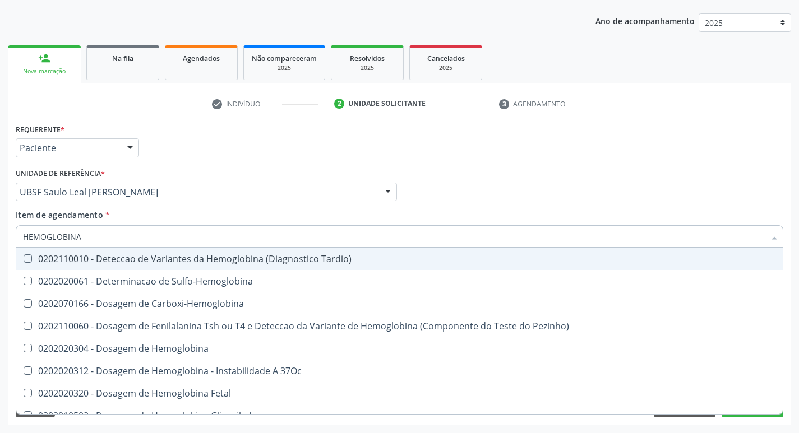
type input "HEMOGLOBINA G"
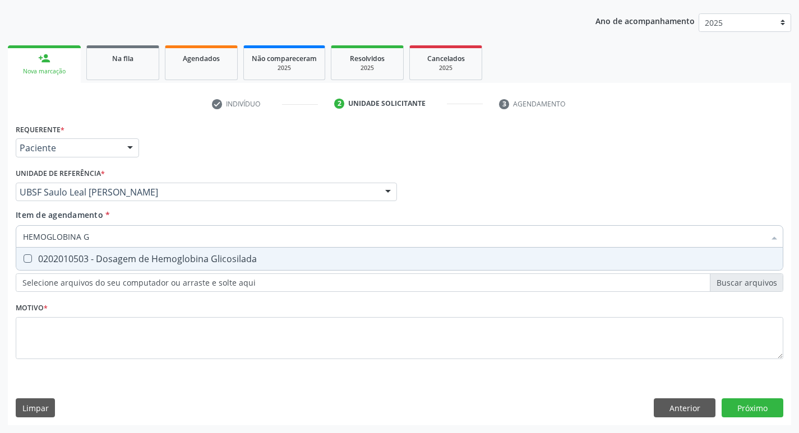
click at [127, 252] on span "0202010503 - Dosagem de Hemoglobina Glicosilada" at bounding box center [399, 259] width 766 height 22
checkbox Glicosilada "true"
type input "HEMOGLOBINA"
checkbox Glicosilada "false"
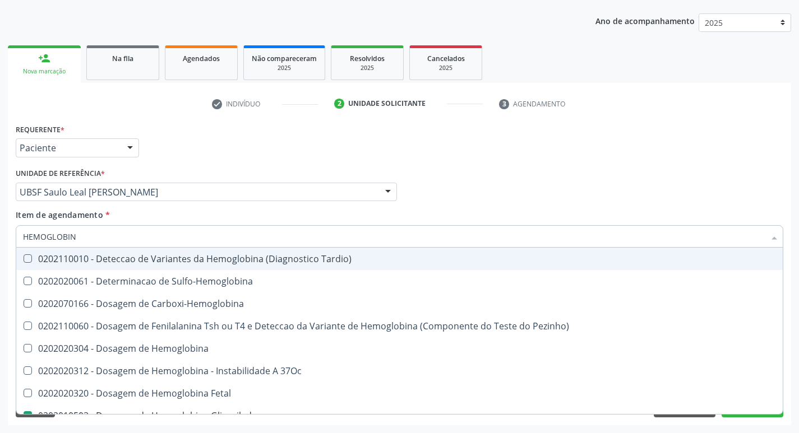
type input "HEMOGLOBI"
checkbox Glicosilada "false"
checkbox Hemoglobina "true"
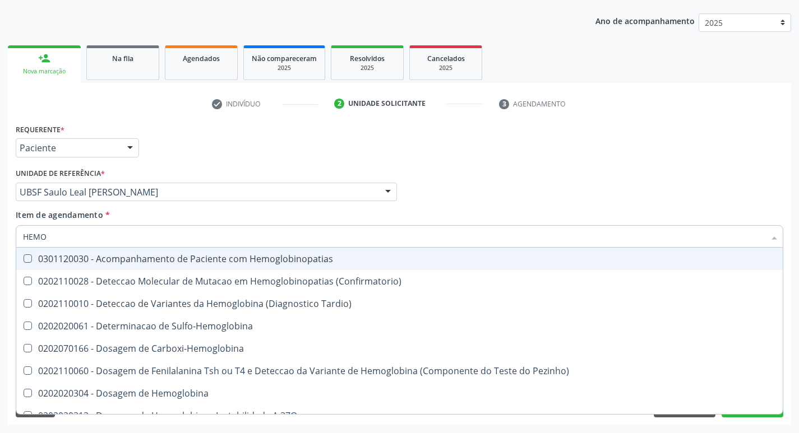
type input "HEM"
checkbox Glicosilada "false"
type input "H"
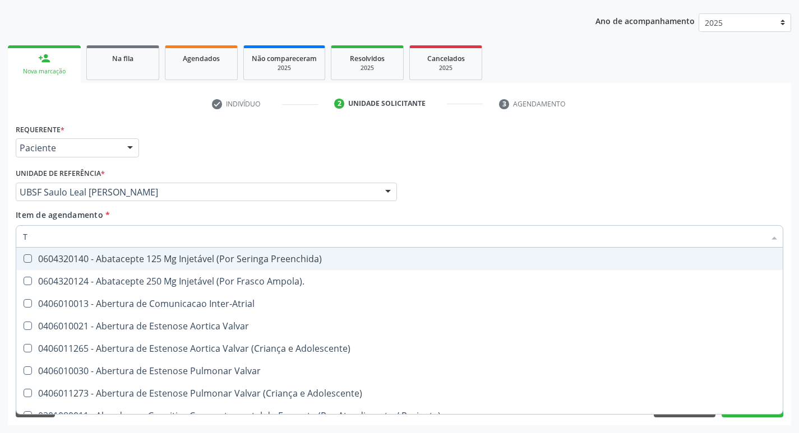
type input "TG"
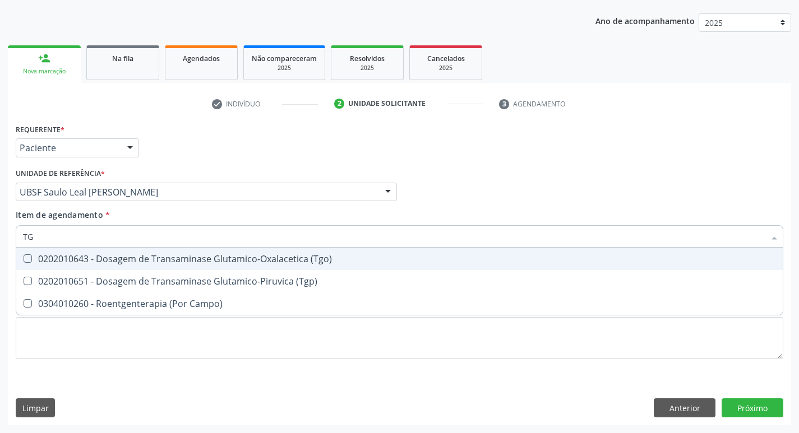
click at [135, 268] on span "0202010643 - Dosagem de Transaminase Glutamico-Oxalacetica (Tgo)" at bounding box center [399, 259] width 766 height 22
checkbox \(Tgo\) "true"
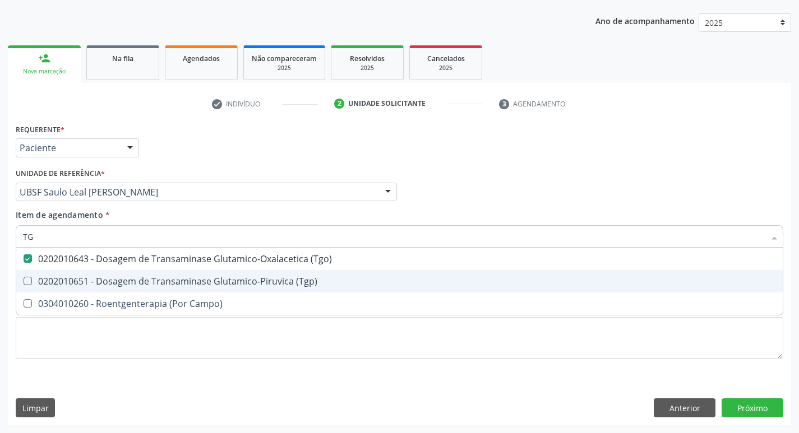
click at [135, 277] on div "0202010651 - Dosagem de Transaminase Glutamico-Piruvica (Tgp)" at bounding box center [399, 281] width 753 height 9
checkbox \(Tgp\) "true"
type input "T"
checkbox \(Tgo\) "false"
checkbox \(Tgp\) "false"
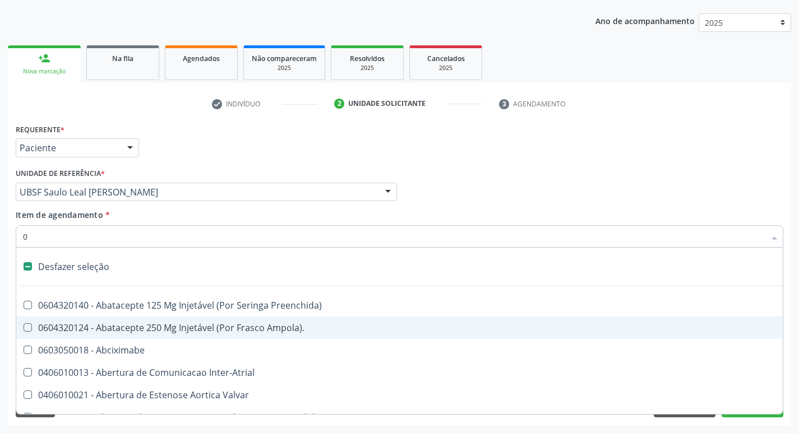
type input "02"
checkbox Ml\) "true"
checkbox Colo "true"
checkbox Posterior "true"
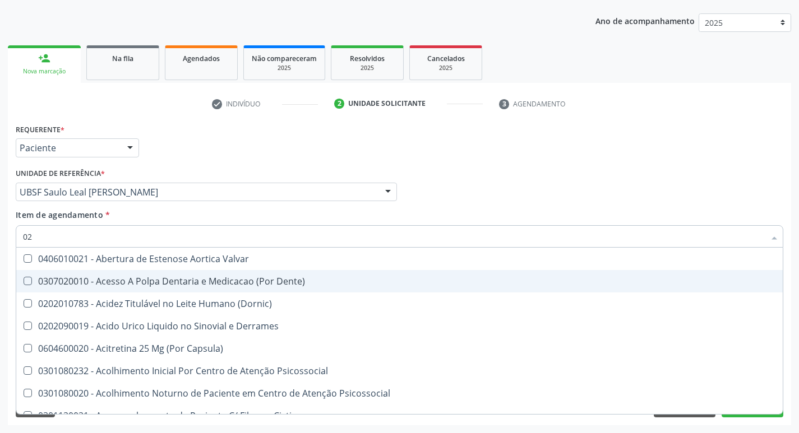
type input "020"
checkbox Ivy "true"
checkbox 17-Hidroxicorticosteroides "true"
checkbox D "true"
checkbox Glicosilada "false"
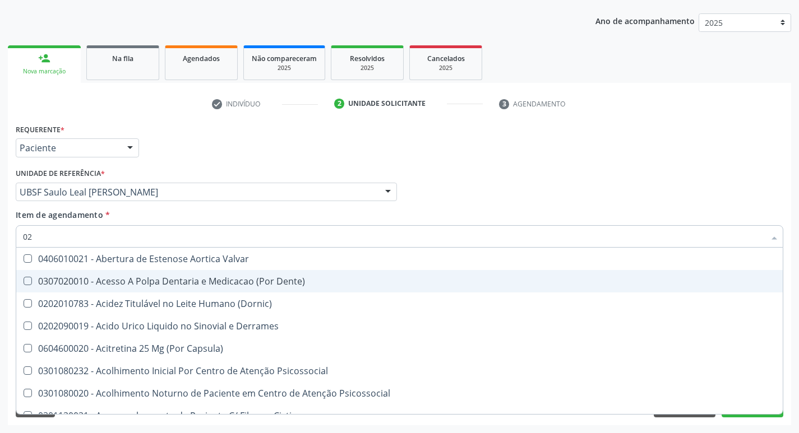
checkbox \(Tgo\) "false"
checkbox \(Tgp\) "false"
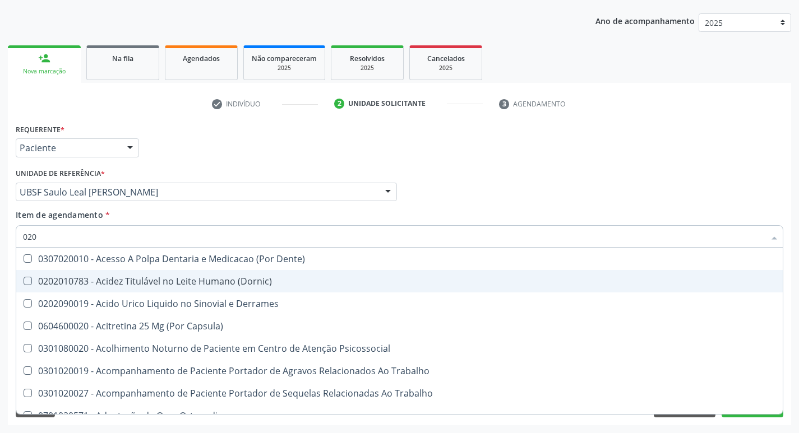
type input "0202"
checkbox Drogas "true"
checkbox 67 "true"
checkbox Aspiracao "true"
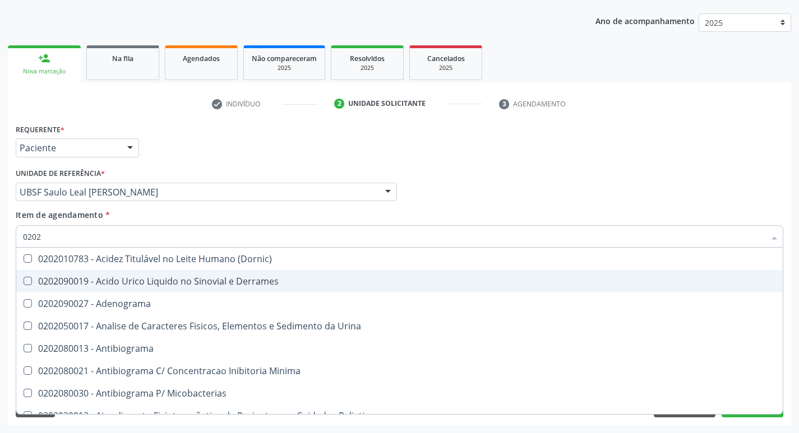
type input "02020"
checkbox Glicosilada "true"
checkbox Metotrexato "false"
checkbox \(Tgo\) "true"
checkbox \(Tgp\) "true"
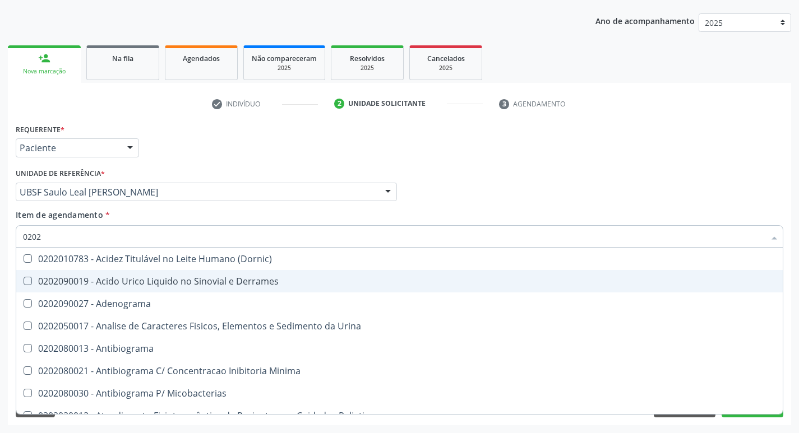
checkbox \(Direto\) "false"
checkbox Urinarios "false"
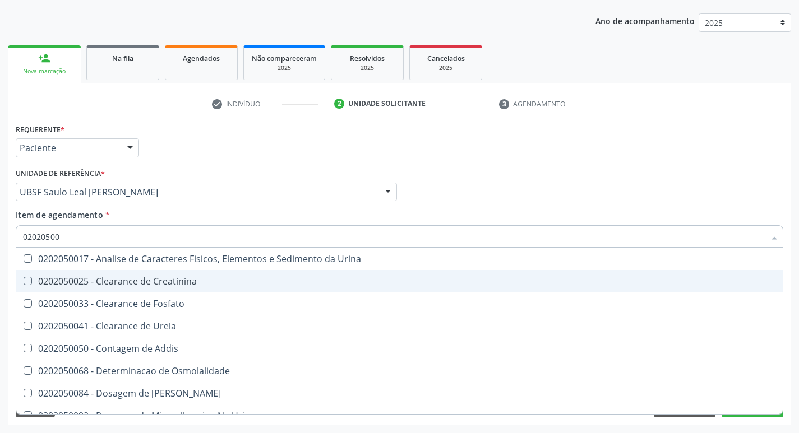
type input "020205001"
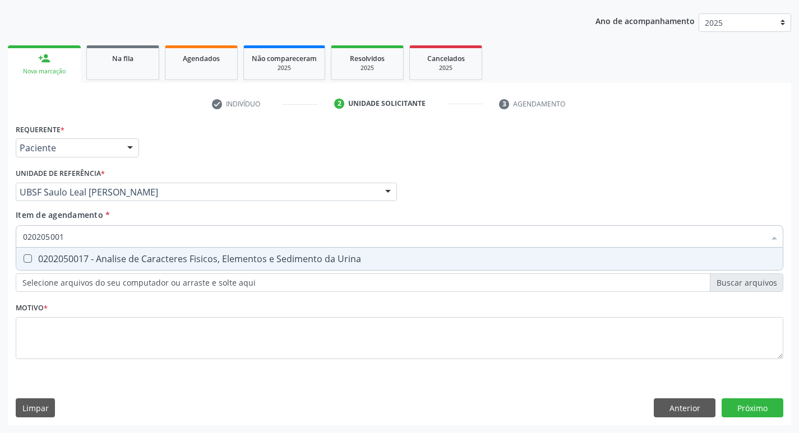
click at [138, 262] on div "0202050017 - Analise de Caracteres Fisicos, Elementos e Sedimento da Urina" at bounding box center [399, 258] width 753 height 9
checkbox Urina "true"
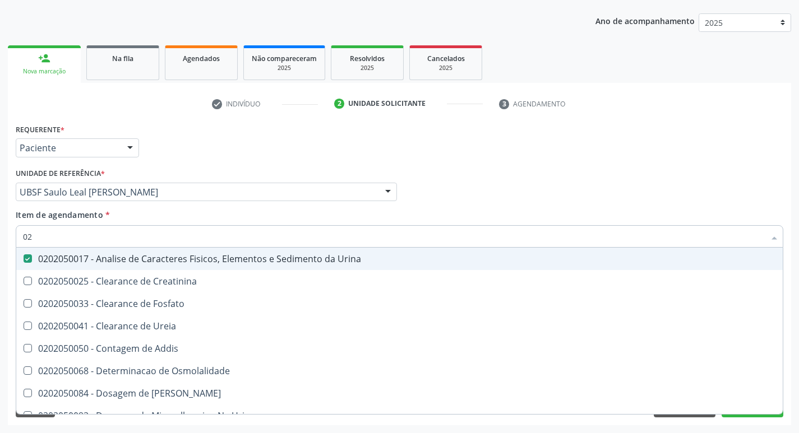
type input "0"
checkbox Urina "false"
checkbox Ureia "false"
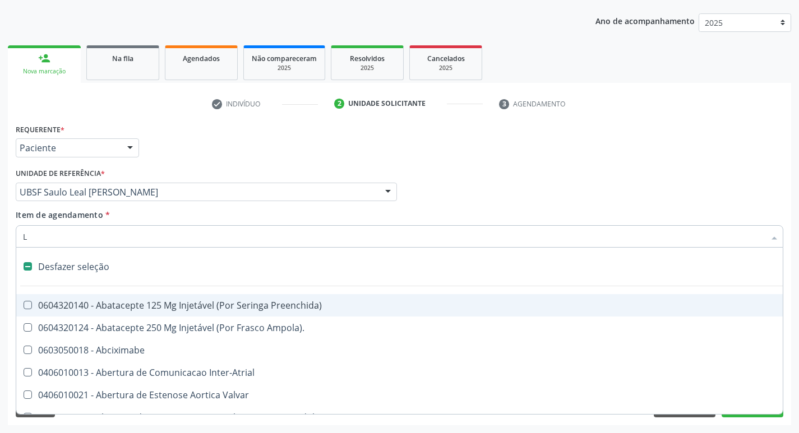
type input "LA"
checkbox Pulmonares "false"
checkbox Urina "false"
checkbox Vocal "true"
checkbox Muscular "true"
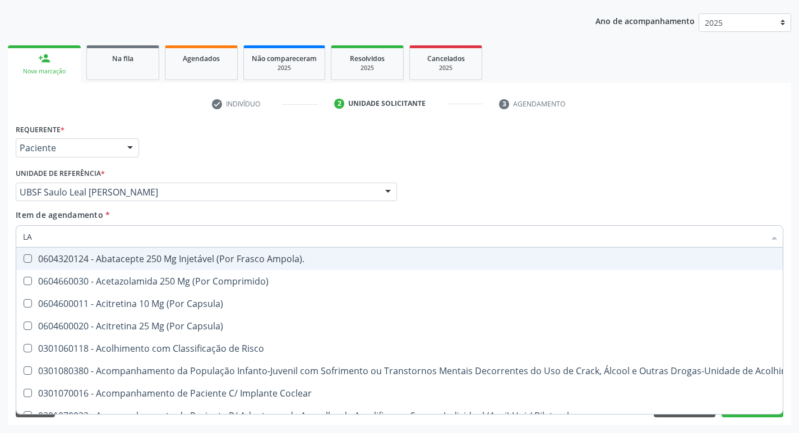
type input "LAC"
checkbox Inferiores "true"
type input "LACT"
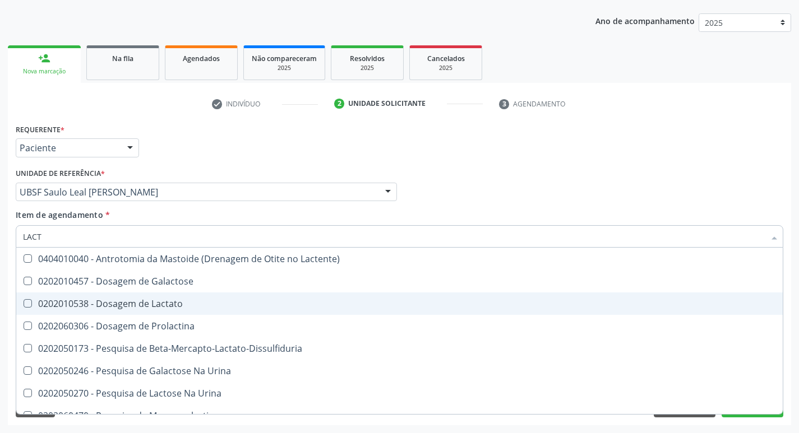
click at [153, 305] on div "0202010538 - Dosagem de Lactato" at bounding box center [399, 303] width 753 height 9
checkbox Lactato "true"
type input "LAC"
checkbox Lactato "false"
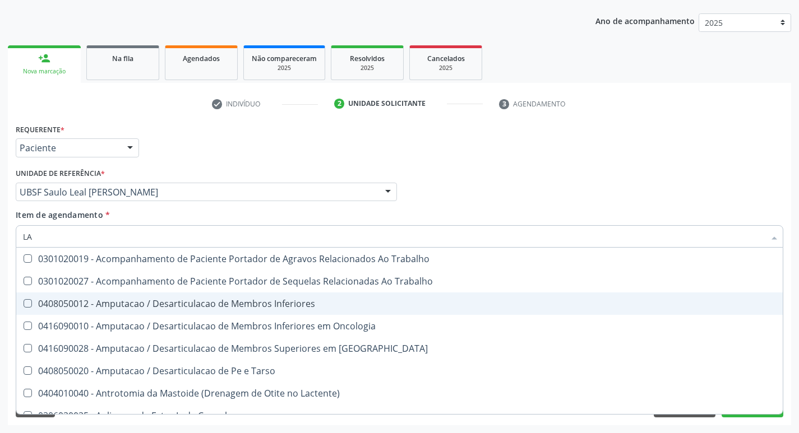
type input "L"
checkbox Lactato "false"
checkbox \(Tgo\) "false"
checkbox Parafusos\) "false"
checkbox Meios "true"
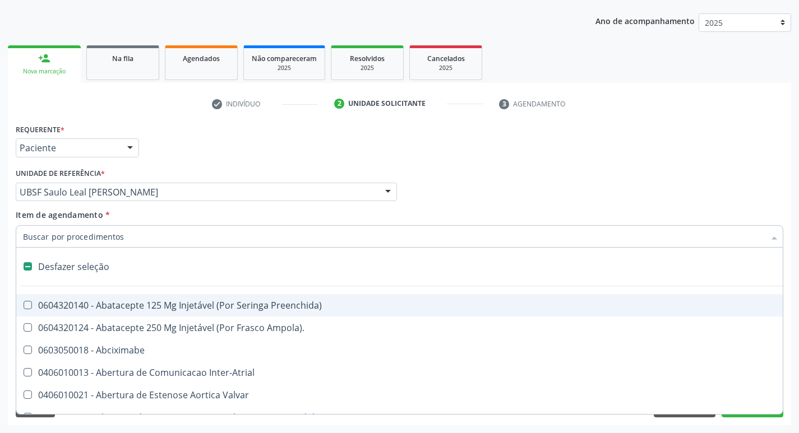
click at [246, 211] on div "Item de agendamento * Desfazer seleção 0604320140 - Abatacepte 125 Mg Injetável…" at bounding box center [399, 226] width 767 height 35
checkbox Ampola\)\ "true"
checkbox Abciximabe "true"
checkbox Inter-Atrial "true"
checkbox Valvar "true"
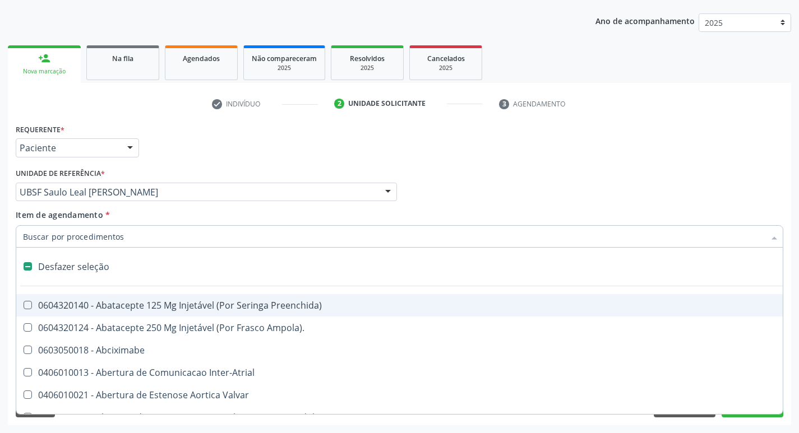
checkbox Adolescente\) "true"
checkbox Urina "false"
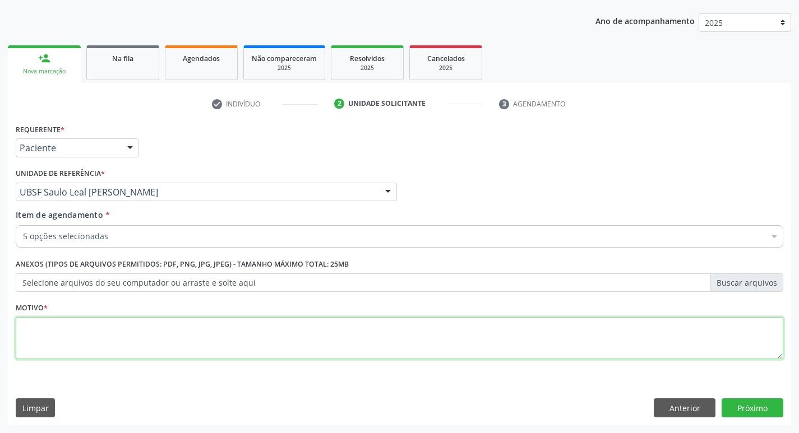
click at [202, 340] on textarea at bounding box center [399, 338] width 767 height 43
type textarea "ROTINA"
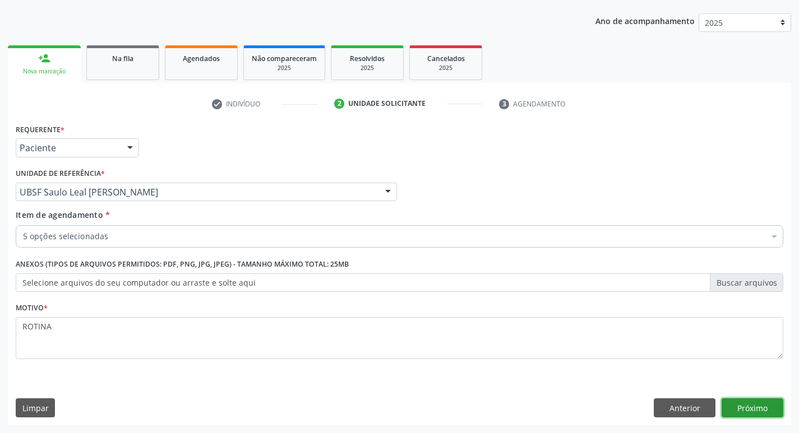
click at [747, 404] on button "Próximo" at bounding box center [752, 407] width 62 height 19
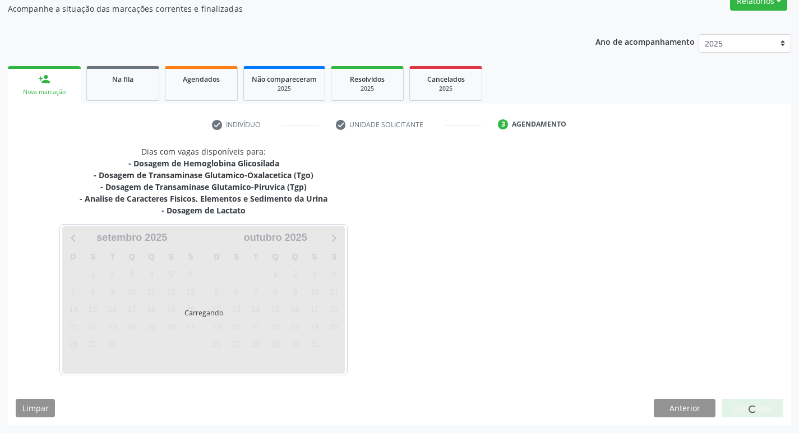
scroll to position [101, 0]
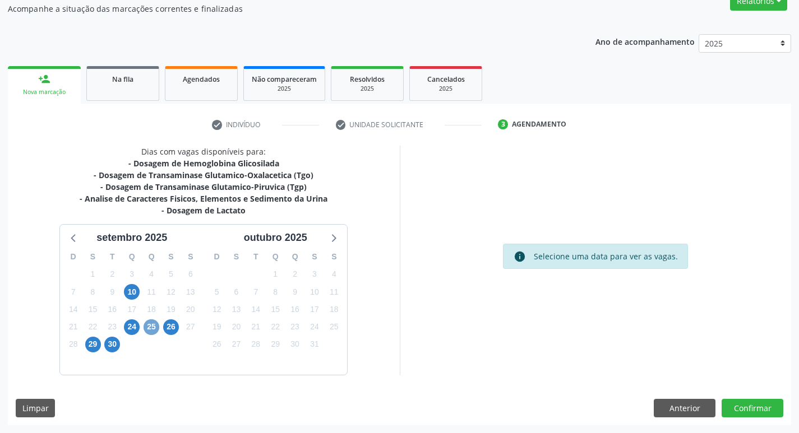
click at [149, 325] on span "25" at bounding box center [151, 327] width 16 height 16
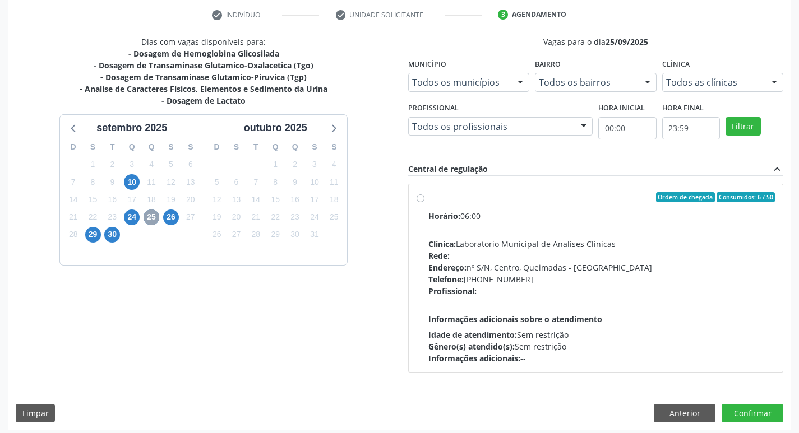
scroll to position [214, 0]
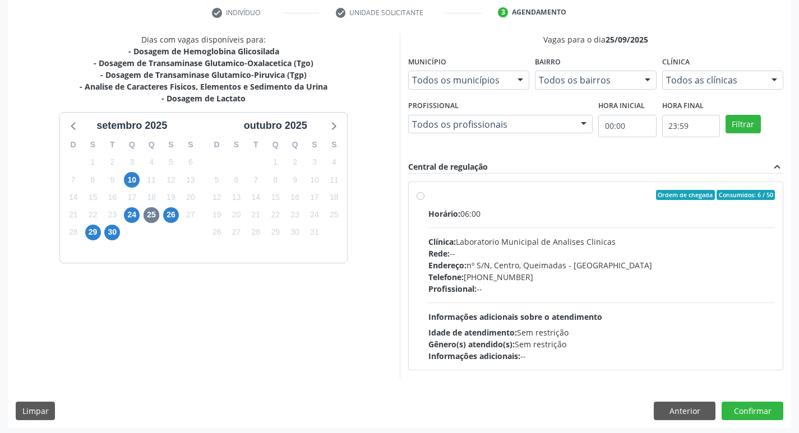
click at [506, 303] on hr at bounding box center [601, 303] width 347 height 1
click at [424, 200] on input "Ordem de chegada Consumidos: 6 / 50 Horário: 06:00 Clínica: Laboratorio Municip…" at bounding box center [420, 195] width 8 height 10
radio input "true"
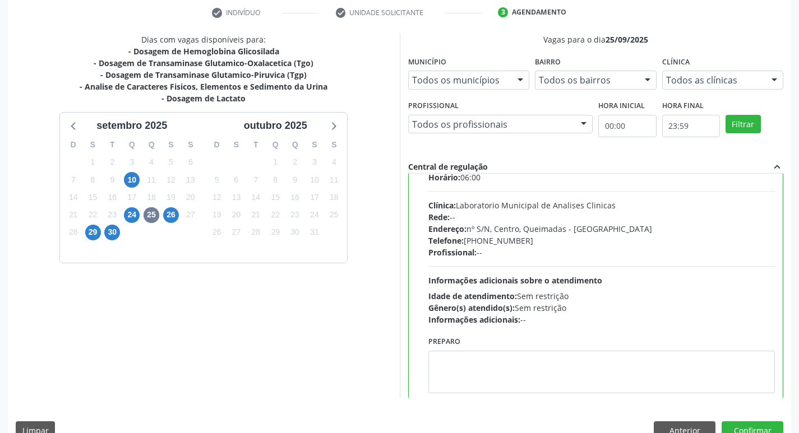
scroll to position [55, 0]
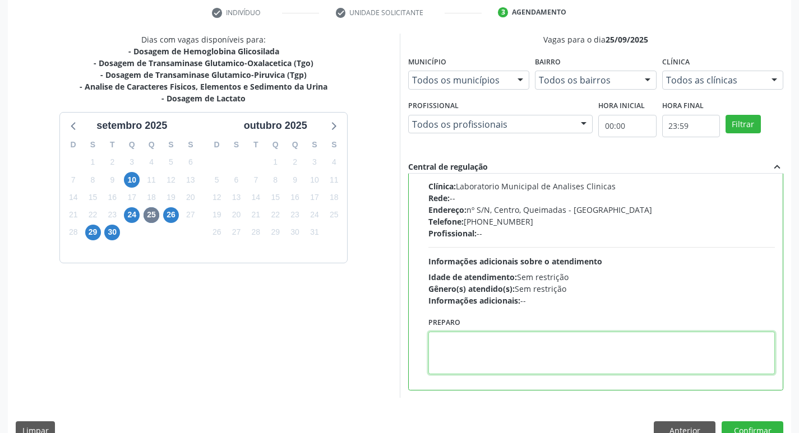
click at [462, 350] on textarea at bounding box center [601, 353] width 347 height 43
type textarea "IR EM [GEOGRAPHIC_DATA]"
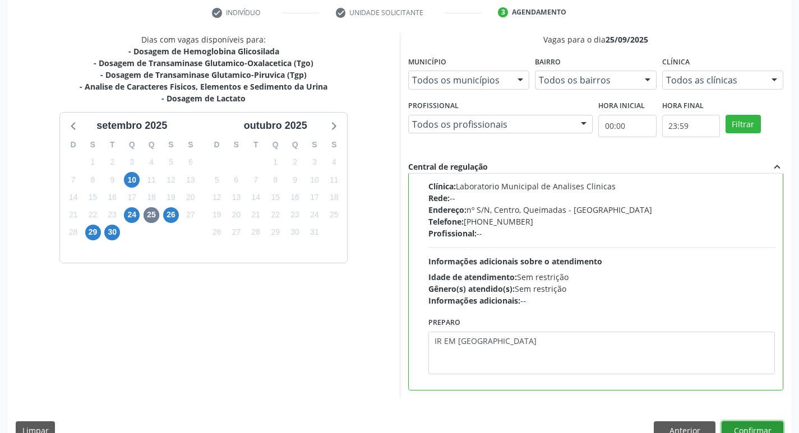
click at [745, 423] on button "Confirmar" at bounding box center [752, 430] width 62 height 19
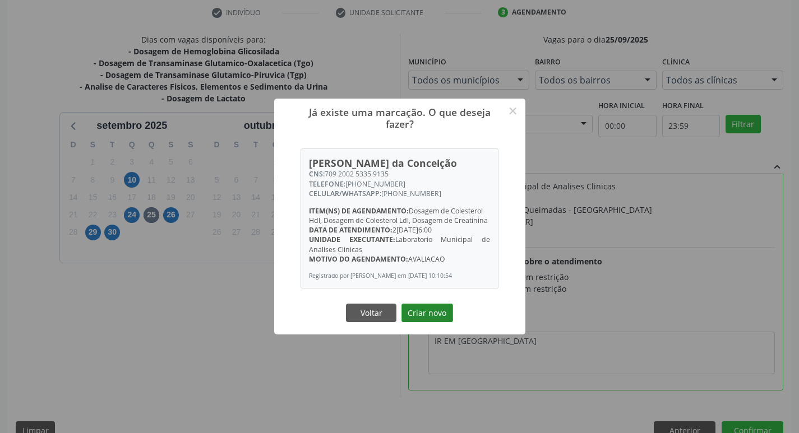
click at [434, 317] on button "Criar novo" at bounding box center [427, 313] width 52 height 19
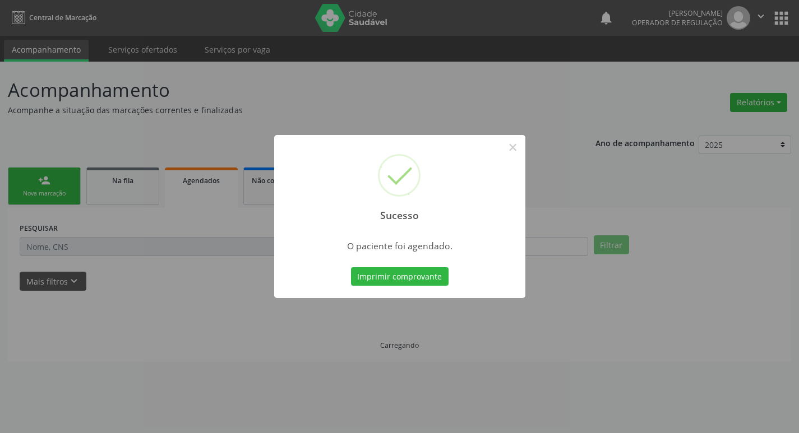
scroll to position [0, 0]
click at [420, 281] on button "Imprimir comprovante" at bounding box center [404, 276] width 98 height 19
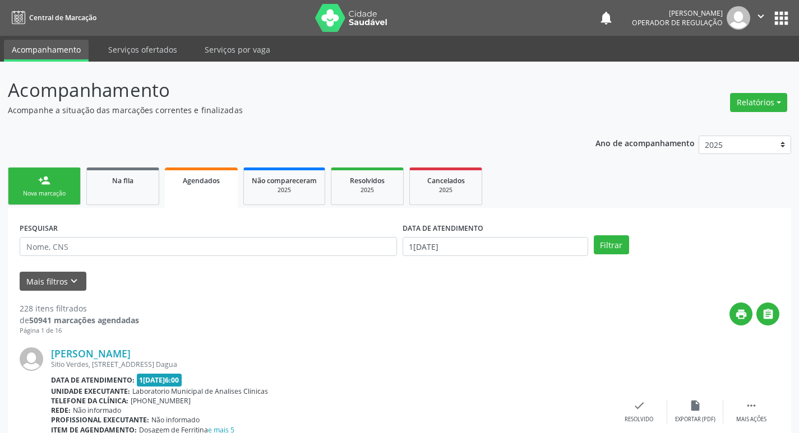
click at [44, 197] on div "Sucesso × O paciente foi agendado. Imprimir comprovante Cancel" at bounding box center [399, 216] width 799 height 433
click at [44, 201] on link "person_add Nova marcação" at bounding box center [44, 187] width 73 height 38
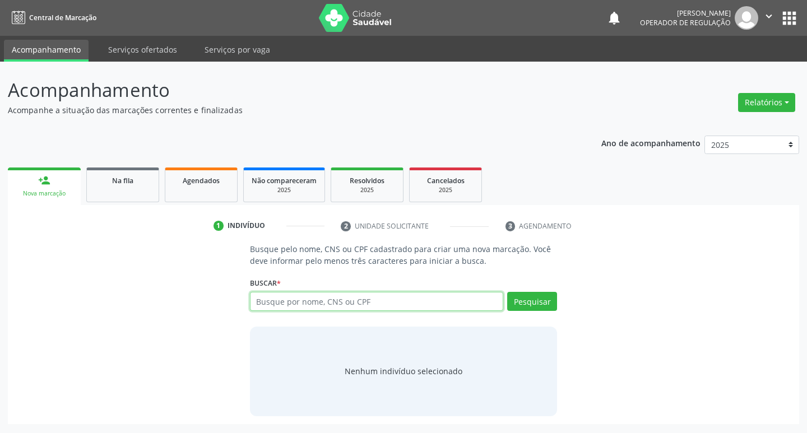
click at [315, 298] on input "text" at bounding box center [377, 301] width 254 height 19
type input "709209248556538"
click at [545, 307] on button "Pesquisar" at bounding box center [532, 301] width 50 height 19
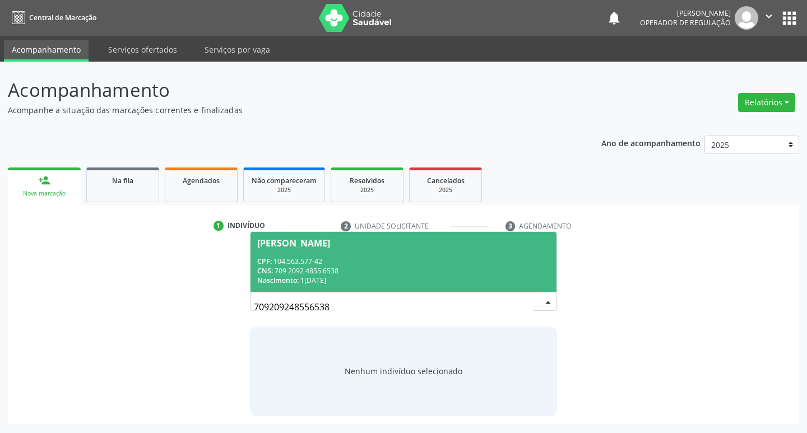
click at [443, 251] on span "Juliana do Nascimento Marinho CPF: 104.563.577-42 CNS: 709 2092 4855 6538 Nasci…" at bounding box center [404, 262] width 307 height 60
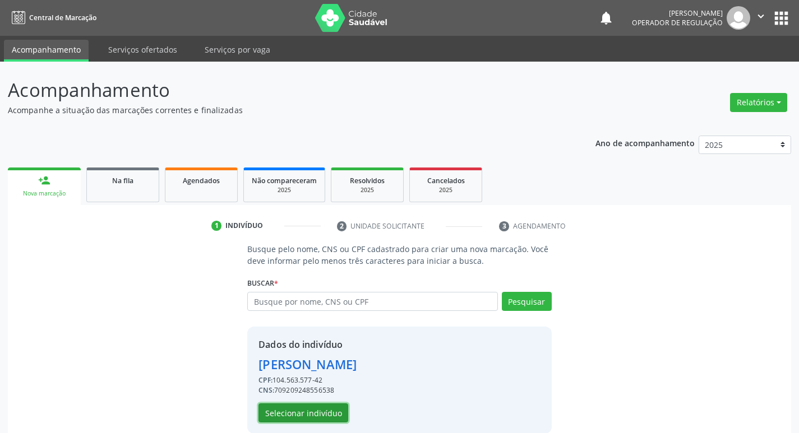
click at [301, 405] on button "Selecionar indivíduo" at bounding box center [303, 413] width 90 height 19
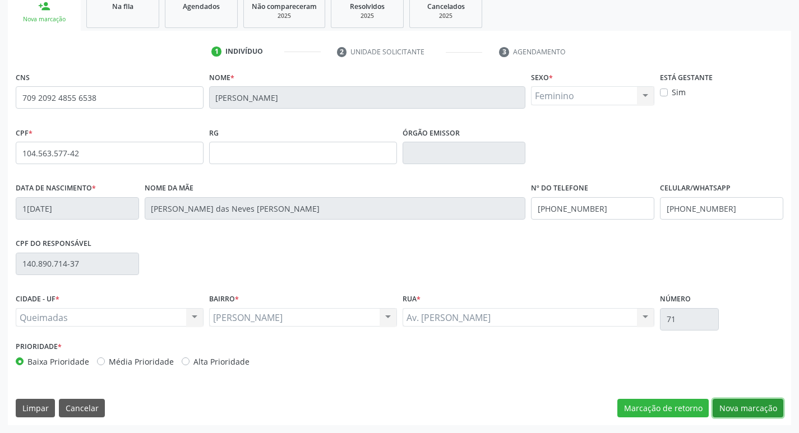
click at [737, 404] on button "Nova marcação" at bounding box center [747, 408] width 71 height 19
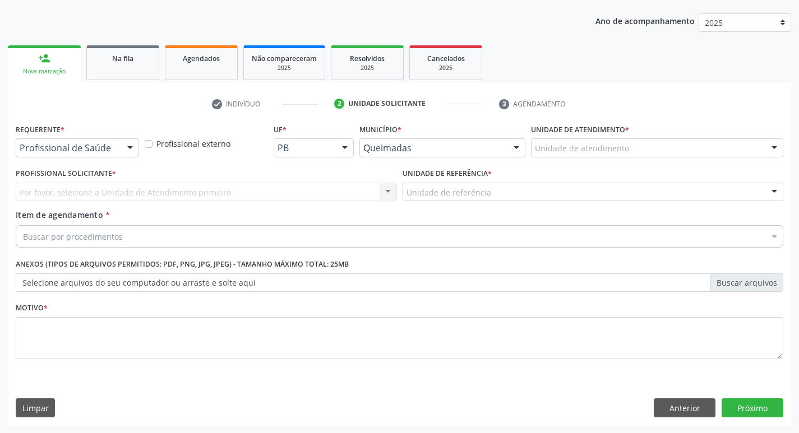
scroll to position [122, 0]
drag, startPoint x: 41, startPoint y: 140, endPoint x: 46, endPoint y: 154, distance: 15.4
click at [41, 140] on div "Profissional de Saúde" at bounding box center [77, 147] width 123 height 19
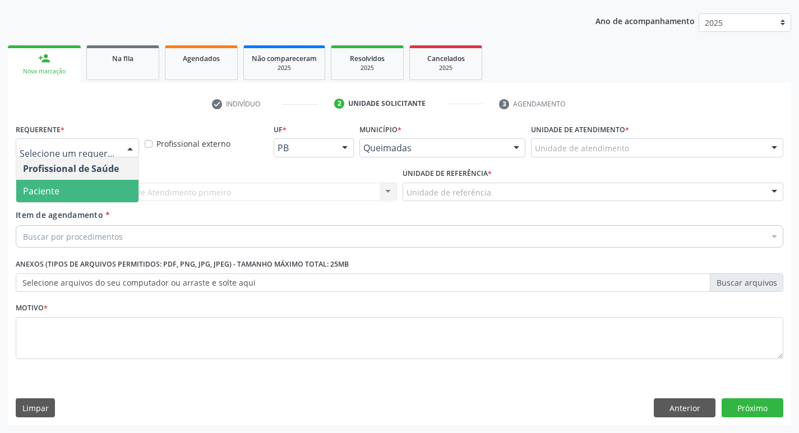
click at [62, 199] on span "Paciente" at bounding box center [77, 191] width 122 height 22
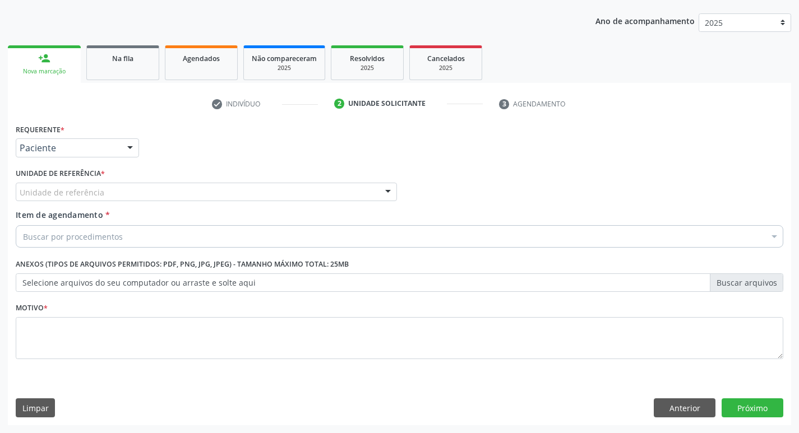
click at [121, 175] on div "Unidade de referência * Unidade de referência UBSF Ligeiro II UBSF Saulo Leal E…" at bounding box center [206, 183] width 381 height 36
click at [120, 189] on div "Unidade de referência" at bounding box center [206, 192] width 381 height 19
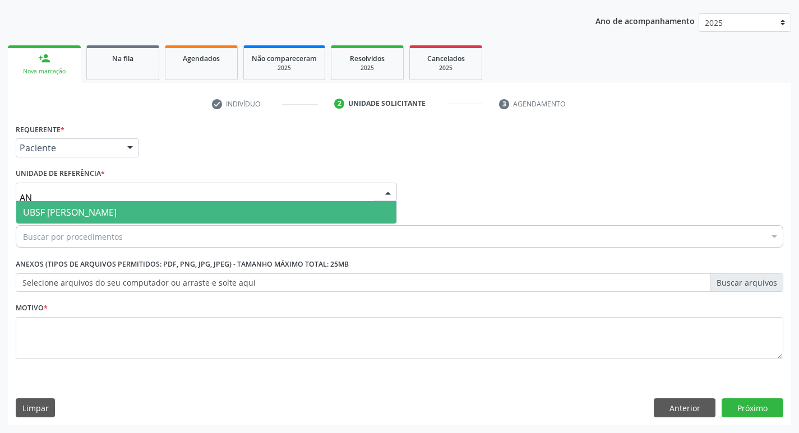
type input "ANI"
click at [110, 198] on input "ANI" at bounding box center [197, 198] width 354 height 22
click at [110, 202] on span "UBSF [PERSON_NAME]" at bounding box center [206, 212] width 380 height 22
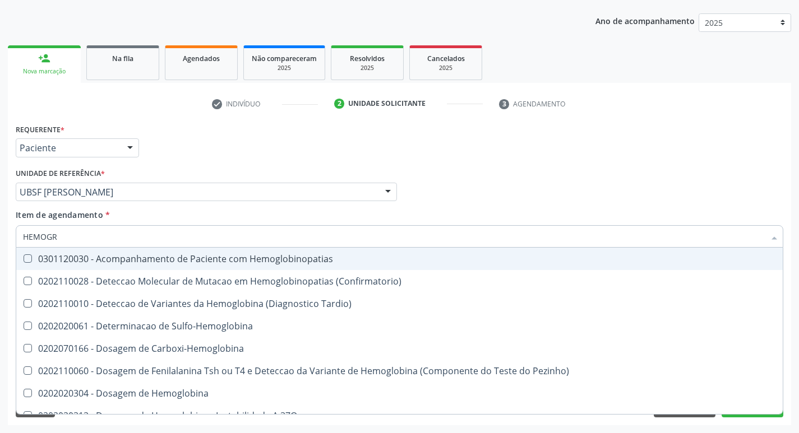
type input "HEMOGRA"
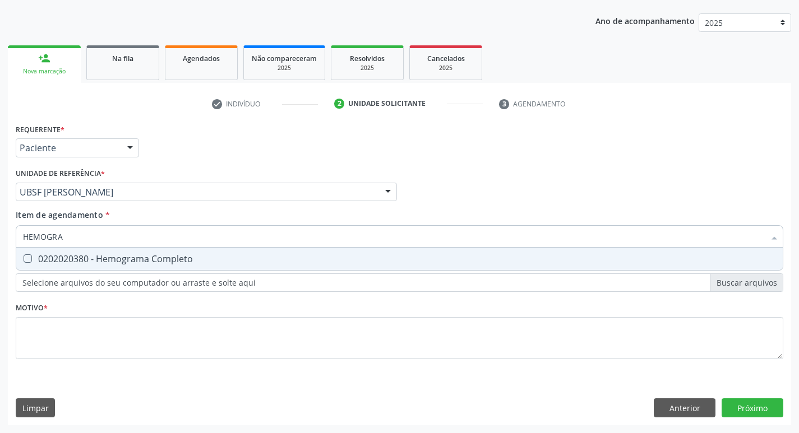
click at [164, 258] on div "0202020380 - Hemograma Completo" at bounding box center [399, 258] width 753 height 9
checkbox Completo "true"
type input "HEMOG"
checkbox Completo "false"
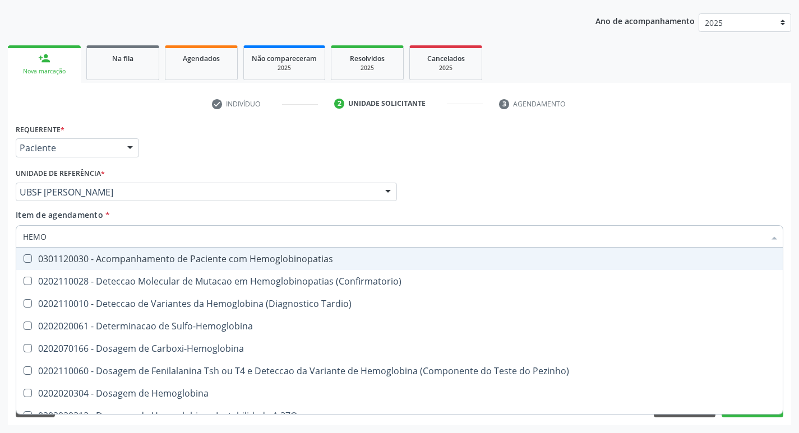
type input "HEM"
checkbox Completo "false"
type input "H"
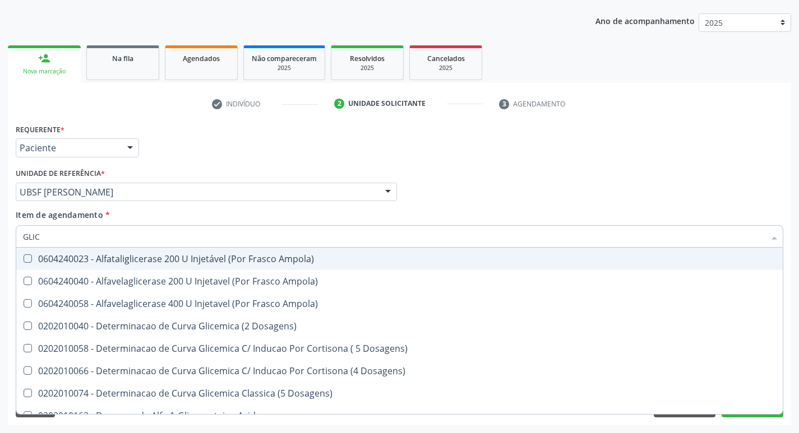
type input "GLICO"
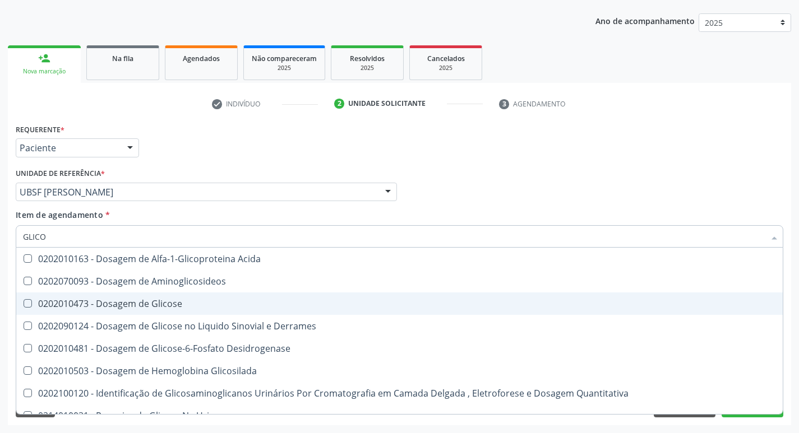
click at [161, 304] on div "0202010473 - Dosagem de Glicose" at bounding box center [399, 303] width 753 height 9
checkbox Glicose "true"
type input "GLIC"
checkbox Glicose "false"
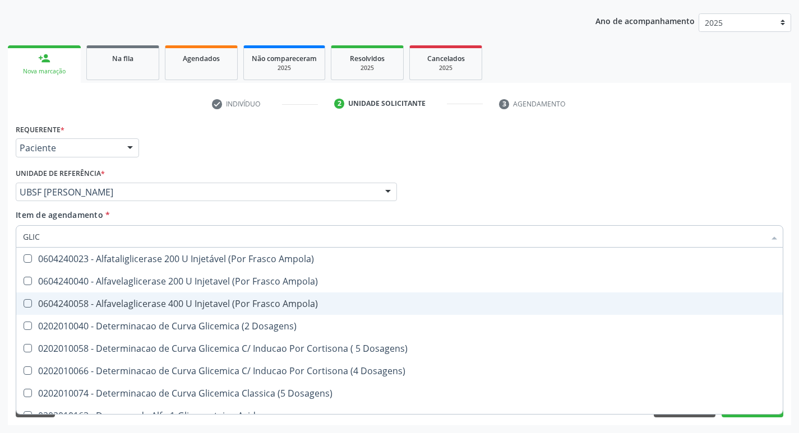
type input "GLI"
checkbox Glicose "false"
checkbox Derrames "true"
type input "G"
checkbox Derrames "false"
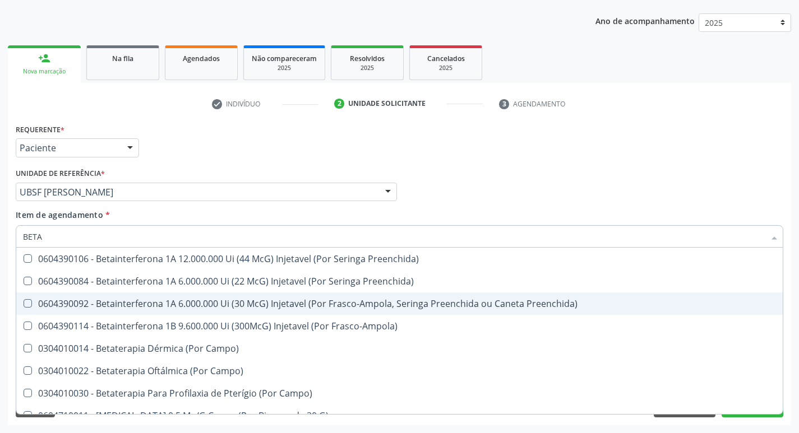
type input "BETA H"
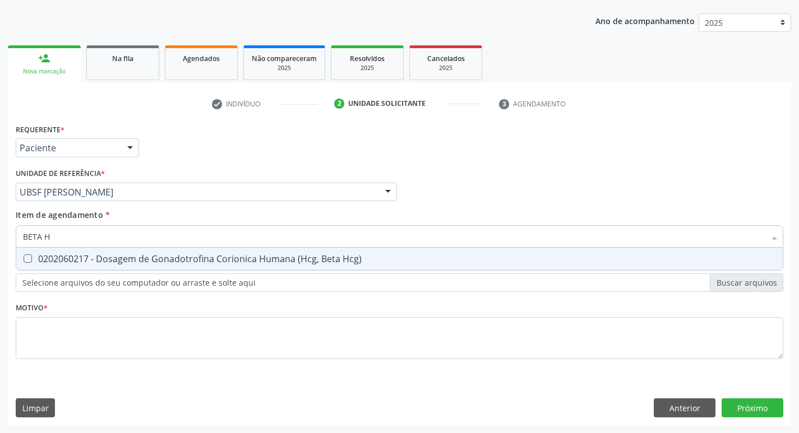
click at [180, 262] on div "0202060217 - Dosagem de Gonadotrofina Corionica Humana (Hcg, Beta Hcg)" at bounding box center [399, 258] width 753 height 9
checkbox Hcg\) "true"
type input "BETA"
checkbox Hcg\) "false"
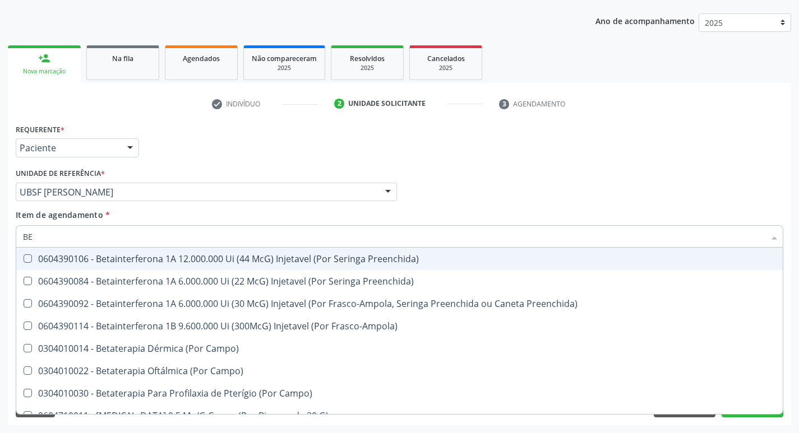
type input "B"
checkbox Hcg\) "false"
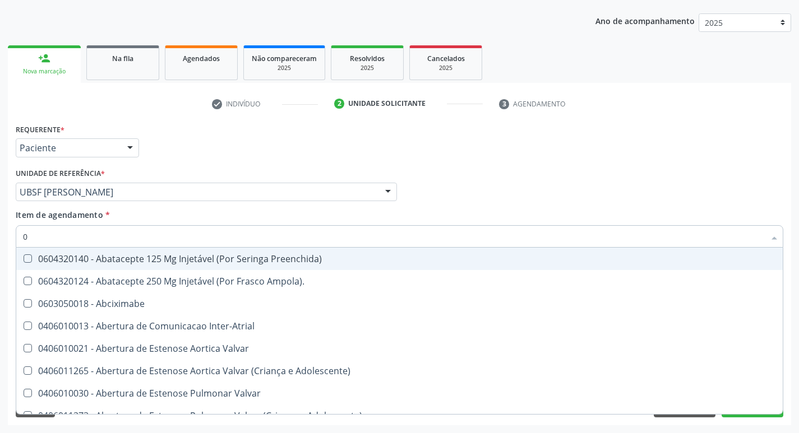
type input "02"
checkbox Comprimido\) "true"
checkbox \(Comprimido\) "true"
type input "020"
checkbox Ampola\) "true"
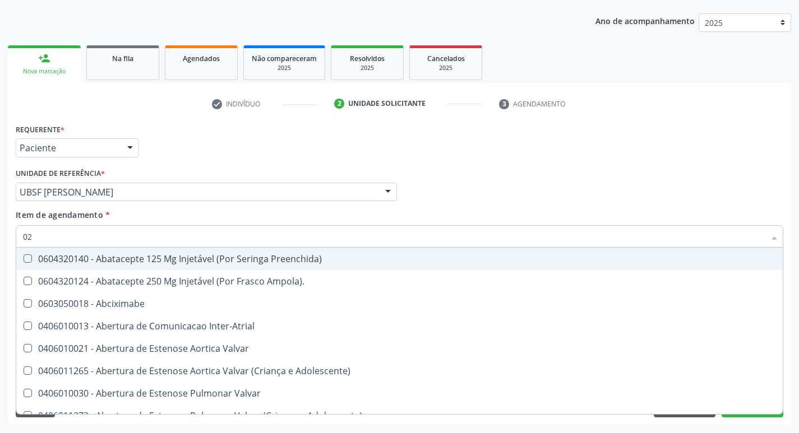
checkbox Ampola\) "true"
checkbox Comprimido\) "false"
checkbox \(Comprimido\) "false"
checkbox Revisao "true"
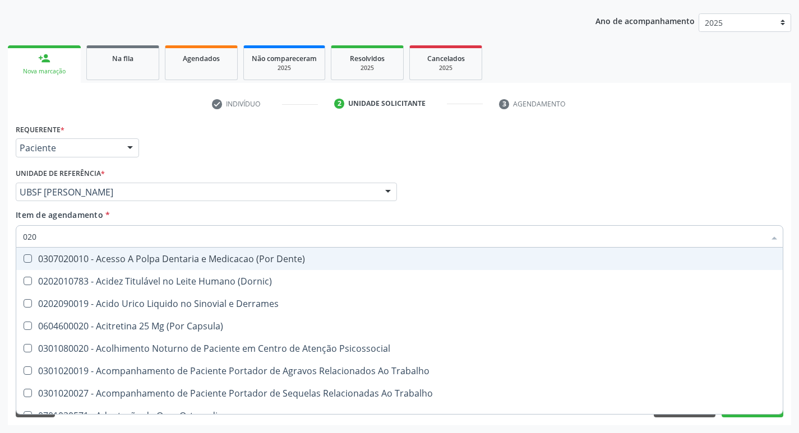
type input "0202"
checkbox Cortante "true"
checkbox Venosa "true"
checkbox Revisao "true"
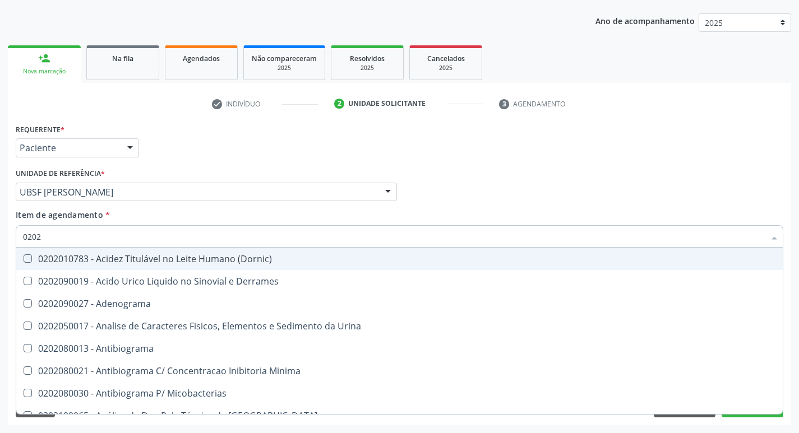
type input "02020"
checkbox Xiii "true"
checkbox Fenitoina "true"
checkbox Glicose "false"
checkbox Hcg\) "false"
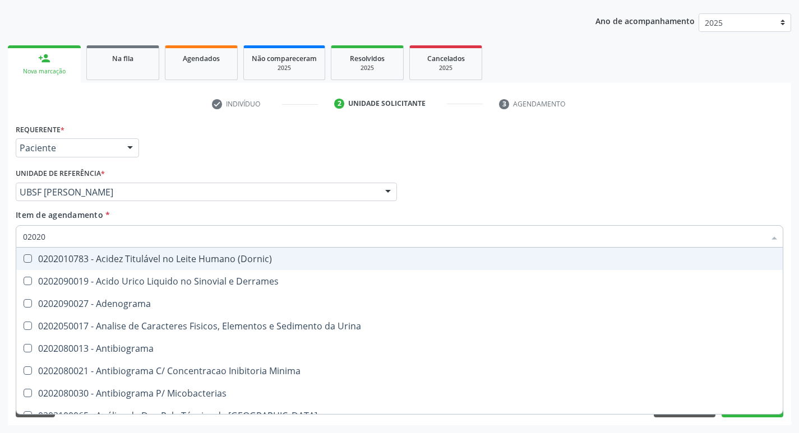
checkbox Zinco "true"
checkbox Completo "false"
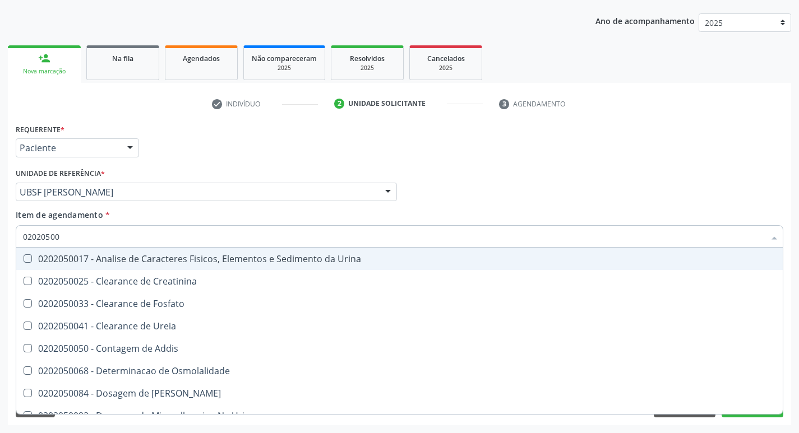
type input "020205001"
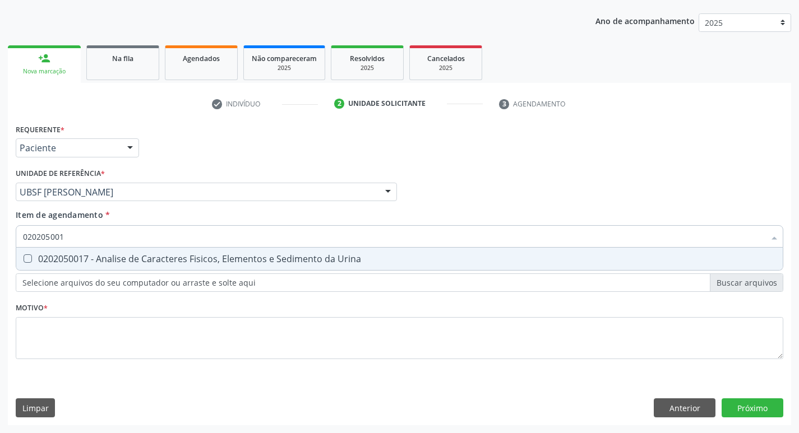
click at [180, 262] on div "0202050017 - Analise de Caracteres Fisicos, Elementos e Sedimento da Urina" at bounding box center [399, 258] width 753 height 9
checkbox Urina "true"
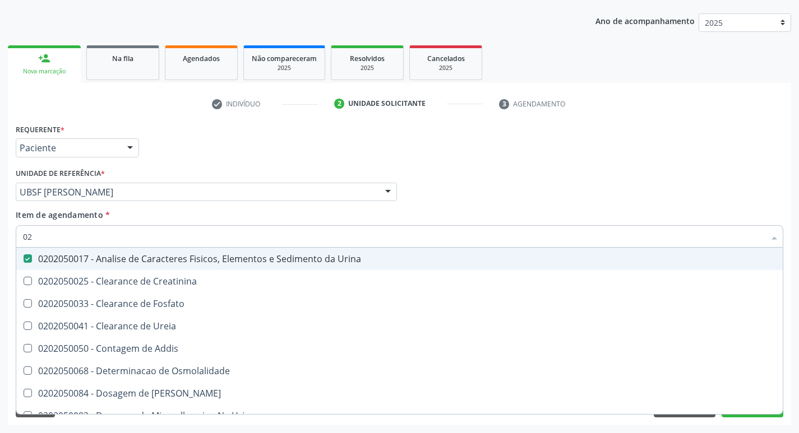
type input "0"
checkbox Urina "false"
checkbox Ureia "false"
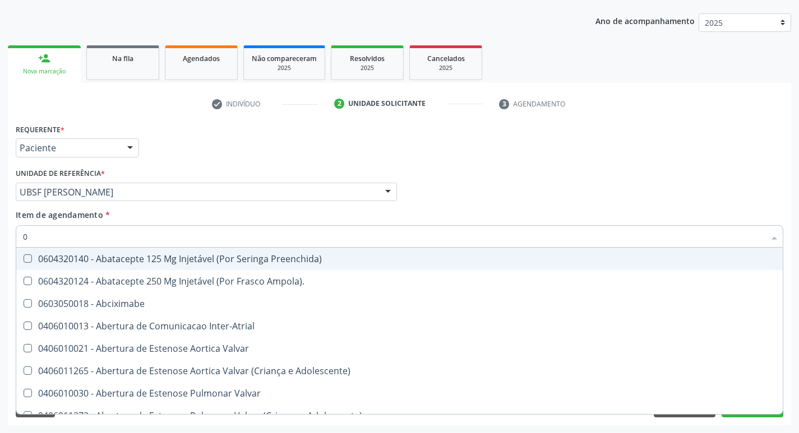
type input "02"
checkbox Psicossocial "true"
checkbox Urina "false"
checkbox Comprimido\) "true"
checkbox \(Comprimido\) "true"
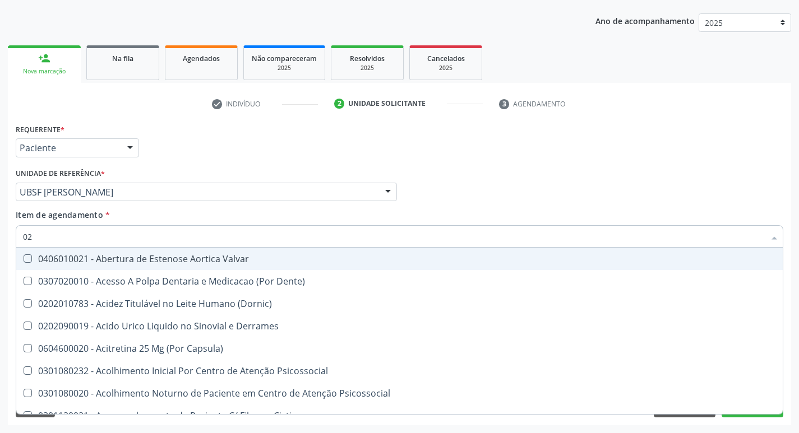
type input "020"
checkbox Frasco-Ampola\) "true"
checkbox Urina "false"
checkbox Osmolaridade "true"
checkbox Radiosotopos\) "true"
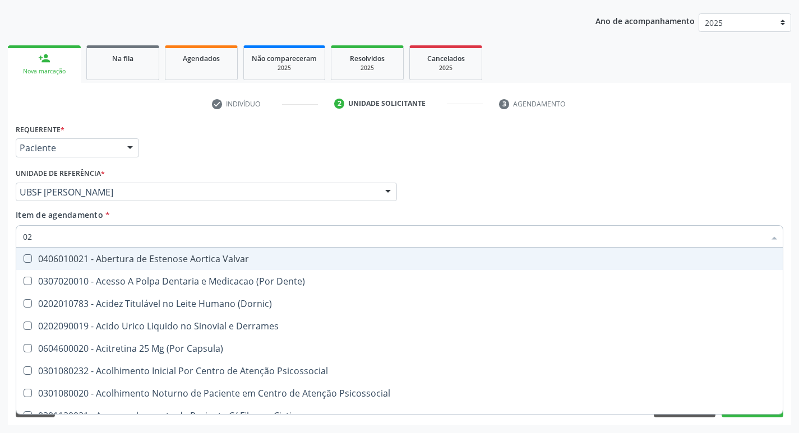
checkbox Glicose "false"
checkbox Hcg\) "false"
checkbox Eletro-Oculografia "true"
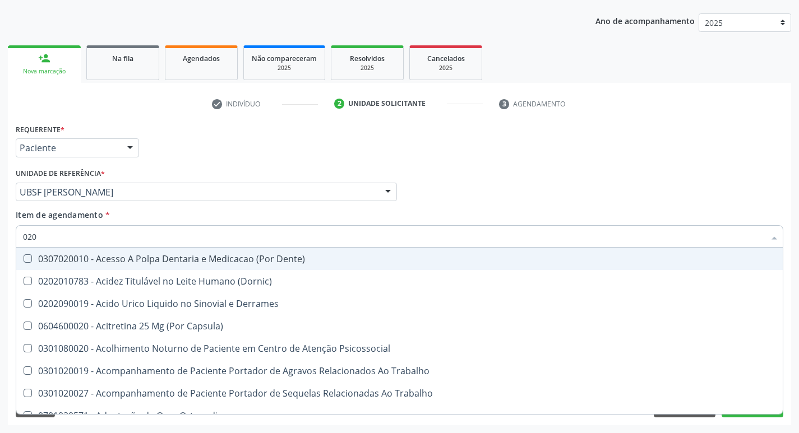
type input "0202"
checkbox Capsula\) "true"
checkbox Urina "false"
checkbox Cortante "true"
checkbox Venosa "true"
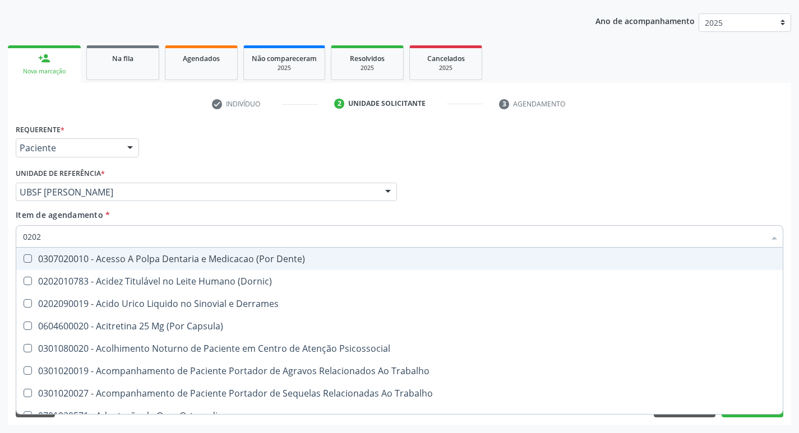
checkbox Revisao "true"
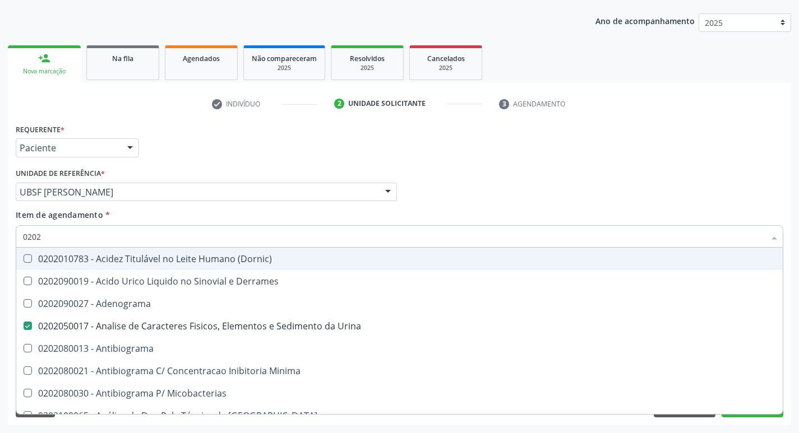
type input "02020"
checkbox Xiii "true"
checkbox Fenitoina "true"
checkbox Glicose "false"
checkbox Hcg\) "false"
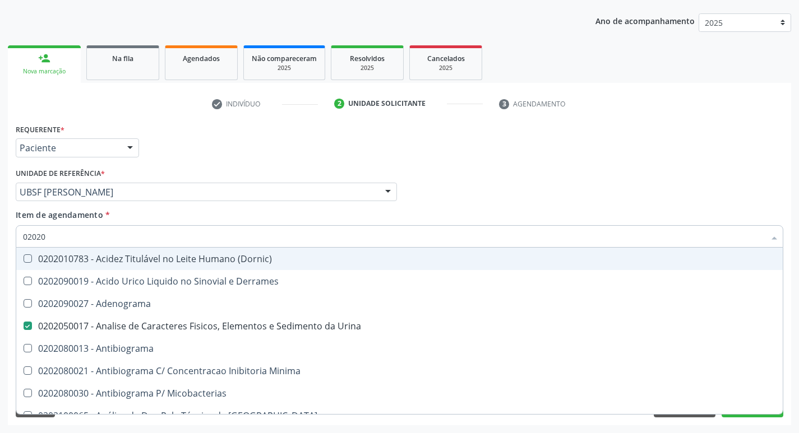
checkbox Zinco "true"
checkbox Completo "false"
type input "020208"
checkbox Urina "false"
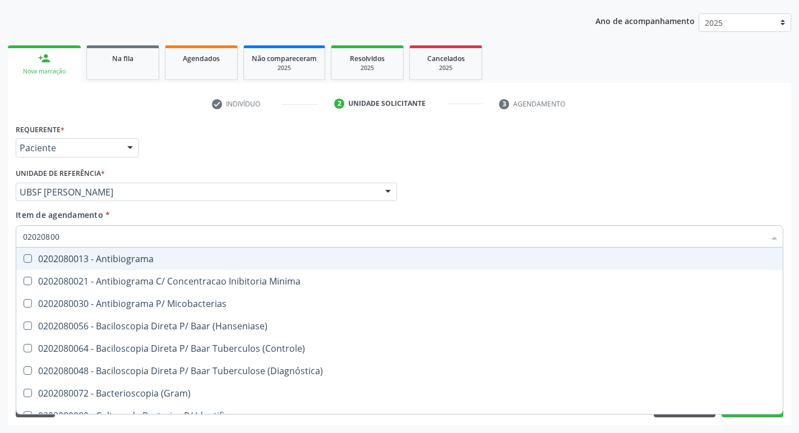
type input "020208008"
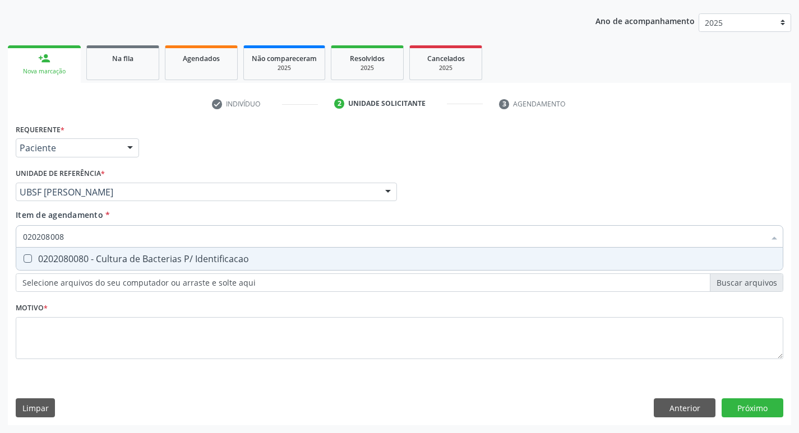
click at [180, 262] on div "0202080080 - Cultura de Bacterias P/ Identificacao" at bounding box center [399, 258] width 753 height 9
checkbox Identificacao "true"
type input "02020800"
checkbox Identificacao "false"
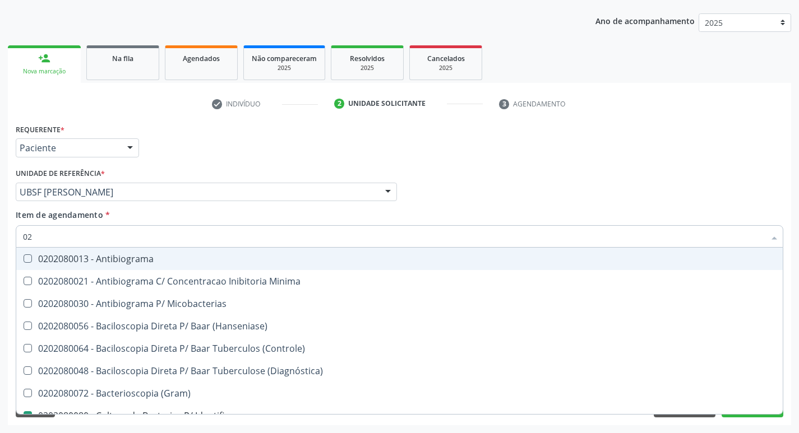
type input "0"
checkbox \(Hanseniase\) "false"
checkbox Identificacao "false"
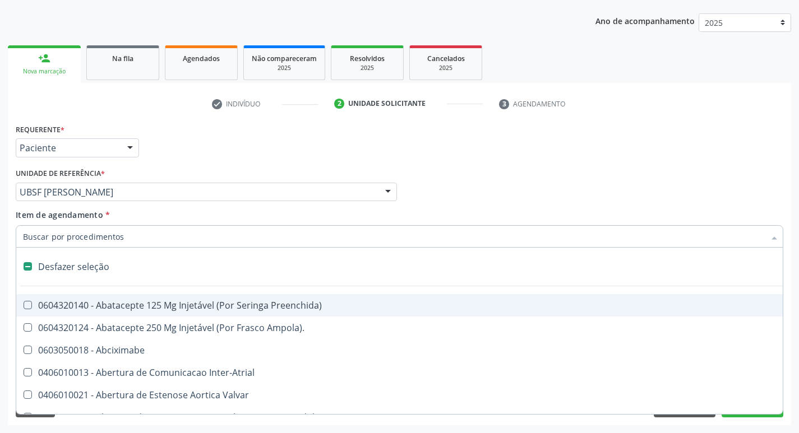
type input "V"
checkbox Urina "false"
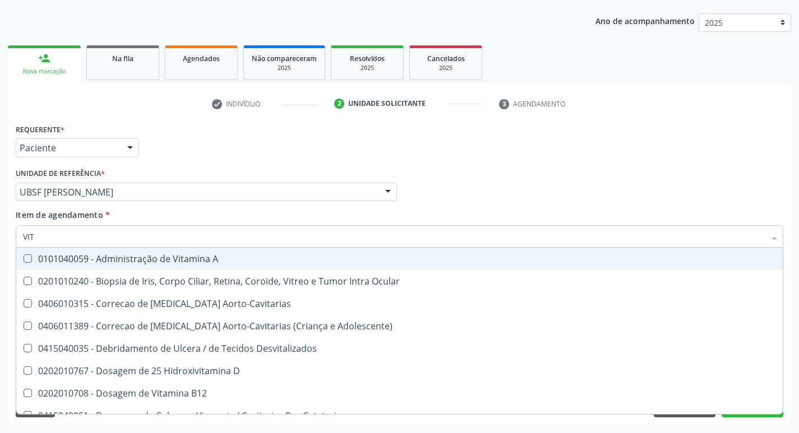
type input "VITA"
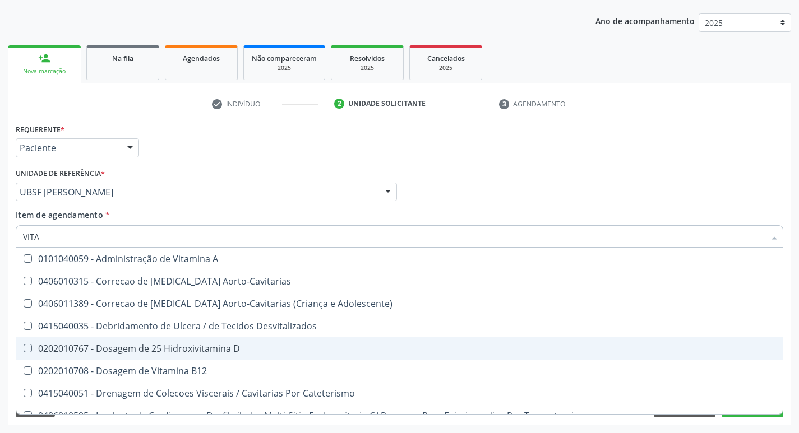
click at [184, 344] on div "0202010767 - Dosagem de 25 Hidroxivitamina D" at bounding box center [399, 348] width 753 height 9
checkbox D "true"
click at [177, 368] on div "0202010708 - Dosagem de Vitamina B12" at bounding box center [399, 371] width 753 height 9
checkbox B12 "true"
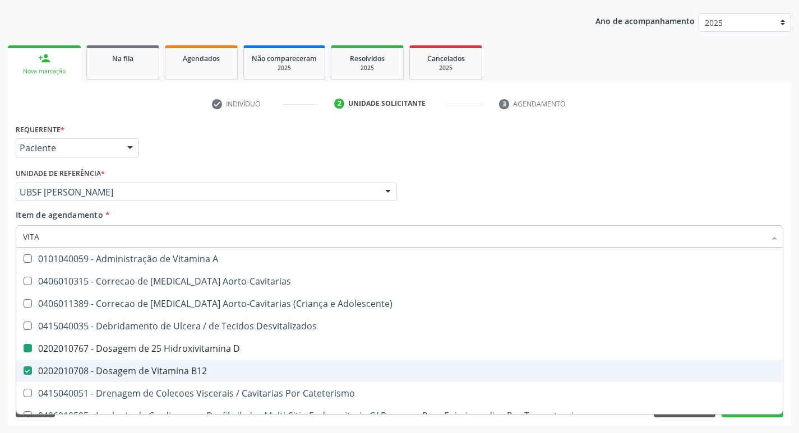
type input "VIT"
checkbox D "false"
checkbox Cateterismo "true"
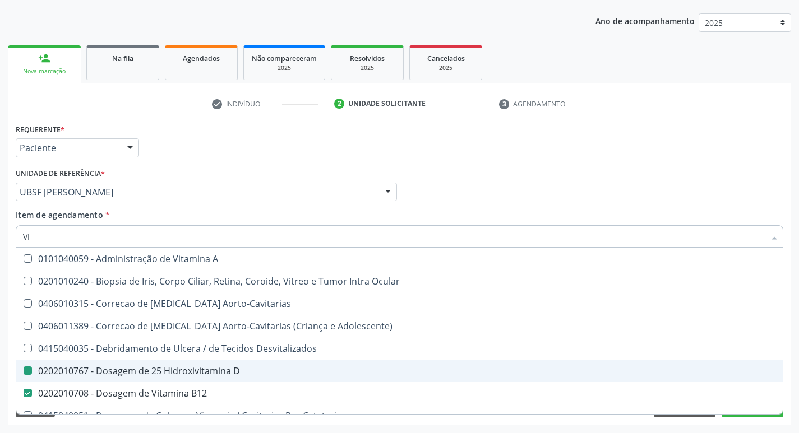
type input "V"
checkbox D "false"
checkbox B12 "false"
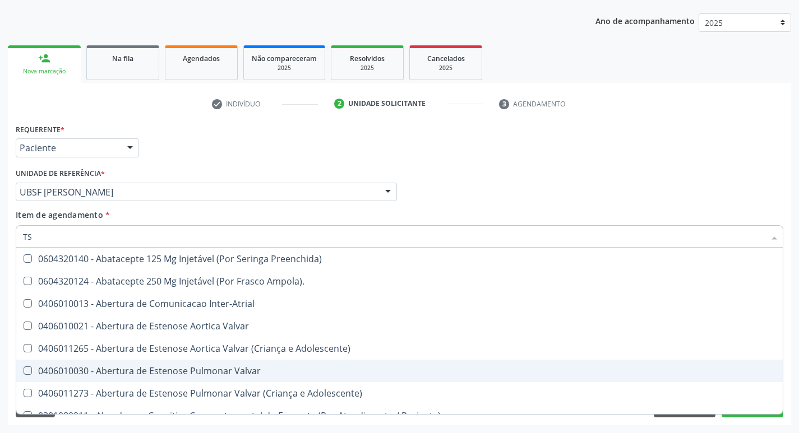
type input "TSH"
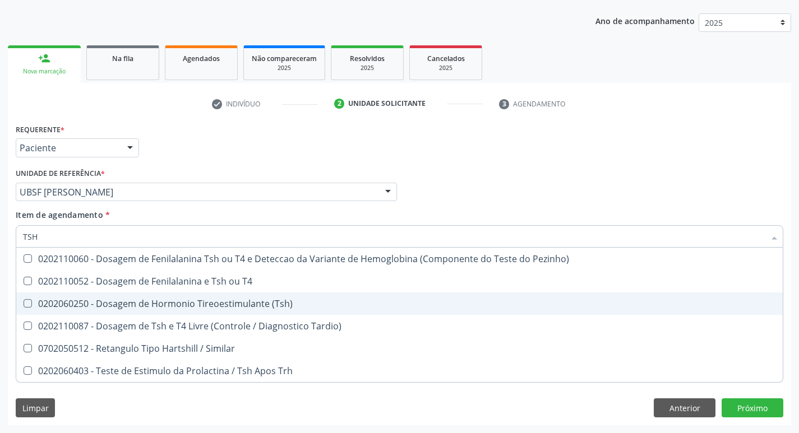
click at [203, 301] on div "0202060250 - Dosagem de Hormonio Tireoestimulante (Tsh)" at bounding box center [399, 303] width 753 height 9
checkbox \(Tsh\) "true"
type input "TS"
checkbox \(Tsh\) "false"
checkbox Tardio\) "true"
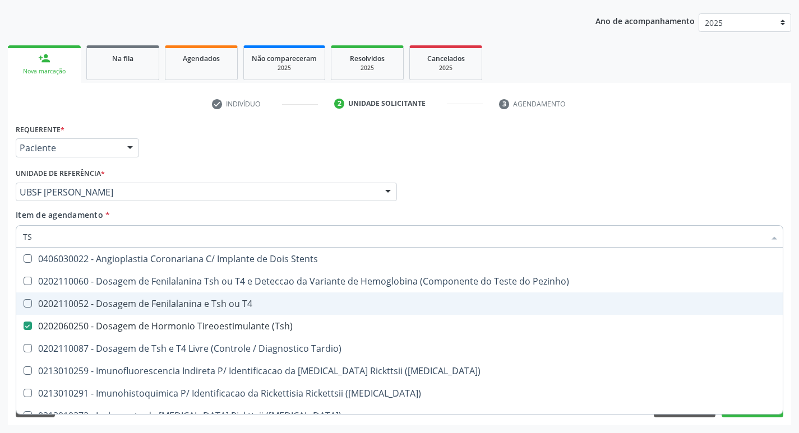
type input "T"
checkbox \(Tsh\) "false"
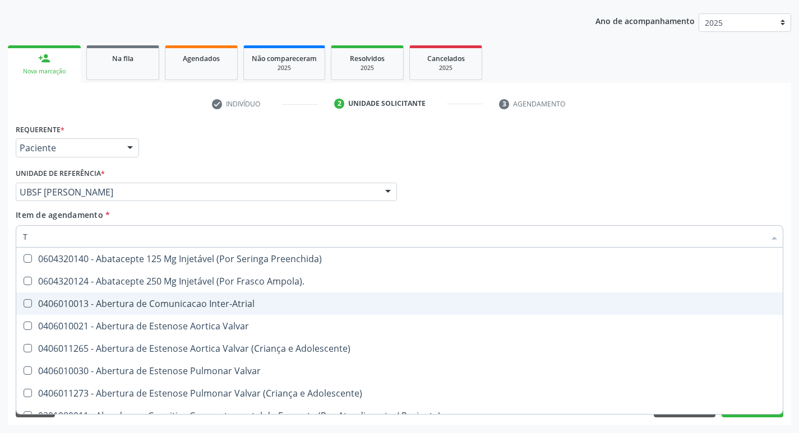
type input "T4"
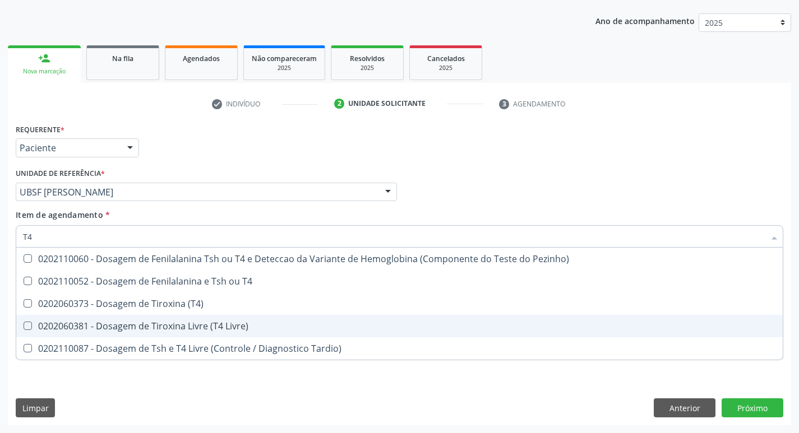
click at [227, 325] on div "0202060381 - Dosagem de Tiroxina Livre (T4 Livre)" at bounding box center [399, 326] width 753 height 9
checkbox Livre\) "true"
type input "T"
checkbox Livre\) "false"
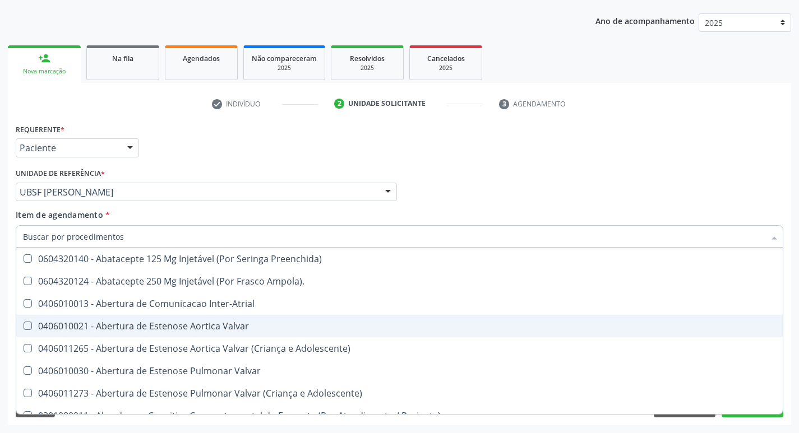
checkbox Urina "false"
checkbox Central "true"
checkbox Identificacao "false"
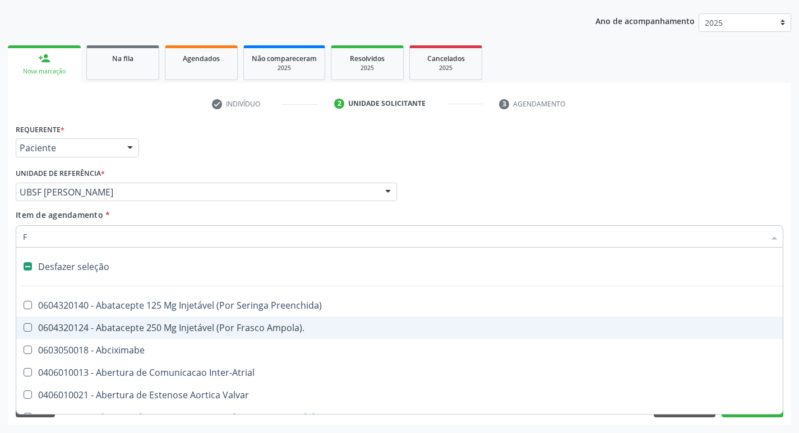
type input "FE"
checkbox Congênita\ "false"
checkbox Urina "false"
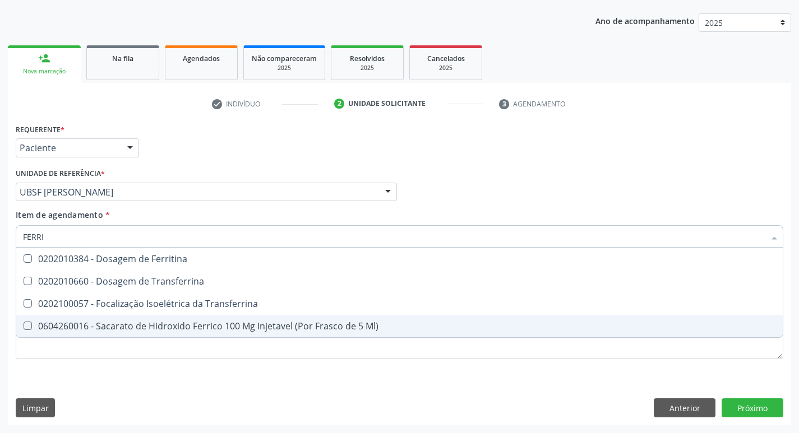
type input "FERRIT"
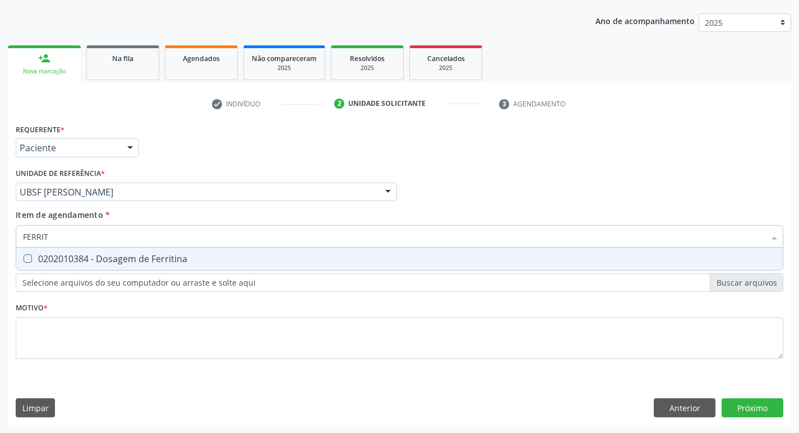
click at [211, 260] on div "0202010384 - Dosagem de Ferritina" at bounding box center [399, 258] width 753 height 9
checkbox Ferritina "true"
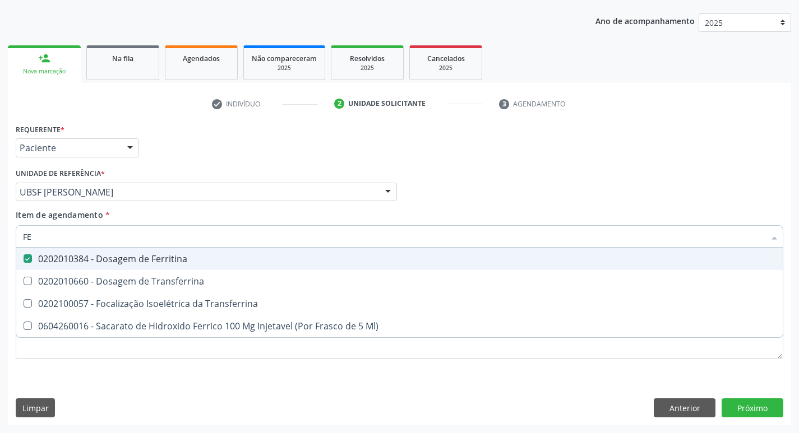
type input "F"
checkbox Ferritina "false"
checkbox Transferrina "false"
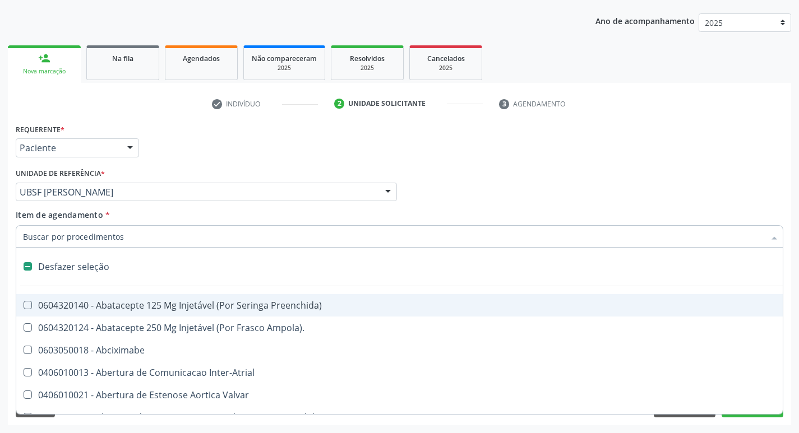
type input "F"
checkbox Congênita\ "true"
checkbox Urina "false"
checkbox Cardiovascular "true"
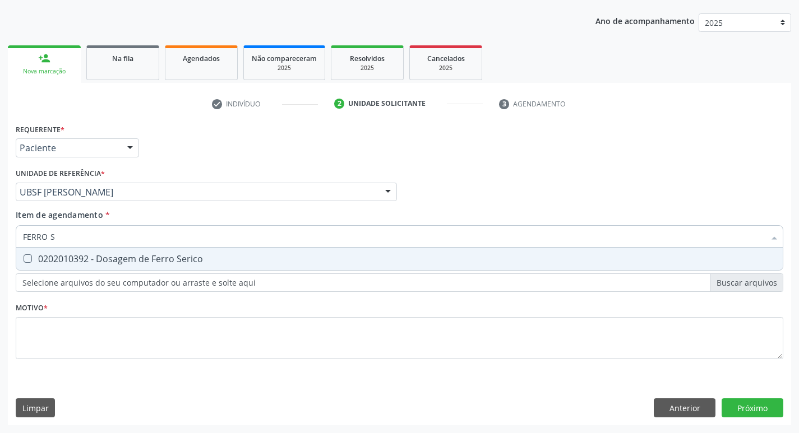
click at [211, 260] on div "0202010392 - Dosagem de Ferro Serico" at bounding box center [399, 258] width 753 height 9
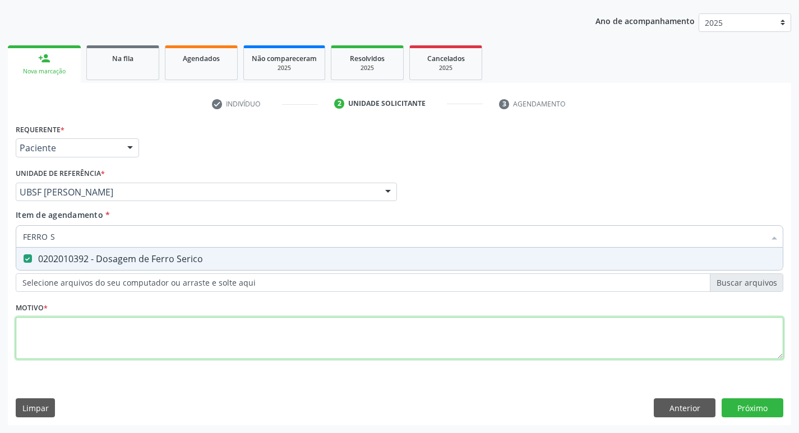
click at [211, 336] on div "Requerente * Paciente Profissional de Saúde Paciente Nenhum resultado encontrad…" at bounding box center [399, 248] width 767 height 254
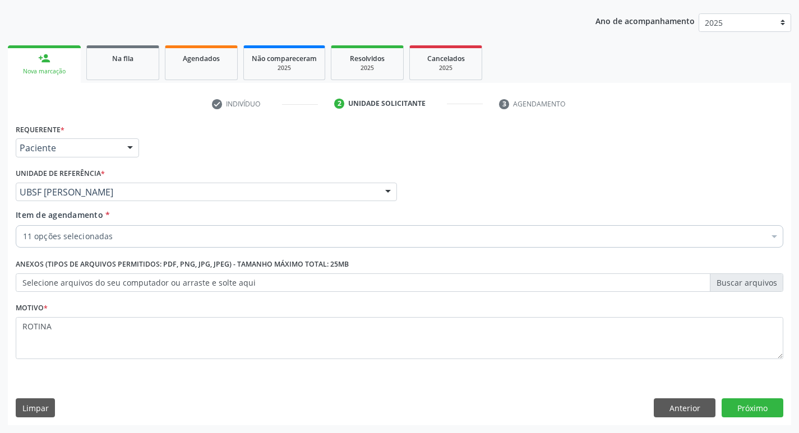
click at [738, 396] on div "Requerente * Paciente Profissional de Saúde Paciente Nenhum resultado encontrad…" at bounding box center [399, 273] width 783 height 304
click at [736, 408] on button "Próximo" at bounding box center [752, 407] width 62 height 19
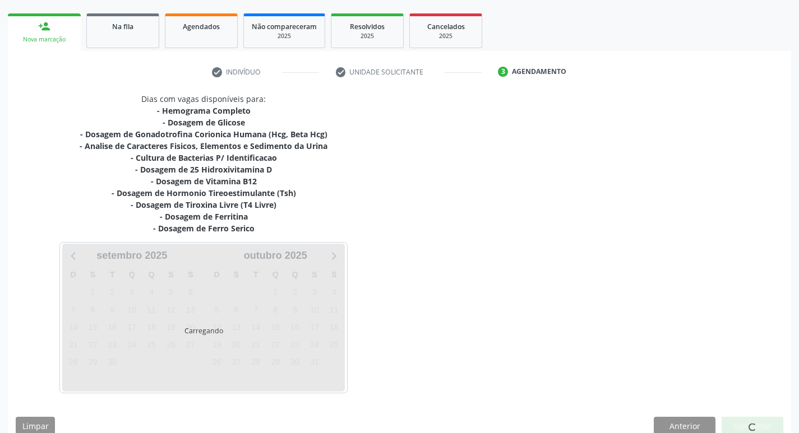
scroll to position [172, 0]
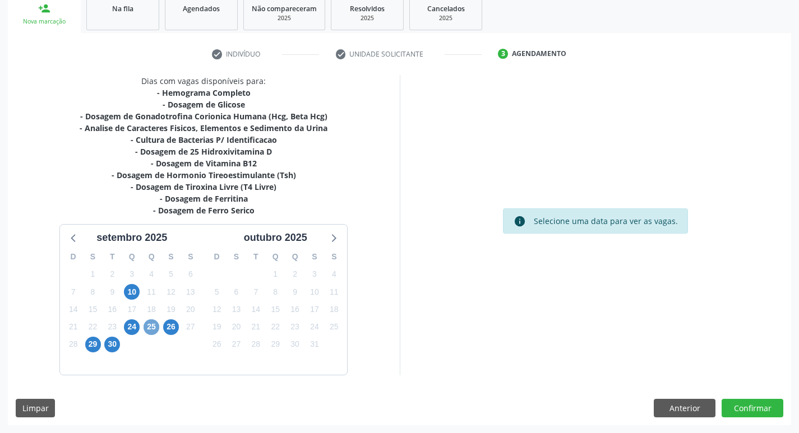
click at [147, 331] on span "25" at bounding box center [151, 327] width 16 height 16
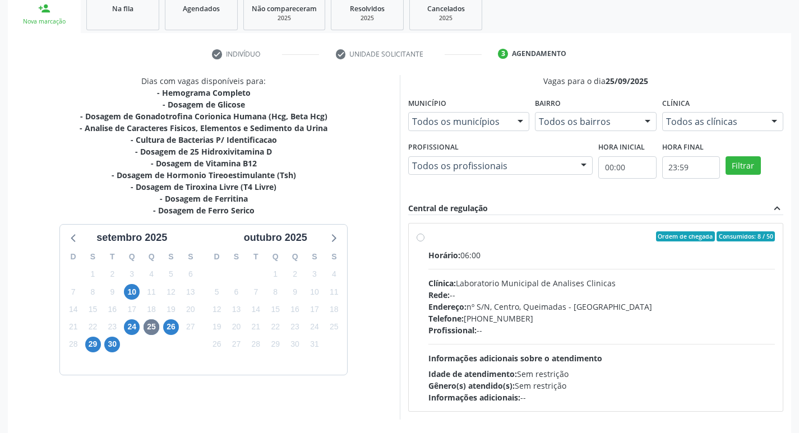
click at [650, 326] on div "Profissional: --" at bounding box center [601, 331] width 347 height 12
click at [424, 242] on input "Ordem de chegada Consumidos: 8 / 50 Horário: 06:00 Clínica: Laboratorio Municip…" at bounding box center [420, 236] width 8 height 10
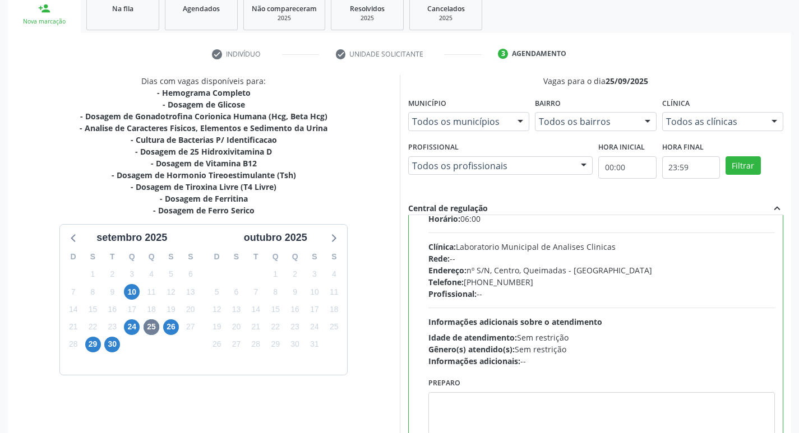
scroll to position [55, 0]
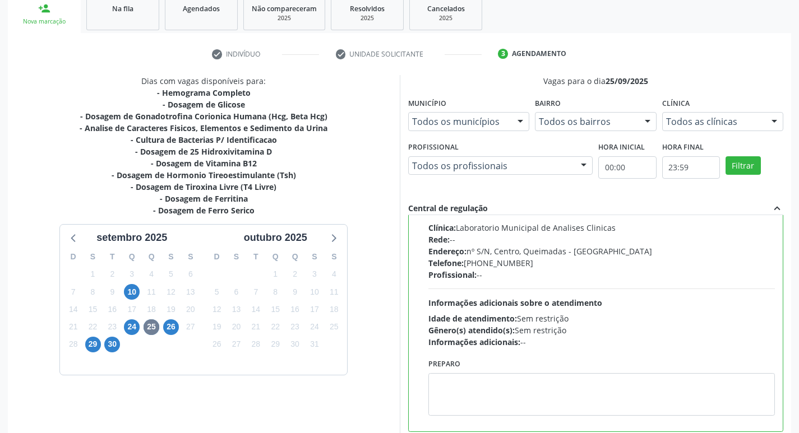
click at [504, 372] on div "Preparo" at bounding box center [601, 386] width 347 height 60
click at [509, 406] on textarea at bounding box center [601, 394] width 347 height 43
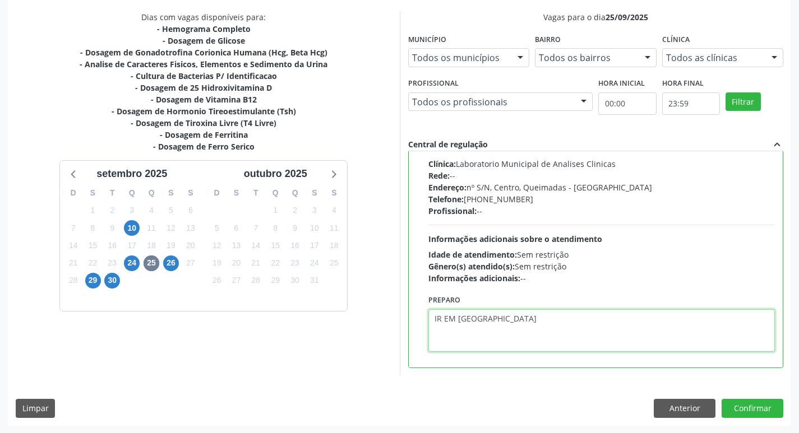
scroll to position [237, 0]
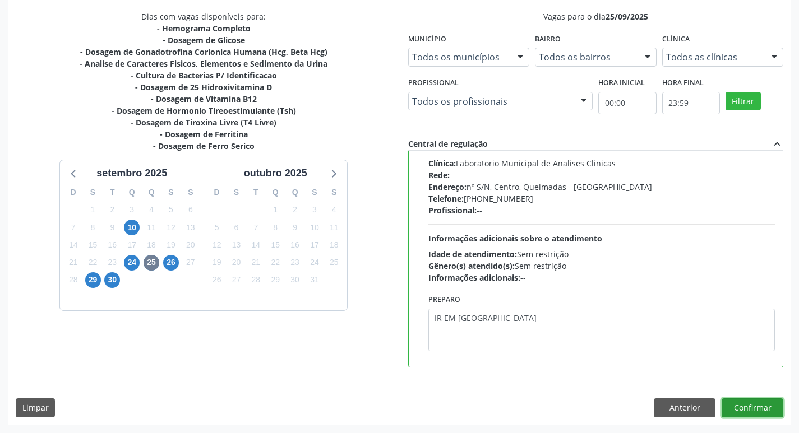
click at [753, 415] on button "Confirmar" at bounding box center [752, 407] width 62 height 19
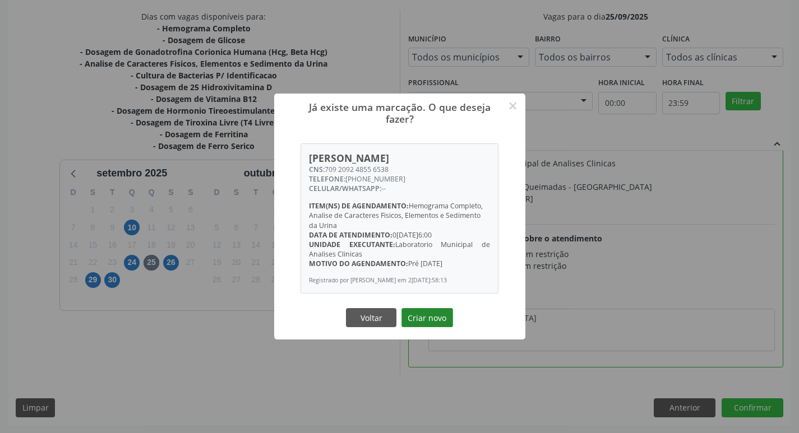
click at [419, 318] on button "Criar novo" at bounding box center [427, 317] width 52 height 19
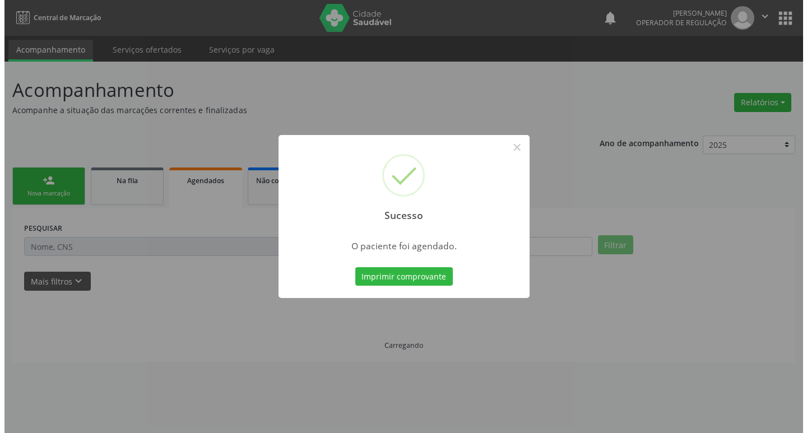
scroll to position [0, 0]
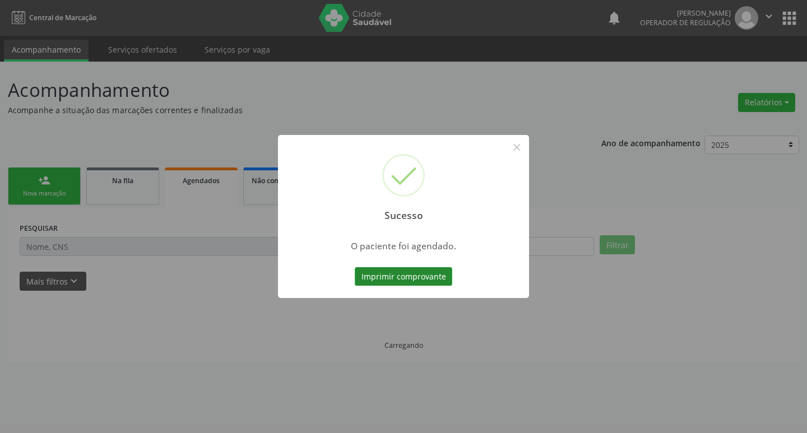
click at [391, 268] on button "Imprimir comprovante" at bounding box center [404, 276] width 98 height 19
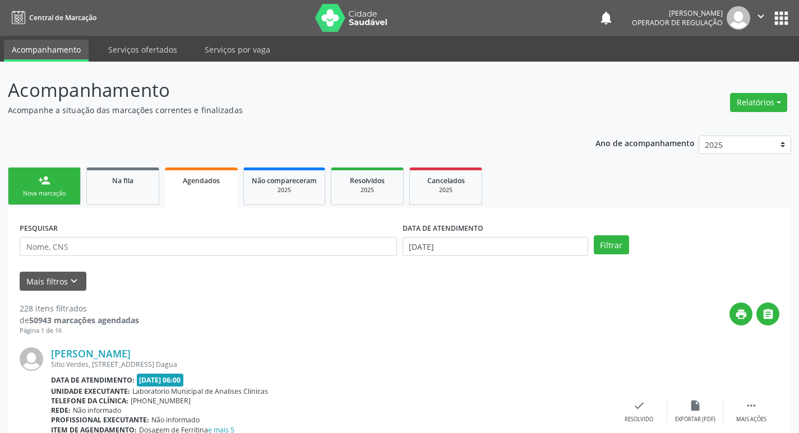
click at [791, 14] on nav "Central de Marcação notifications [PERSON_NAME] Operador de regulação  Configu…" at bounding box center [399, 18] width 799 height 36
click at [768, 33] on nav "Central de Marcação notifications [PERSON_NAME] Operador de regulação  Configu…" at bounding box center [399, 18] width 799 height 36
click at [784, 15] on button "apps" at bounding box center [781, 18] width 20 height 20
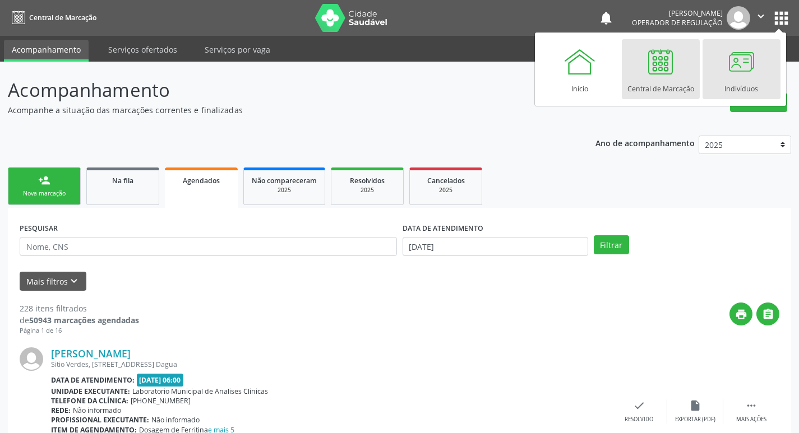
click at [757, 75] on link "Indivíduos" at bounding box center [741, 69] width 78 height 60
